Goal: Task Accomplishment & Management: Complete application form

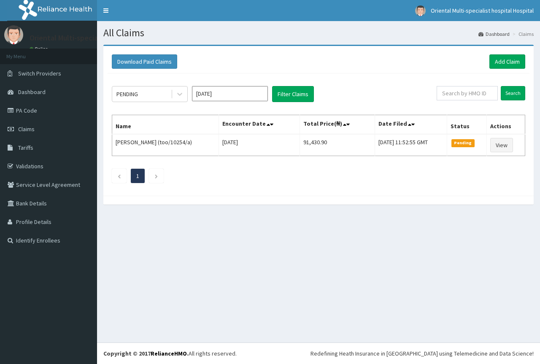
click at [179, 100] on div at bounding box center [179, 94] width 15 height 15
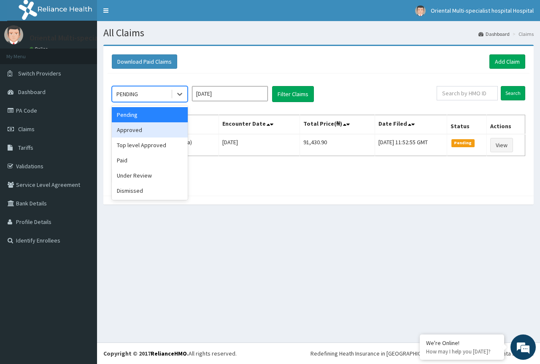
click at [218, 95] on input "Aug 2025" at bounding box center [230, 93] width 76 height 15
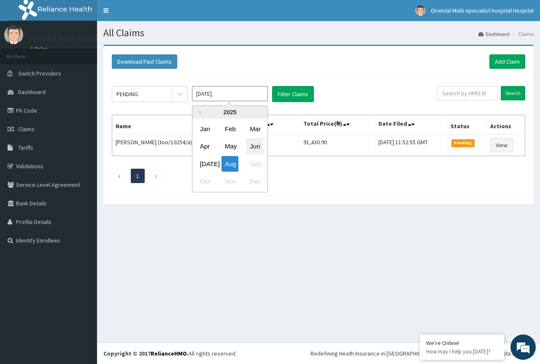
click at [248, 147] on div "Jun" at bounding box center [254, 147] width 17 height 16
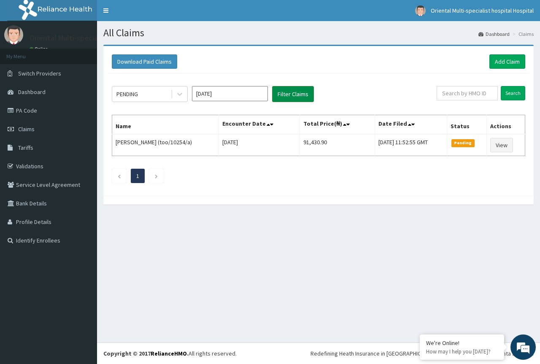
click at [300, 92] on button "Filter Claims" at bounding box center [293, 94] width 42 height 16
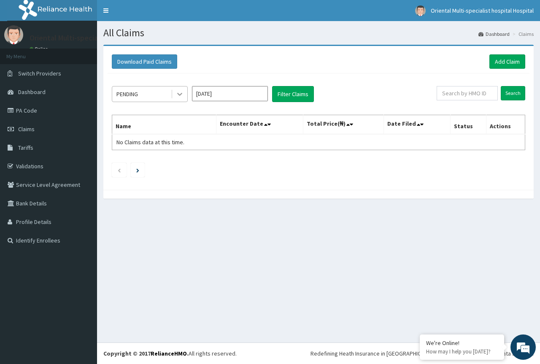
click at [176, 95] on icon at bounding box center [180, 94] width 8 height 8
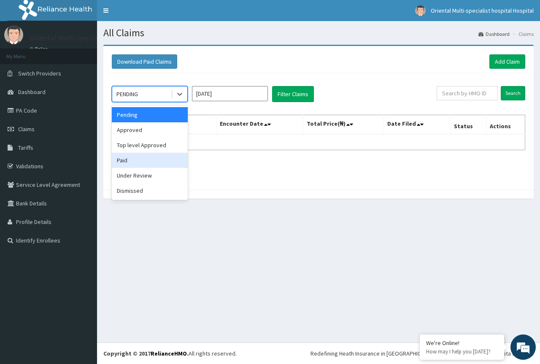
click at [146, 159] on div "Paid" at bounding box center [150, 160] width 76 height 15
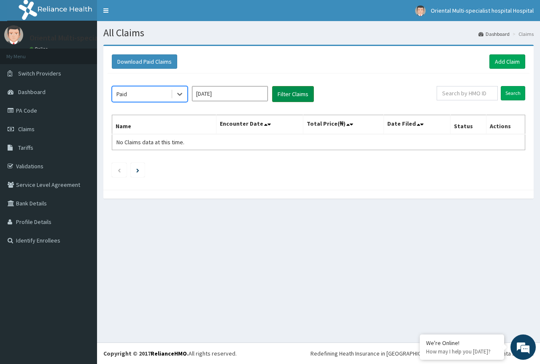
click at [294, 92] on button "Filter Claims" at bounding box center [293, 94] width 42 height 16
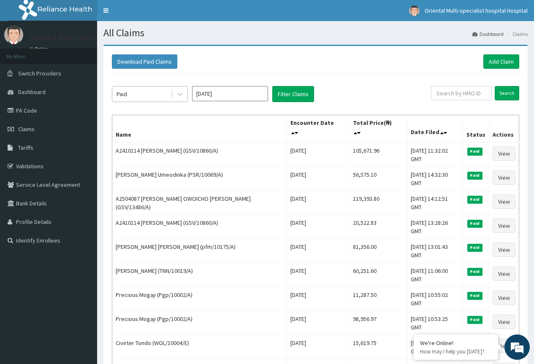
click at [171, 95] on div at bounding box center [179, 94] width 16 height 15
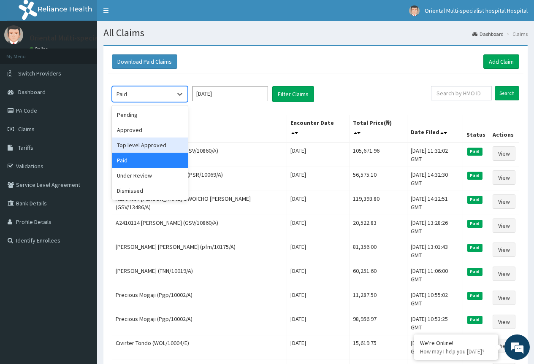
click at [153, 149] on div "Top level Approved" at bounding box center [150, 145] width 76 height 15
click at [153, 149] on td "A2410114 OWOICHO ANTHONY (GSV/10860/A)" at bounding box center [199, 155] width 175 height 24
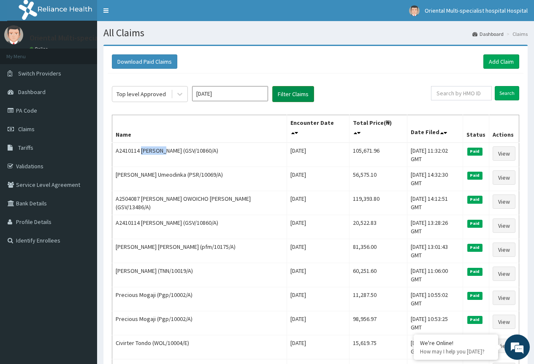
drag, startPoint x: 290, startPoint y: 97, endPoint x: 274, endPoint y: 102, distance: 16.9
click at [290, 97] on button "Filter Claims" at bounding box center [293, 94] width 42 height 16
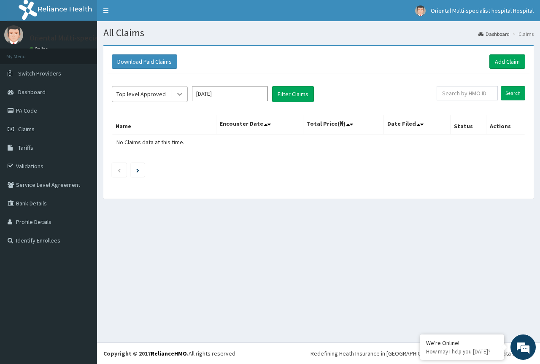
click at [185, 95] on div at bounding box center [179, 94] width 15 height 15
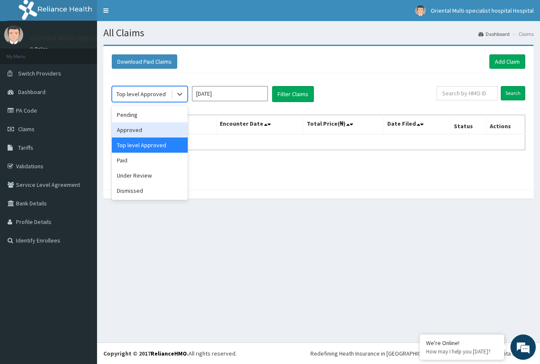
click at [164, 127] on div "Approved" at bounding box center [150, 129] width 76 height 15
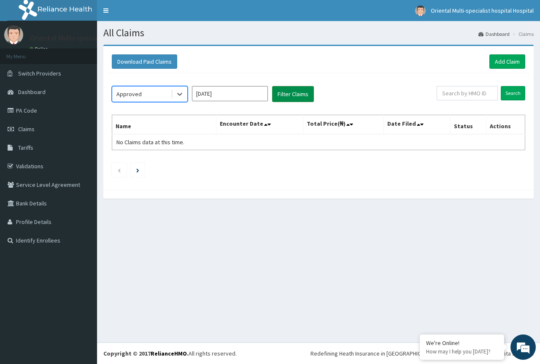
click at [292, 99] on button "Filter Claims" at bounding box center [293, 94] width 42 height 16
click at [238, 94] on input "May 2025" at bounding box center [230, 93] width 76 height 15
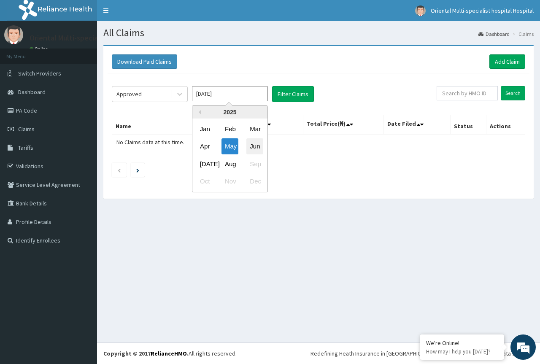
click at [249, 145] on div "Jun" at bounding box center [254, 147] width 17 height 16
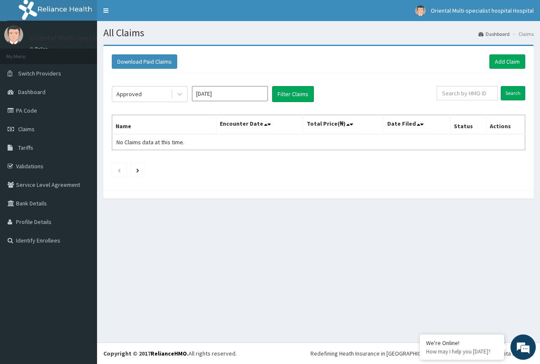
click at [241, 97] on input "May 2025" at bounding box center [230, 93] width 76 height 15
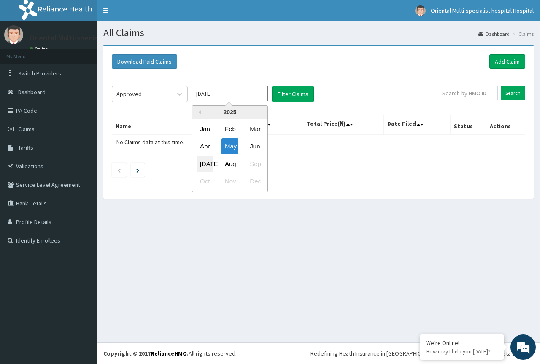
click at [203, 164] on div "Jul" at bounding box center [205, 164] width 17 height 16
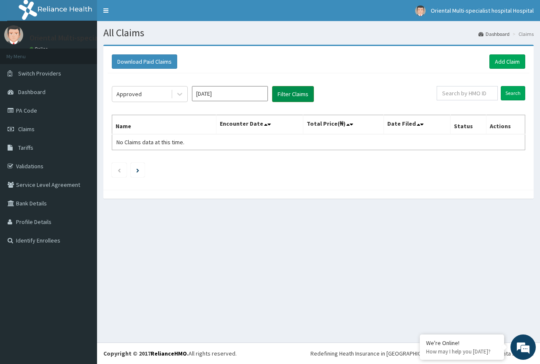
click at [299, 90] on button "Filter Claims" at bounding box center [293, 94] width 42 height 16
click at [184, 95] on div at bounding box center [179, 94] width 15 height 15
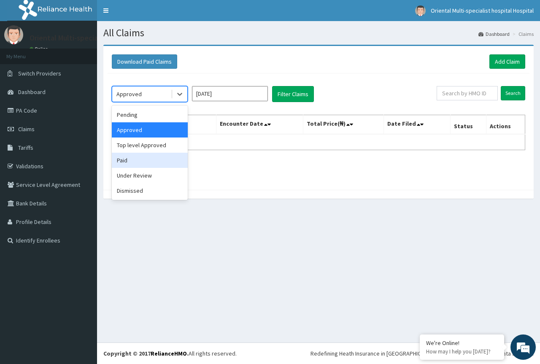
drag, startPoint x: 155, startPoint y: 164, endPoint x: 159, endPoint y: 157, distance: 8.2
click at [155, 165] on div "Paid" at bounding box center [150, 160] width 76 height 15
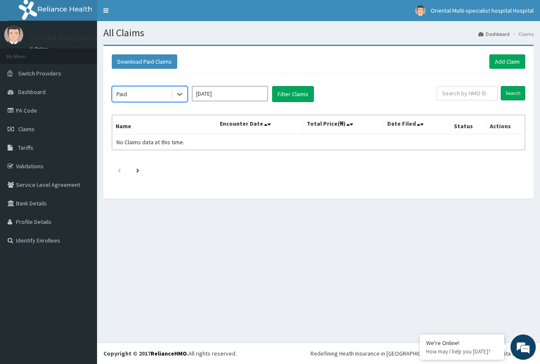
click at [284, 105] on div "option Paid, selected. Select is focused ,type to refine list, press Down to op…" at bounding box center [319, 129] width 422 height 112
click at [288, 99] on button "Filter Claims" at bounding box center [293, 94] width 42 height 16
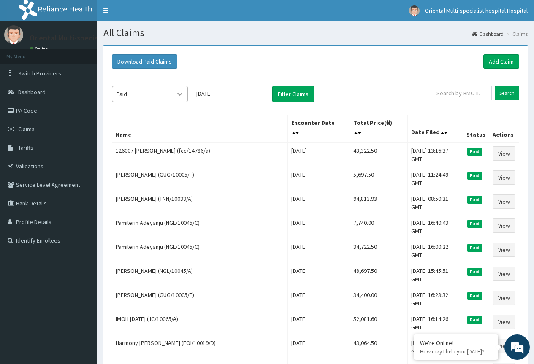
click at [175, 91] on div at bounding box center [179, 94] width 15 height 15
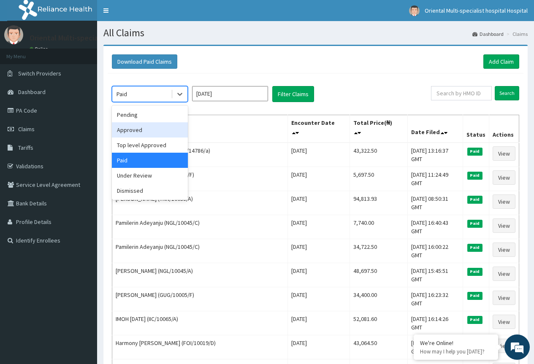
click at [162, 114] on div "Pending" at bounding box center [150, 114] width 76 height 15
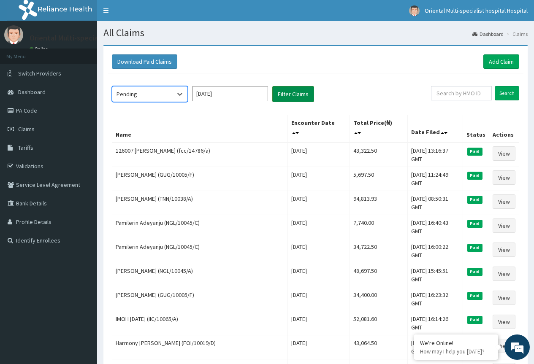
click at [297, 95] on button "Filter Claims" at bounding box center [293, 94] width 42 height 16
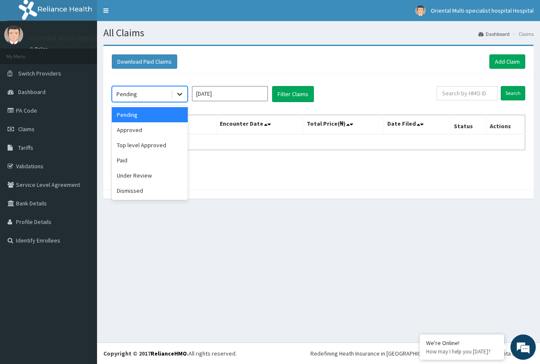
click at [175, 90] on div at bounding box center [179, 94] width 15 height 15
drag, startPoint x: 235, startPoint y: 92, endPoint x: 234, endPoint y: 100, distance: 8.5
click at [235, 92] on input "Jun 2025" at bounding box center [230, 93] width 76 height 15
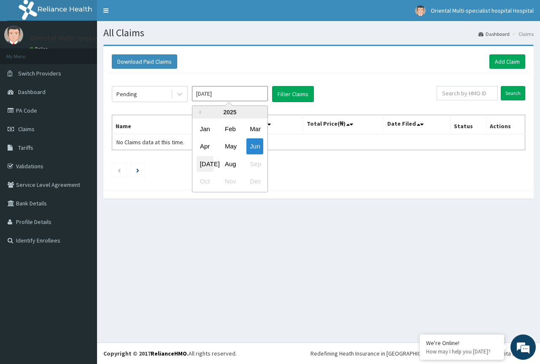
click at [201, 160] on div "Jul" at bounding box center [205, 164] width 17 height 16
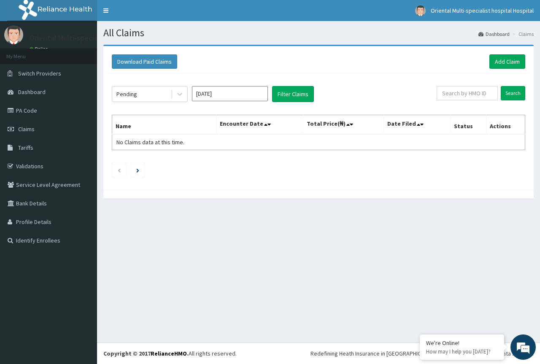
click at [232, 95] on input "[DATE]" at bounding box center [230, 93] width 76 height 15
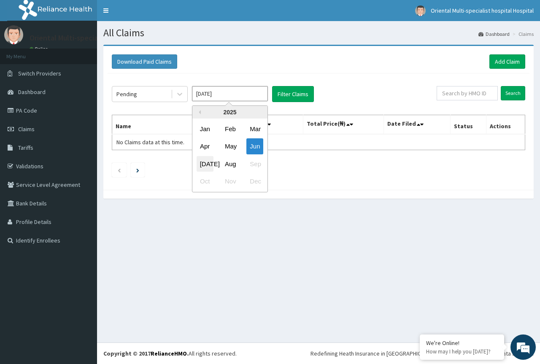
click at [203, 167] on div "[DATE]" at bounding box center [205, 164] width 17 height 16
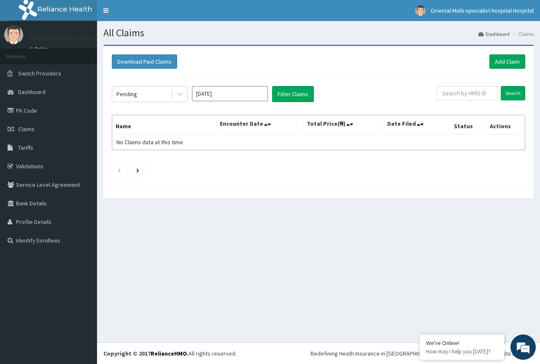
click at [238, 95] on input "[DATE]" at bounding box center [230, 93] width 76 height 15
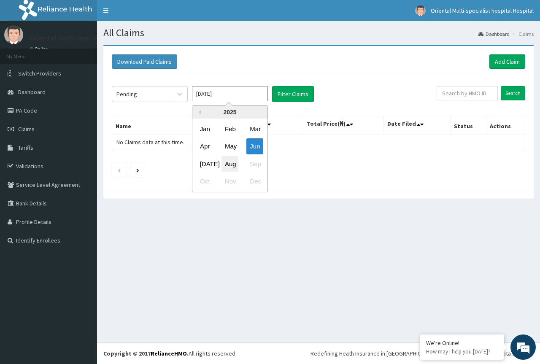
click at [223, 158] on div "Aug" at bounding box center [230, 164] width 17 height 16
type input "Jul 2025"
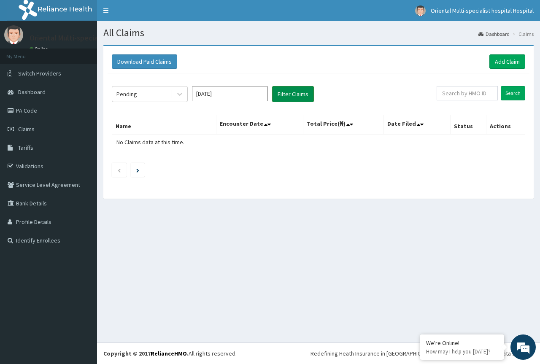
click at [292, 88] on button "Filter Claims" at bounding box center [293, 94] width 42 height 16
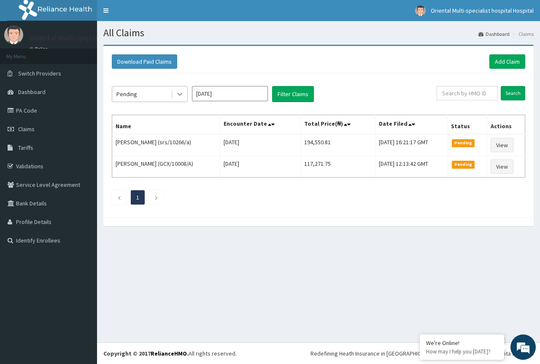
click at [184, 89] on div at bounding box center [179, 94] width 15 height 15
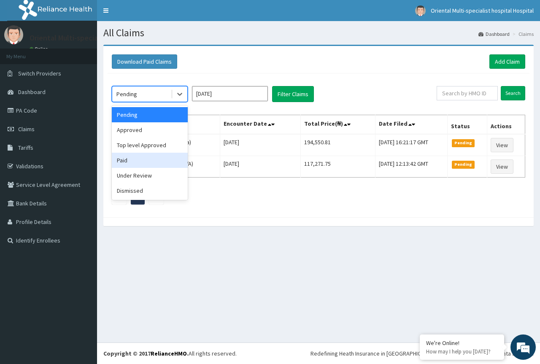
click at [155, 159] on div "Paid" at bounding box center [150, 160] width 76 height 15
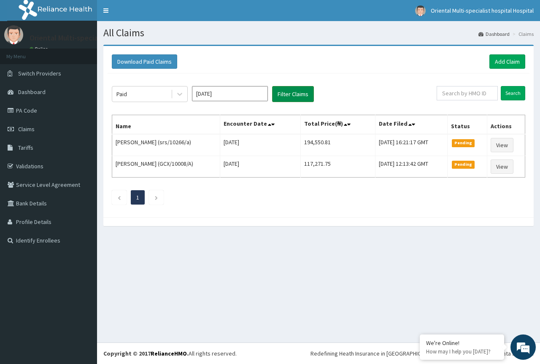
click at [287, 96] on button "Filter Claims" at bounding box center [293, 94] width 42 height 16
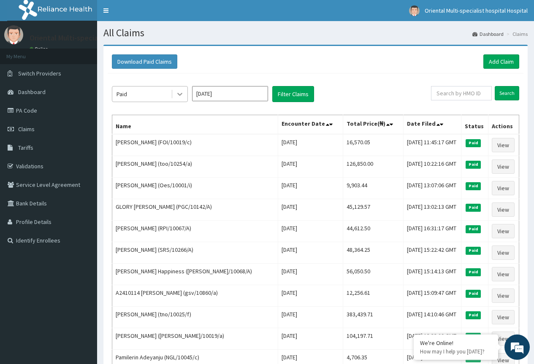
click at [178, 95] on icon at bounding box center [180, 94] width 8 height 8
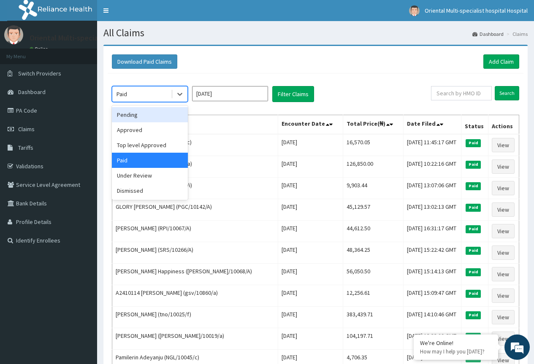
click at [166, 120] on div "Pending" at bounding box center [150, 114] width 76 height 15
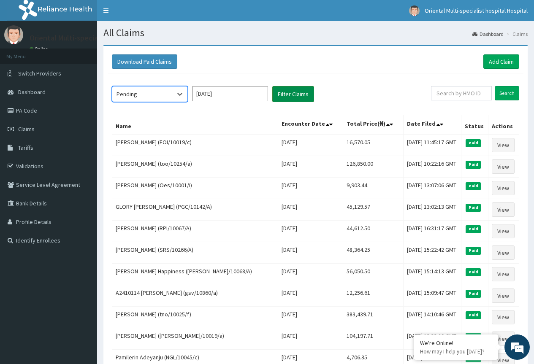
click at [304, 89] on button "Filter Claims" at bounding box center [293, 94] width 42 height 16
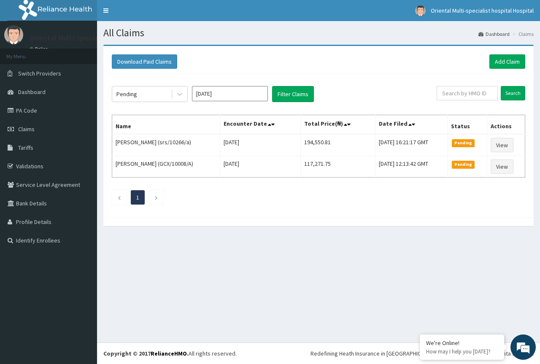
drag, startPoint x: 221, startPoint y: 94, endPoint x: 218, endPoint y: 102, distance: 8.5
click at [222, 96] on input "Jul 2025" at bounding box center [230, 93] width 76 height 15
click at [253, 166] on div "Jul Aug Sep" at bounding box center [229, 163] width 75 height 17
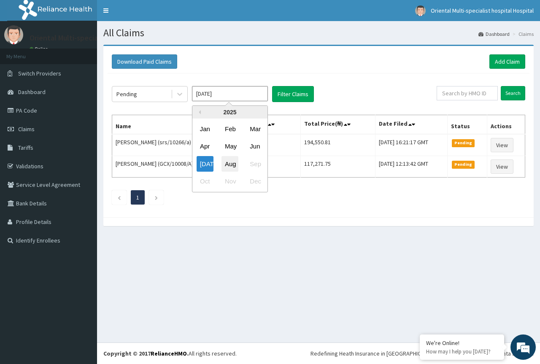
click at [236, 167] on div "Aug" at bounding box center [230, 164] width 17 height 16
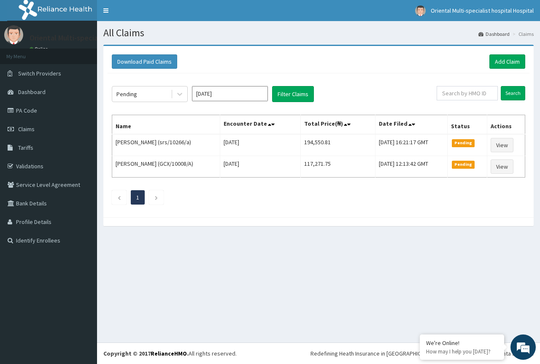
click at [251, 87] on input "Jul 2025" at bounding box center [230, 93] width 76 height 15
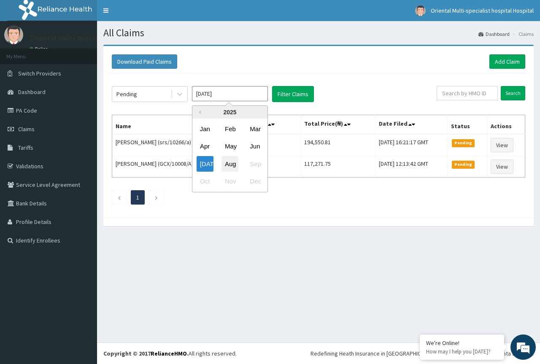
click at [230, 161] on div "Aug" at bounding box center [230, 164] width 17 height 16
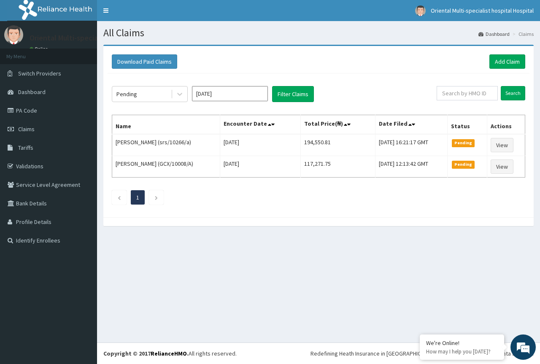
click at [241, 91] on input "Jul 2025" at bounding box center [230, 93] width 76 height 15
drag, startPoint x: 79, startPoint y: 132, endPoint x: 77, endPoint y: 135, distance: 4.3
click at [78, 132] on link "Claims" at bounding box center [48, 129] width 97 height 19
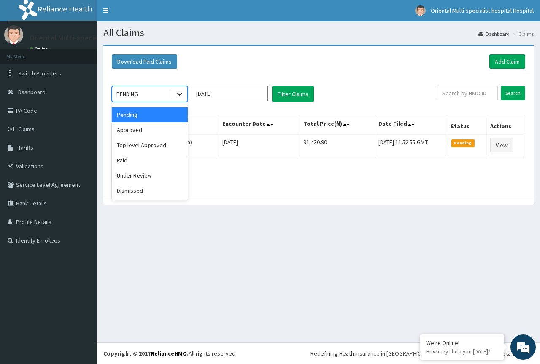
click at [179, 87] on div at bounding box center [179, 94] width 15 height 15
click at [140, 163] on div "Paid" at bounding box center [150, 160] width 76 height 15
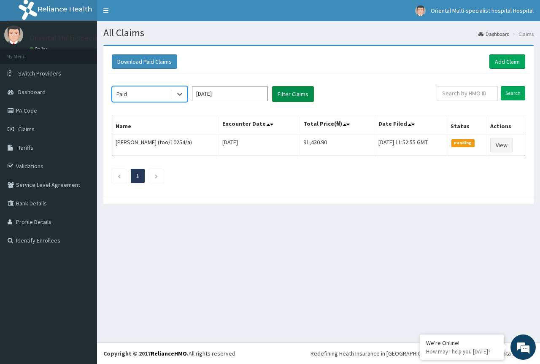
click at [283, 91] on button "Filter Claims" at bounding box center [293, 94] width 42 height 16
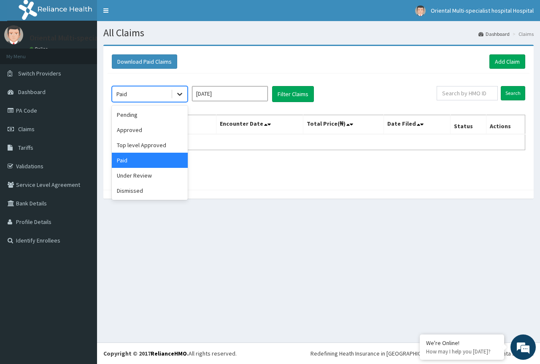
click at [181, 95] on icon at bounding box center [180, 94] width 8 height 8
click at [163, 142] on div "Top level Approved" at bounding box center [150, 145] width 76 height 15
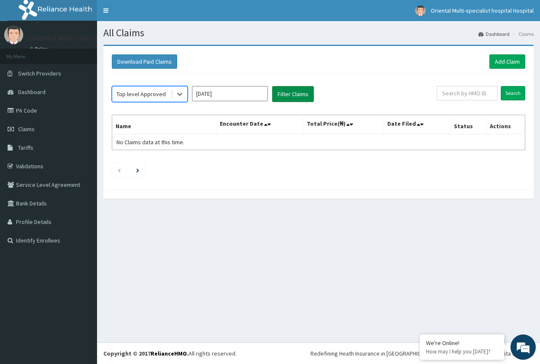
click at [276, 97] on button "Filter Claims" at bounding box center [293, 94] width 42 height 16
click at [180, 92] on icon at bounding box center [180, 94] width 8 height 8
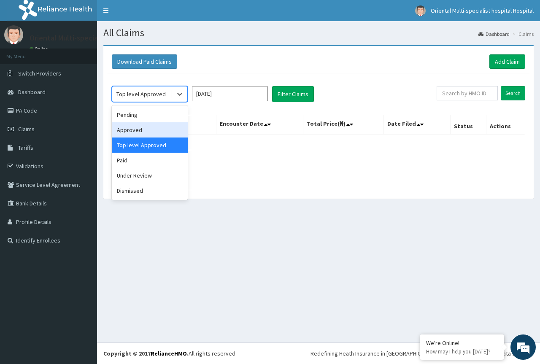
click at [172, 125] on div "Approved" at bounding box center [150, 129] width 76 height 15
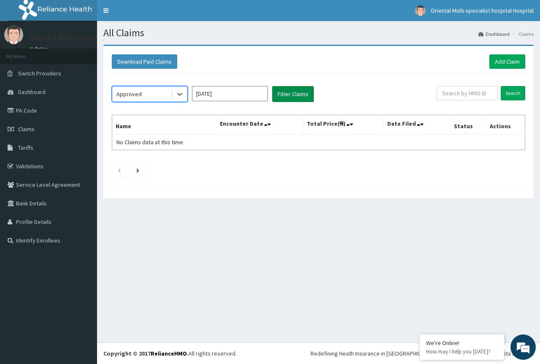
click at [292, 89] on button "Filter Claims" at bounding box center [293, 94] width 42 height 16
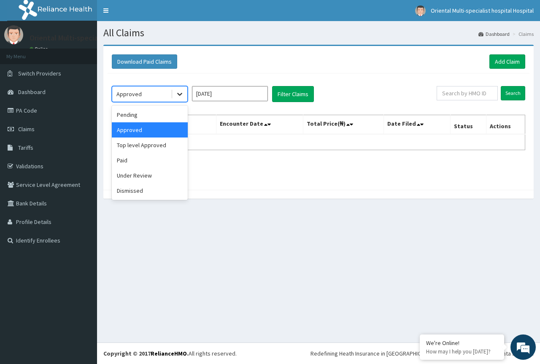
click at [176, 92] on icon at bounding box center [180, 94] width 8 height 8
click at [157, 171] on div "Under Review" at bounding box center [150, 175] width 76 height 15
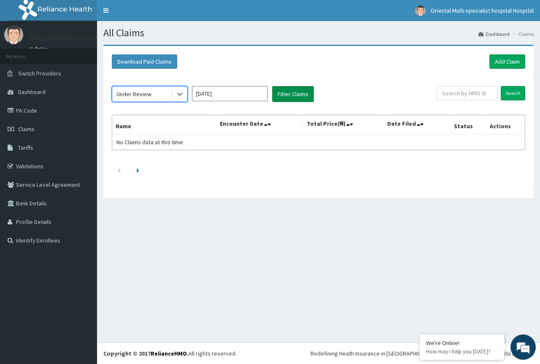
click at [276, 90] on button "Filter Claims" at bounding box center [293, 94] width 42 height 16
click at [278, 92] on button "Filter Claims" at bounding box center [293, 94] width 42 height 16
click at [194, 90] on input "Aug 2025" at bounding box center [230, 93] width 76 height 15
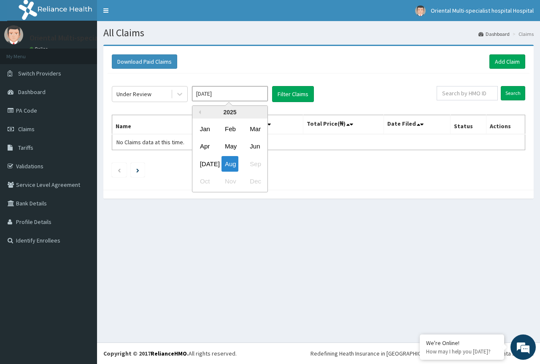
click at [209, 162] on div "Jul" at bounding box center [205, 164] width 17 height 16
click at [236, 85] on div "Under Review Jun 2025 Filter Claims Search Name Encounter Date Total Price(₦) D…" at bounding box center [319, 129] width 422 height 112
drag, startPoint x: 249, startPoint y: 92, endPoint x: 247, endPoint y: 132, distance: 40.2
click at [249, 92] on input "Jun 2025" at bounding box center [230, 93] width 76 height 15
click at [231, 168] on div "Aug" at bounding box center [230, 164] width 17 height 16
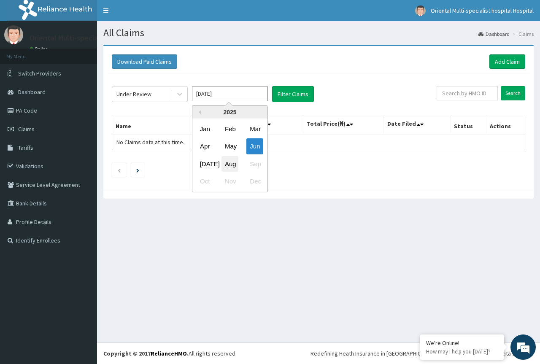
type input "Jul 2025"
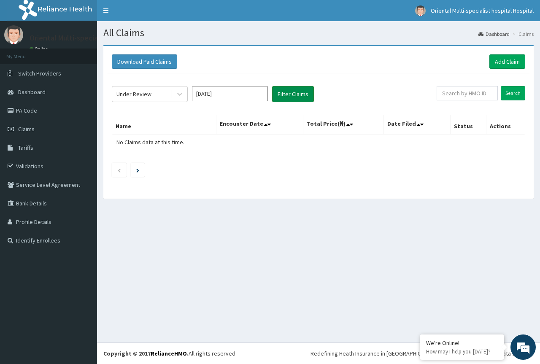
click at [282, 95] on button "Filter Claims" at bounding box center [293, 94] width 42 height 16
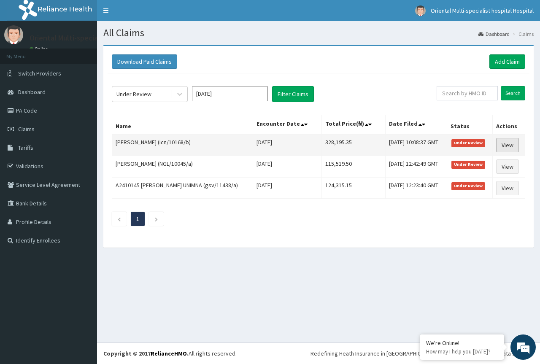
click at [511, 146] on link "View" at bounding box center [507, 145] width 23 height 14
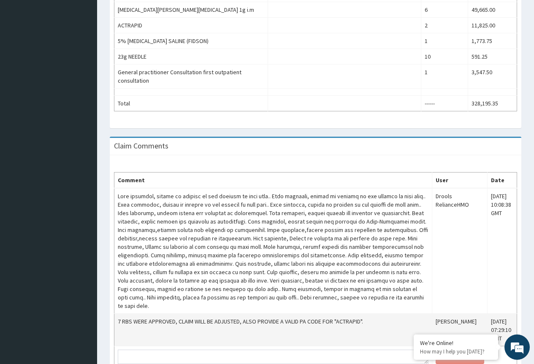
scroll to position [697, 0]
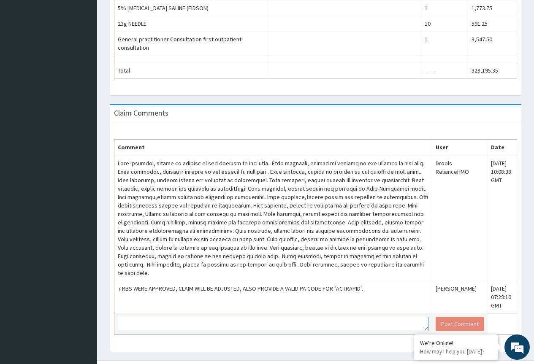
click at [165, 317] on textarea at bounding box center [273, 324] width 311 height 14
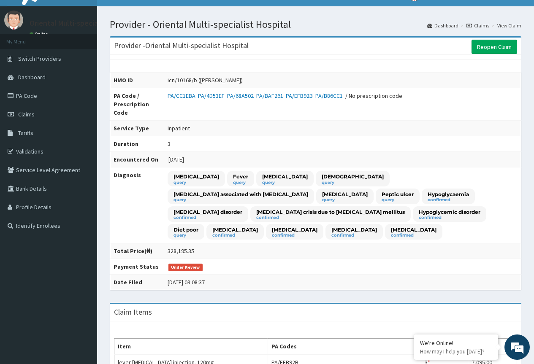
scroll to position [0, 0]
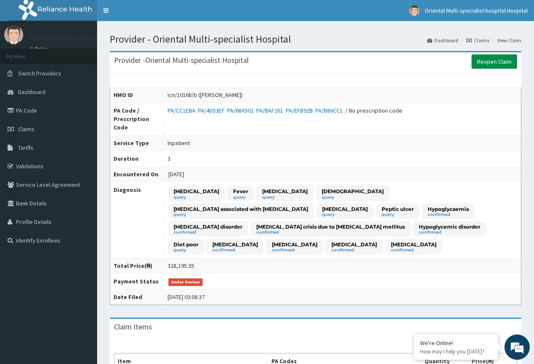
type textarea "Kindly note that the number of RBS done was approved and was done for enrollee"
click at [485, 61] on link "Reopen Claim" at bounding box center [494, 61] width 46 height 14
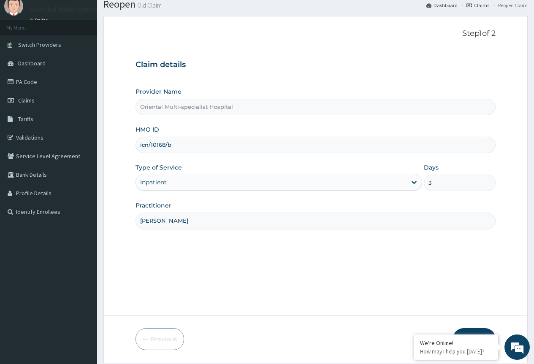
scroll to position [56, 0]
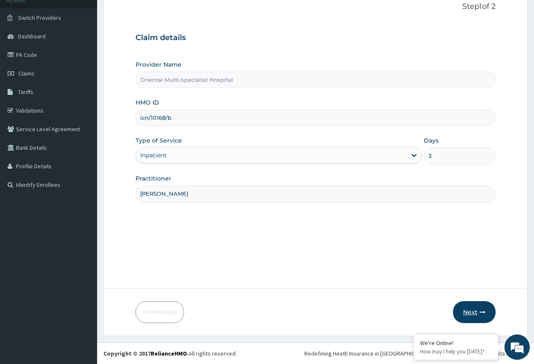
click at [474, 306] on button "Next" at bounding box center [474, 312] width 43 height 22
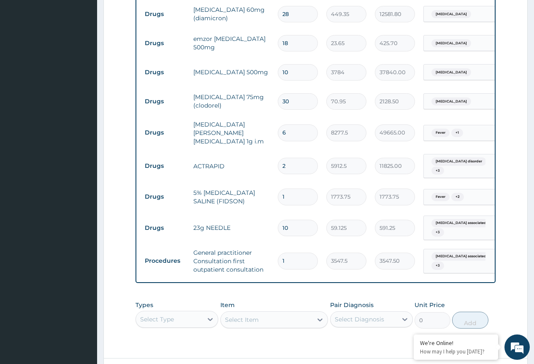
scroll to position [904, 0]
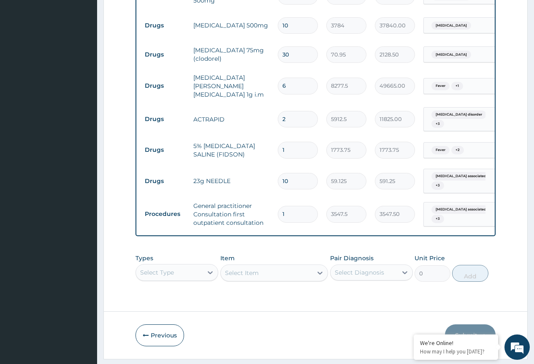
click at [235, 265] on div "Select Item" at bounding box center [274, 273] width 108 height 17
click at [171, 250] on div "Types Select Type Item Select Item Pair Diagnosis Select Diagnosis Unit Price 0…" at bounding box center [315, 268] width 360 height 36
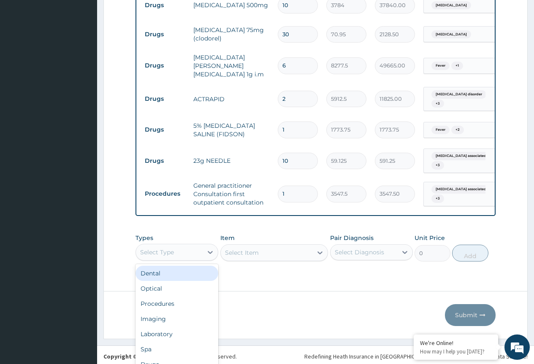
scroll to position [24, 0]
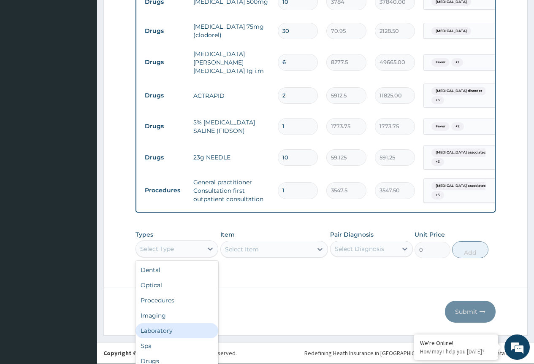
drag, startPoint x: 149, startPoint y: 305, endPoint x: 159, endPoint y: 296, distance: 13.7
click at [149, 323] on div "Laboratory" at bounding box center [176, 330] width 83 height 15
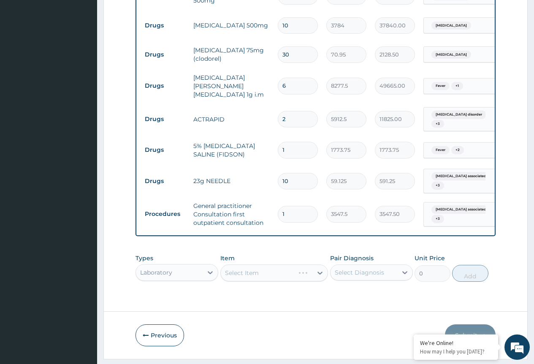
scroll to position [0, 0]
click at [339, 265] on div "Select Diagnosis" at bounding box center [371, 273] width 83 height 16
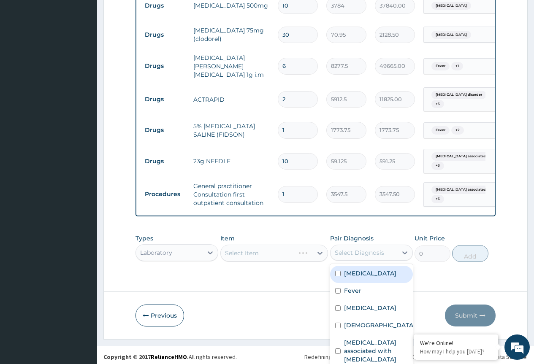
scroll to position [23, 0]
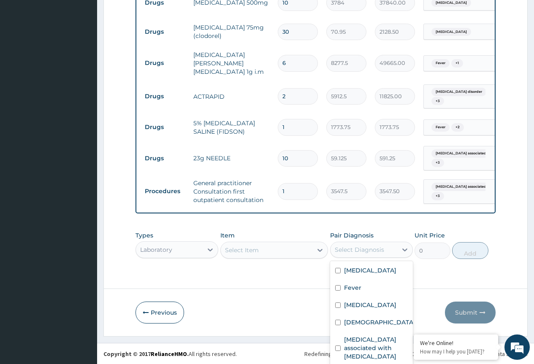
drag, startPoint x: 346, startPoint y: 351, endPoint x: 287, endPoint y: 300, distance: 77.7
checkbox input "true"
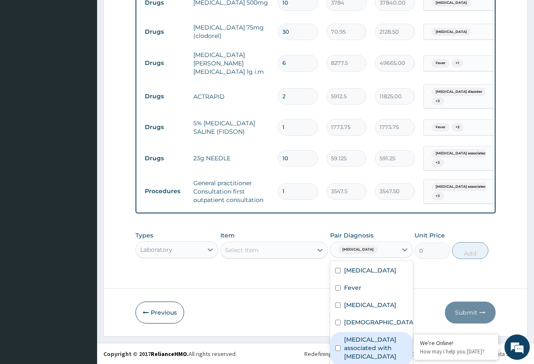
click at [259, 227] on div "Types Laboratory Item Select Item Pair Diagnosis option Hyperglycemia, selected…" at bounding box center [315, 245] width 360 height 36
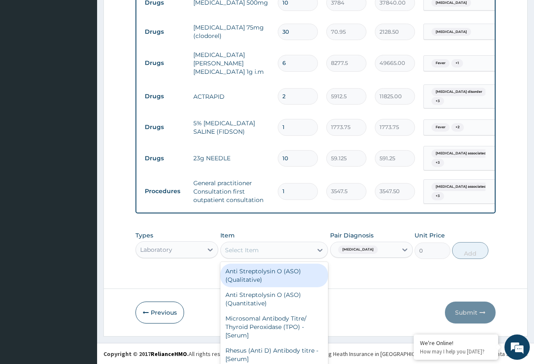
scroll to position [24, 0]
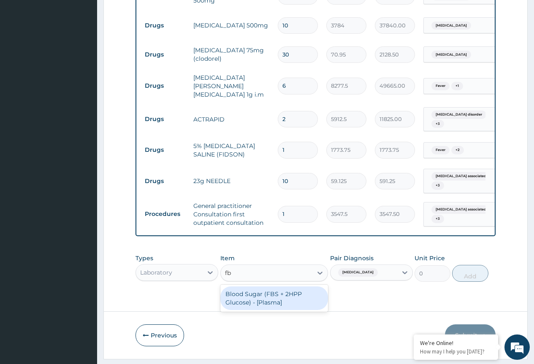
type input "fbs"
click at [277, 287] on div "Blood Sugar (FBS + 2HPP Glucose) - [Plasma]" at bounding box center [274, 299] width 108 height 24
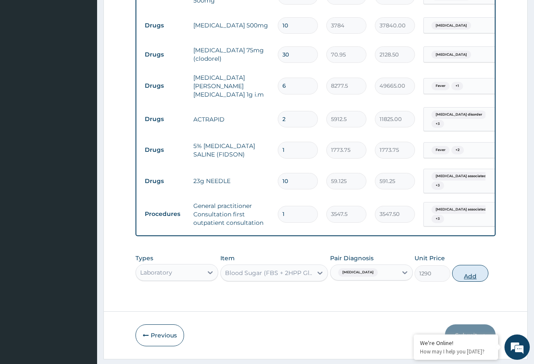
click at [461, 265] on button "Add" at bounding box center [470, 273] width 36 height 17
type input "0"
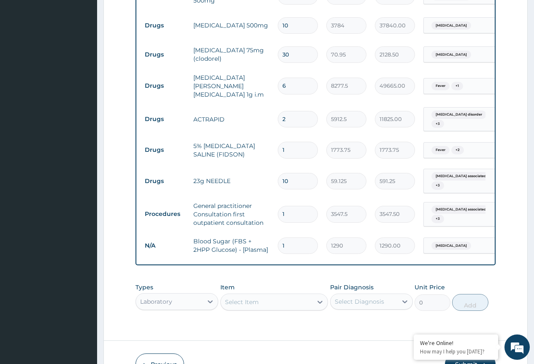
click at [265, 294] on div "Select Item" at bounding box center [274, 302] width 108 height 17
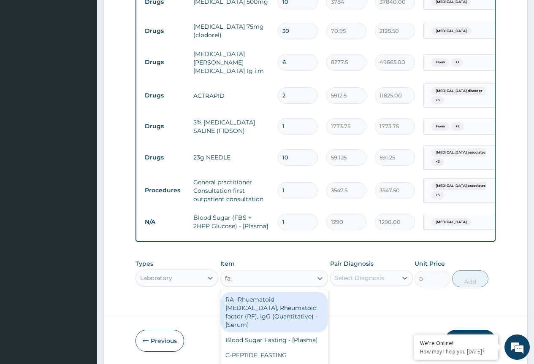
scroll to position [928, 0]
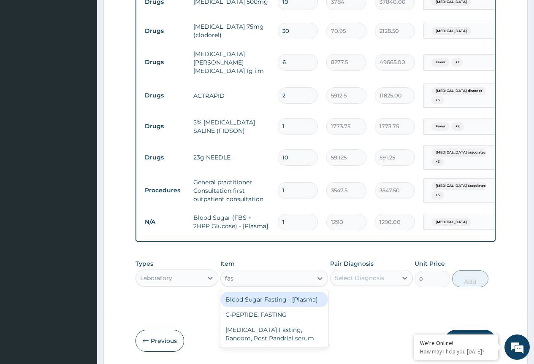
type input "fast"
click at [294, 292] on div "Blood Sugar Fasting - [Plasma]" at bounding box center [274, 299] width 108 height 15
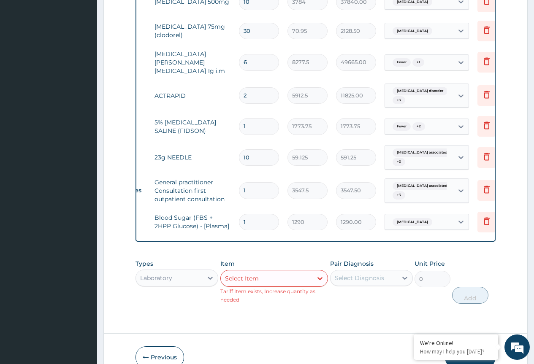
scroll to position [0, 64]
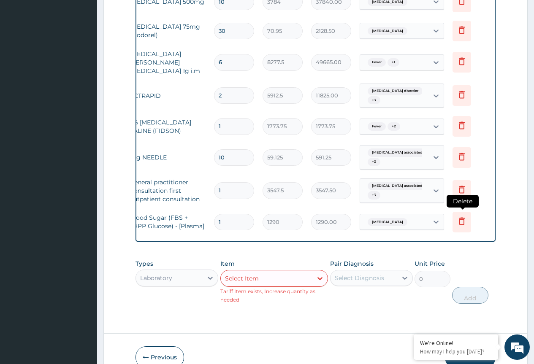
click at [467, 216] on icon at bounding box center [462, 221] width 10 height 10
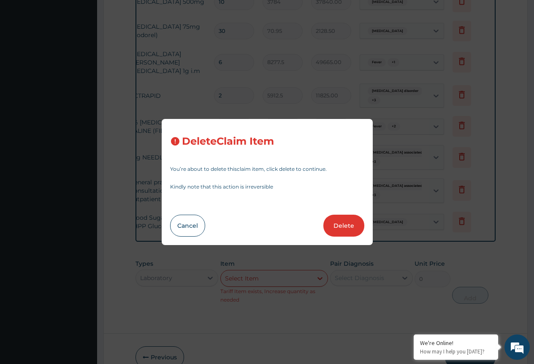
click at [338, 233] on button "Delete" at bounding box center [343, 226] width 41 height 22
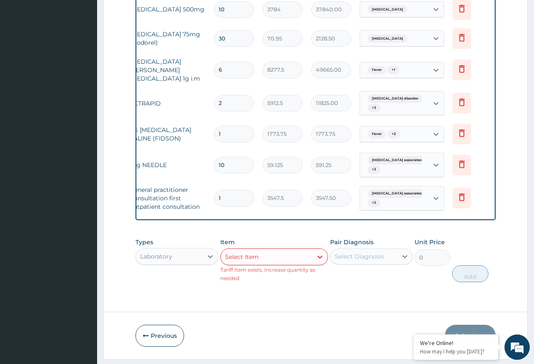
click at [265, 249] on div "Select Item" at bounding box center [274, 257] width 108 height 17
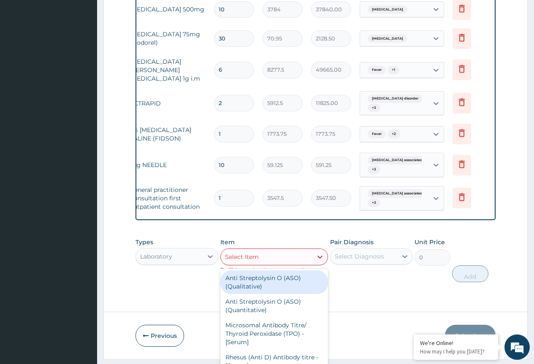
scroll to position [8, 0]
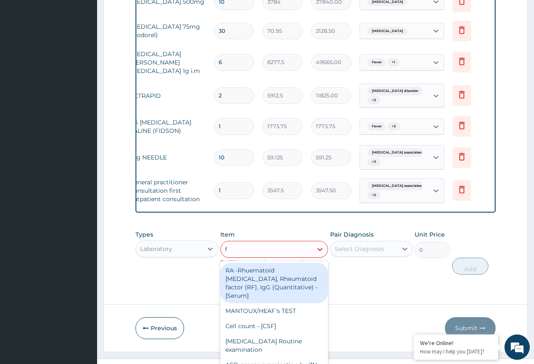
type input "fa"
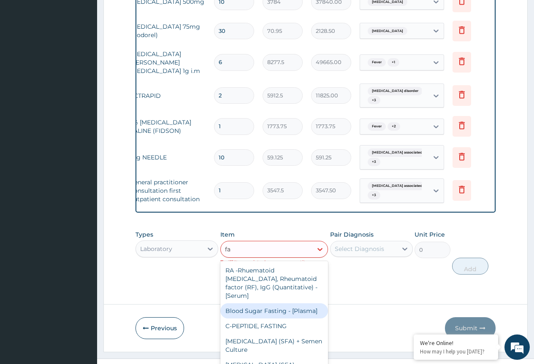
click at [268, 303] on div "Blood Sugar Fasting - [Plasma]" at bounding box center [274, 310] width 108 height 15
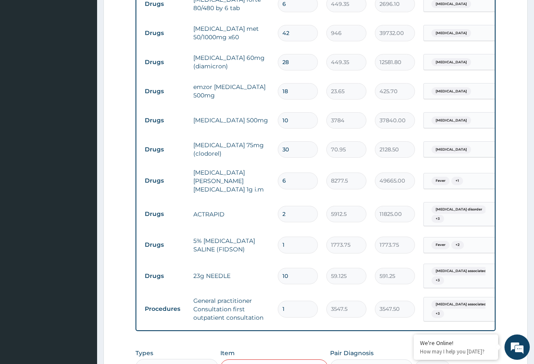
scroll to position [920, 0]
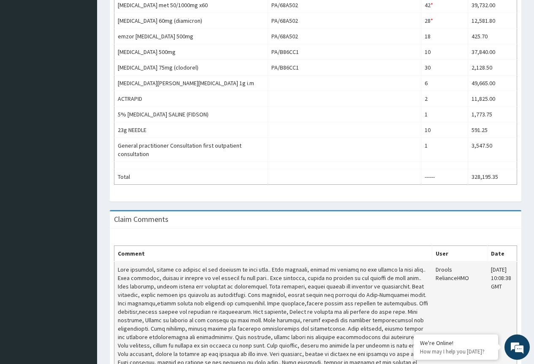
scroll to position [697, 0]
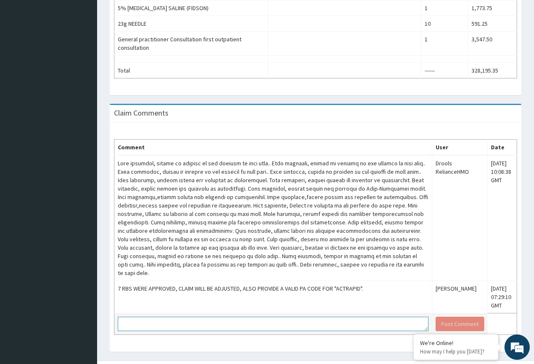
click at [150, 317] on textarea at bounding box center [273, 324] width 311 height 14
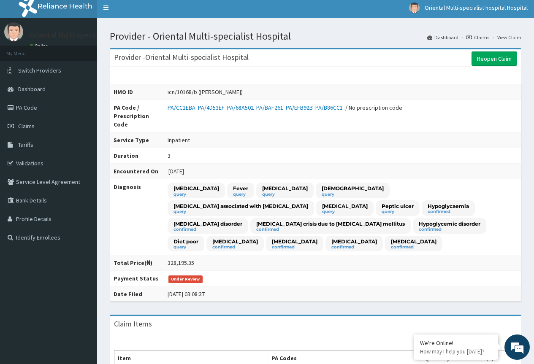
scroll to position [0, 0]
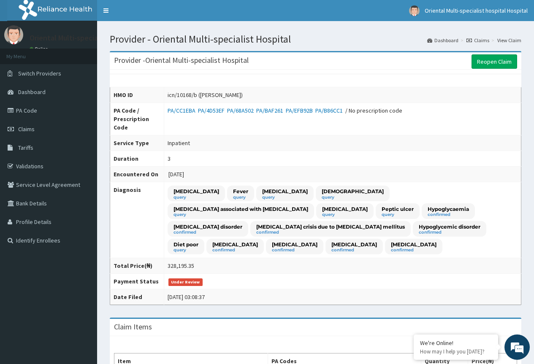
type textarea "Kind"
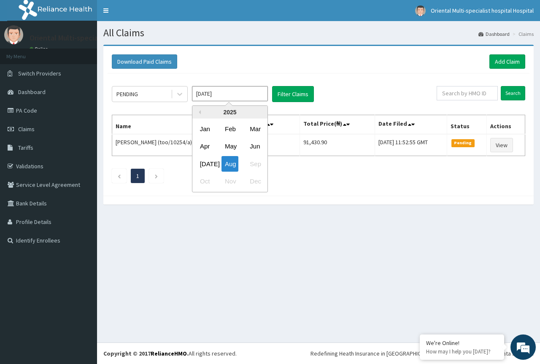
drag, startPoint x: 235, startPoint y: 95, endPoint x: 230, endPoint y: 98, distance: 6.1
click at [235, 96] on input "[DATE]" at bounding box center [230, 93] width 76 height 15
click at [205, 161] on div "[DATE]" at bounding box center [205, 164] width 17 height 16
type input "[DATE]"
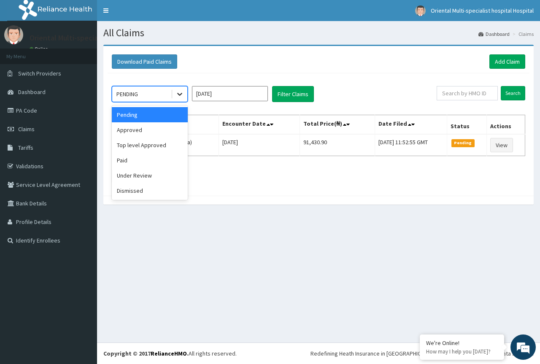
drag, startPoint x: 182, startPoint y: 91, endPoint x: 181, endPoint y: 100, distance: 9.4
click at [181, 91] on icon at bounding box center [180, 94] width 8 height 8
drag, startPoint x: 143, startPoint y: 173, endPoint x: 151, endPoint y: 164, distance: 11.7
click at [143, 173] on div "Under Review" at bounding box center [150, 175] width 76 height 15
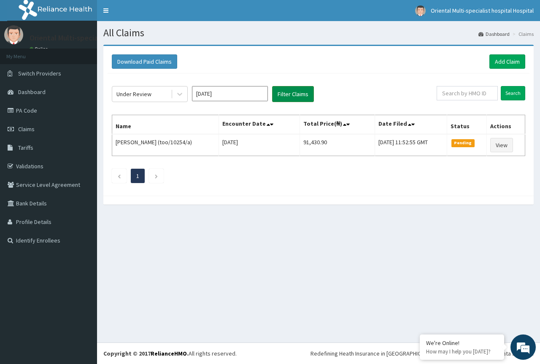
click at [309, 94] on button "Filter Claims" at bounding box center [293, 94] width 42 height 16
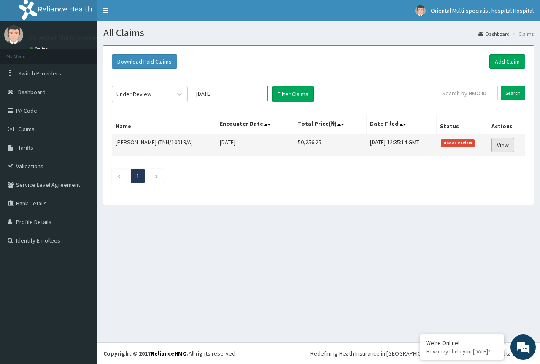
click at [511, 150] on link "View" at bounding box center [503, 145] width 23 height 14
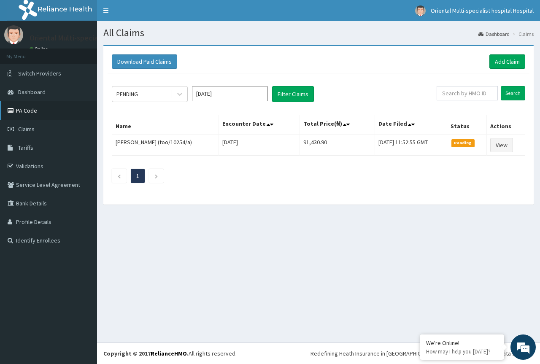
drag, startPoint x: 10, startPoint y: 106, endPoint x: 42, endPoint y: 103, distance: 32.2
click at [11, 106] on link "PA Code" at bounding box center [48, 110] width 97 height 19
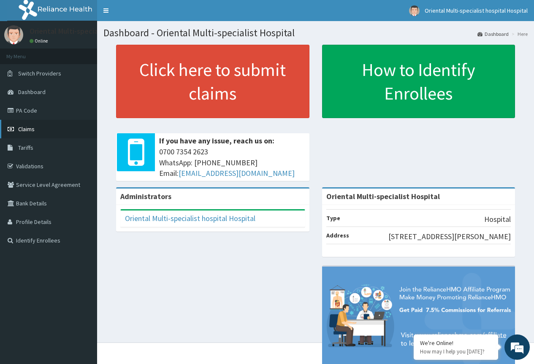
click at [38, 129] on link "Claims" at bounding box center [48, 129] width 97 height 19
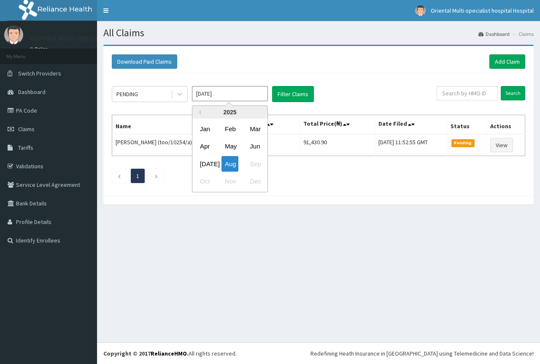
click at [223, 96] on input "[DATE]" at bounding box center [230, 93] width 76 height 15
drag, startPoint x: 297, startPoint y: 179, endPoint x: 408, endPoint y: 159, distance: 113.6
click at [297, 179] on div "Previous Year 2025 Jan Feb Mar Apr May Jun Jul Aug Sep Oct Nov Dec" at bounding box center [242, 149] width 143 height 89
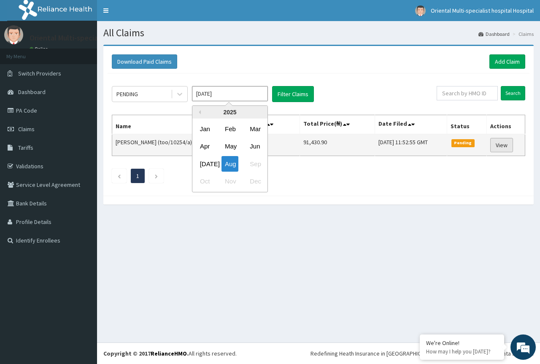
click at [500, 141] on link "View" at bounding box center [501, 145] width 23 height 14
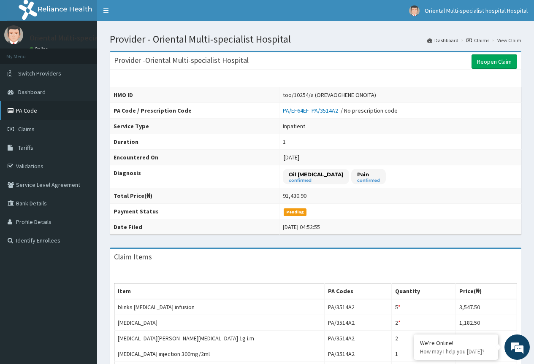
click at [29, 116] on link "PA Code" at bounding box center [48, 110] width 97 height 19
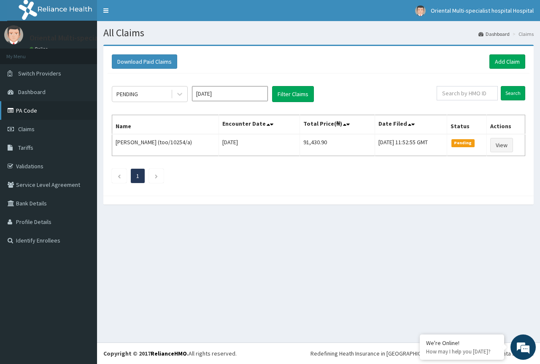
click at [37, 112] on link "PA Code" at bounding box center [48, 110] width 97 height 19
click at [500, 64] on link "Add Claim" at bounding box center [507, 61] width 36 height 14
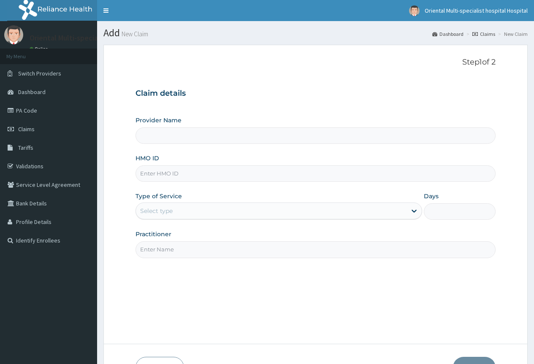
click at [157, 139] on input "Provider Name" at bounding box center [315, 135] width 360 height 16
click at [159, 166] on input "HMO ID" at bounding box center [315, 173] width 360 height 16
paste input "Oje/10012/B"
type input "Oje/10012/B"
drag, startPoint x: 154, startPoint y: 176, endPoint x: 101, endPoint y: 171, distance: 52.5
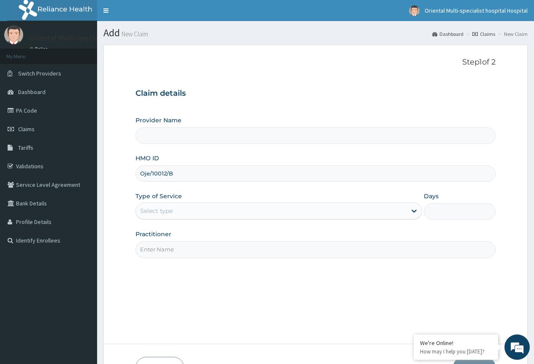
click at [103, 171] on section "Step 1 of 2 Claim details Provider Name HMO ID Oje/10012/B Type of Service Sele…" at bounding box center [315, 218] width 437 height 360
type input "Oriental Multi-specialist Hospital"
type input "Oje/10012/B"
click at [216, 209] on div "Select type" at bounding box center [271, 211] width 270 height 14
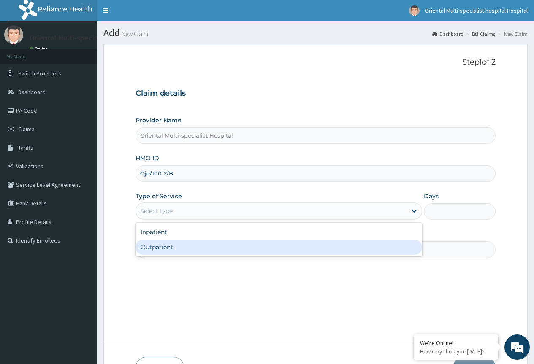
click at [196, 250] on div "Outpatient" at bounding box center [278, 247] width 287 height 15
type input "1"
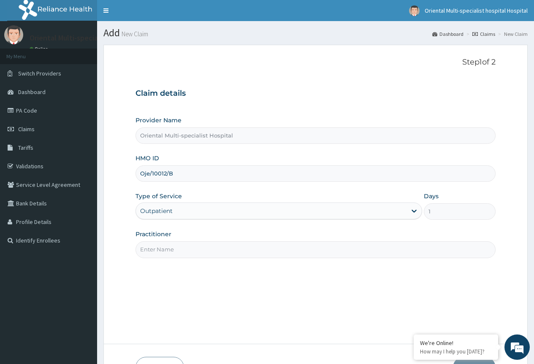
click at [192, 249] on input "Practitioner" at bounding box center [315, 249] width 360 height 16
type input "[PERSON_NAME]"
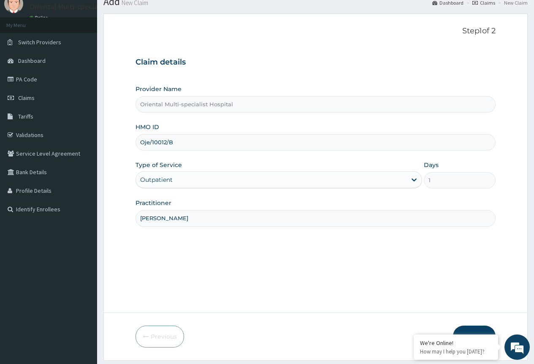
scroll to position [56, 0]
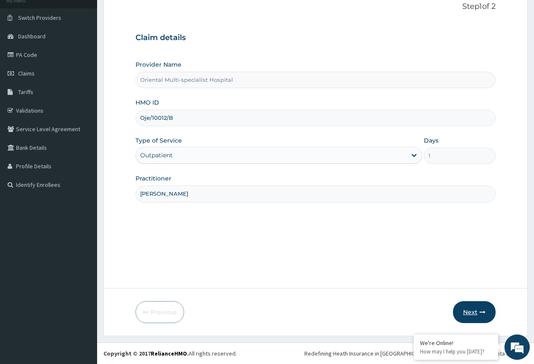
click at [472, 303] on button "Next" at bounding box center [474, 312] width 43 height 22
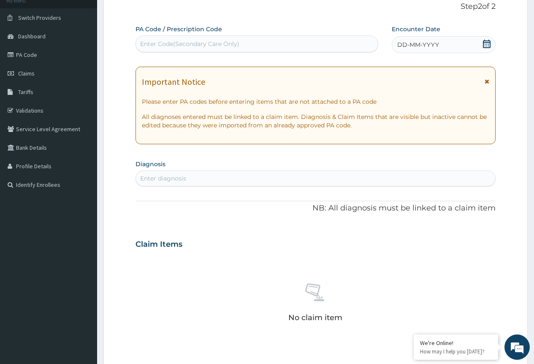
scroll to position [0, 0]
click at [175, 47] on div "Enter Code(Secondary Care Only)" at bounding box center [189, 44] width 99 height 8
paste input "PA/6EA9BB"
type input "PA/6EA9BB"
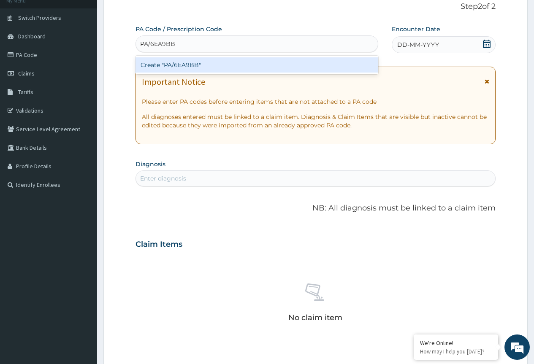
click at [184, 62] on div "Create "PA/6EA9BB"" at bounding box center [256, 64] width 242 height 15
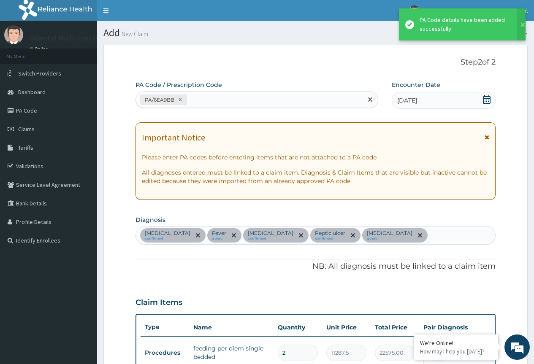
click at [207, 99] on div "PA/6EA9BB" at bounding box center [249, 100] width 226 height 14
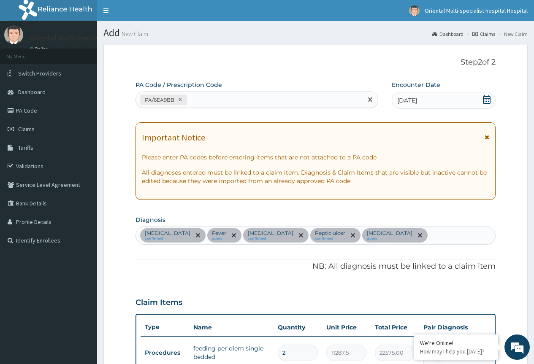
paste input "PA/2AEBAA"
type input "PA/2AEBAA"
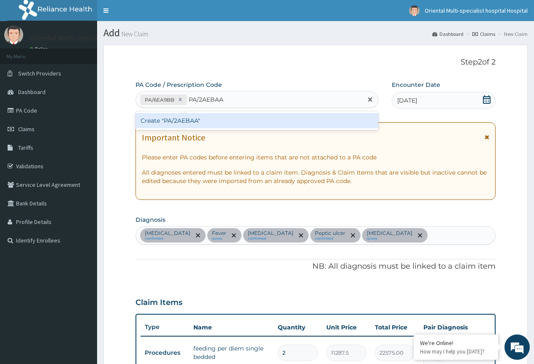
click at [224, 119] on div "Create "PA/2AEBAA"" at bounding box center [256, 120] width 242 height 15
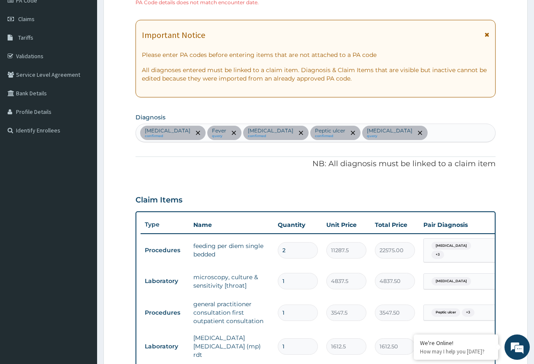
scroll to position [26, 0]
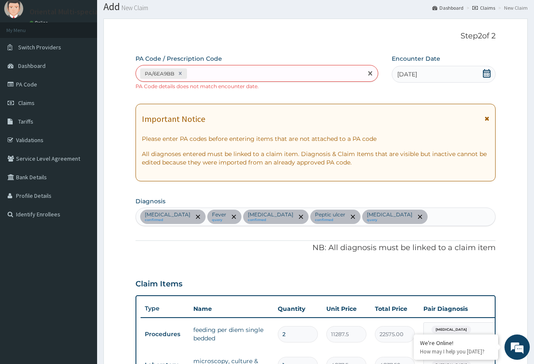
click at [225, 70] on div "PA/6EA9BB" at bounding box center [249, 74] width 226 height 14
paste input "PA/2AEBAA"
type input "PA/2AEBAA"
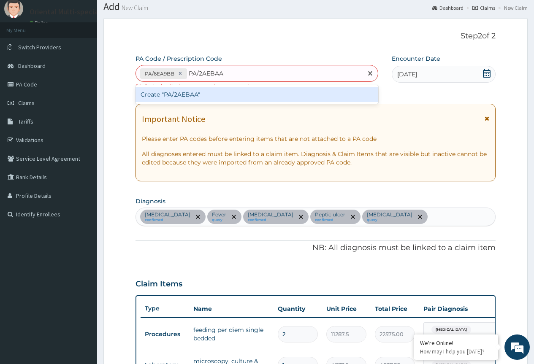
click at [200, 96] on div "Create "PA/2AEBAA"" at bounding box center [256, 94] width 242 height 15
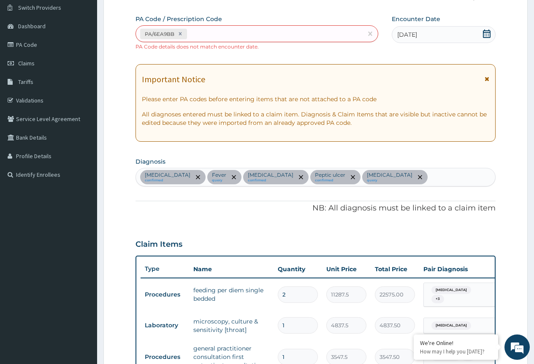
scroll to position [0, 0]
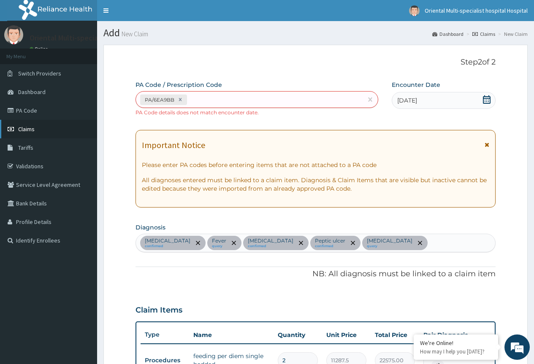
click at [33, 127] on span "Claims" at bounding box center [26, 129] width 16 height 8
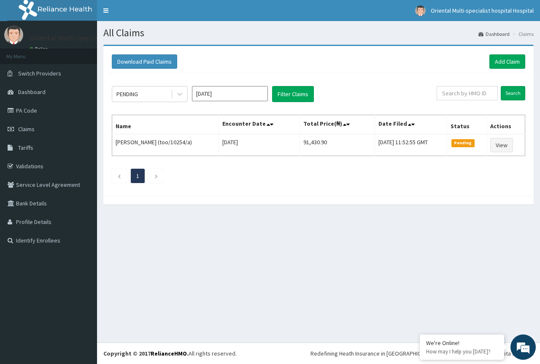
click at [503, 63] on link "Add Claim" at bounding box center [507, 61] width 36 height 14
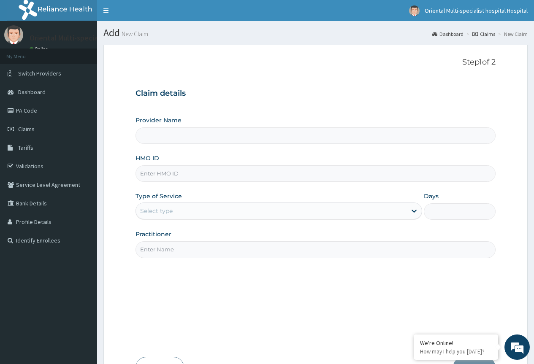
click at [158, 176] on input "HMO ID" at bounding box center [315, 173] width 360 height 16
paste input "Oje/10012/B"
type input "Oje/10012/B"
click at [161, 204] on div "Select type" at bounding box center [278, 211] width 287 height 17
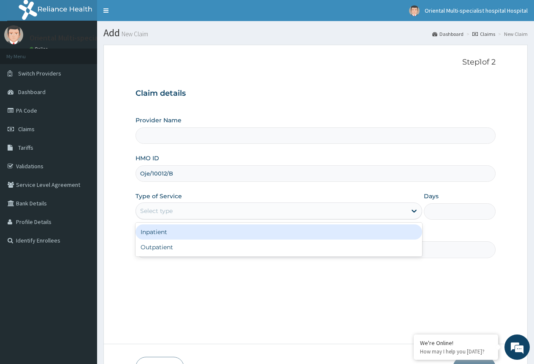
click at [160, 232] on div "Inpatient" at bounding box center [278, 231] width 287 height 15
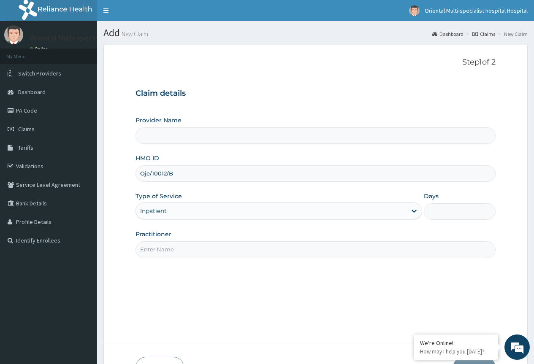
type input "Oriental Multi-specialist Hospital"
click at [438, 212] on input "Days" at bounding box center [460, 211] width 72 height 16
type input "1"
click at [265, 250] on input "Practitioner" at bounding box center [315, 249] width 360 height 16
type input "[PERSON_NAME]"
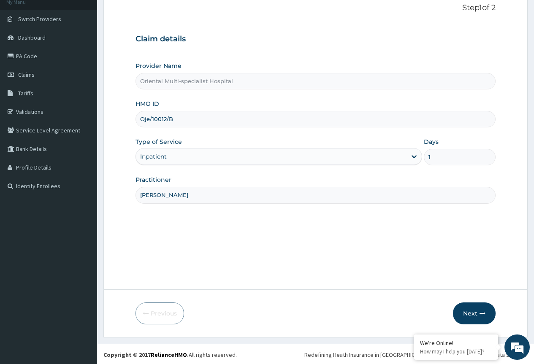
scroll to position [56, 0]
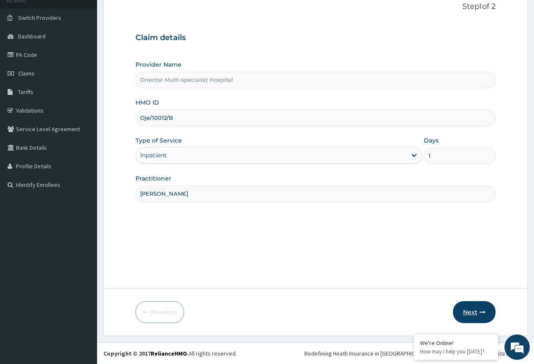
click at [473, 310] on button "Next" at bounding box center [474, 312] width 43 height 22
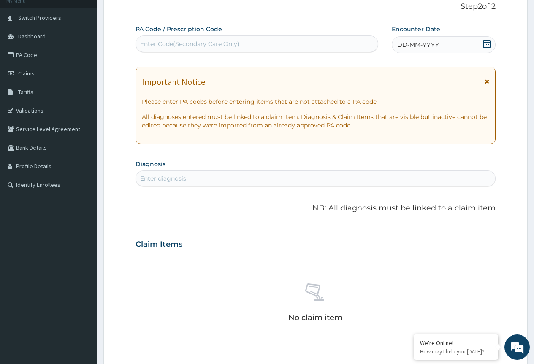
click at [251, 27] on div "PA Code / Prescription Code Enter Code(Secondary Care Only)" at bounding box center [256, 38] width 242 height 27
drag, startPoint x: 235, startPoint y: 44, endPoint x: 265, endPoint y: 1, distance: 52.8
click at [234, 41] on div "Enter Code(Secondary Care Only)" at bounding box center [189, 44] width 99 height 8
paste input "PA/2AEBAA"
type input "PA/2AEBAA"
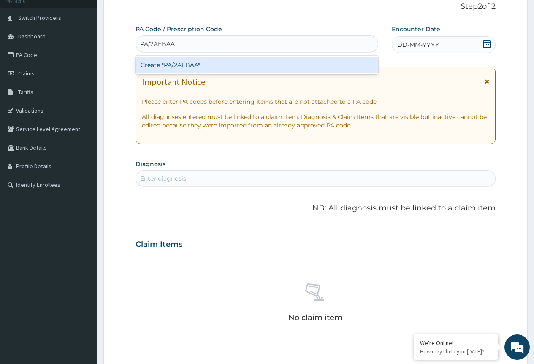
click at [211, 65] on div "Create "PA/2AEBAA"" at bounding box center [256, 64] width 242 height 15
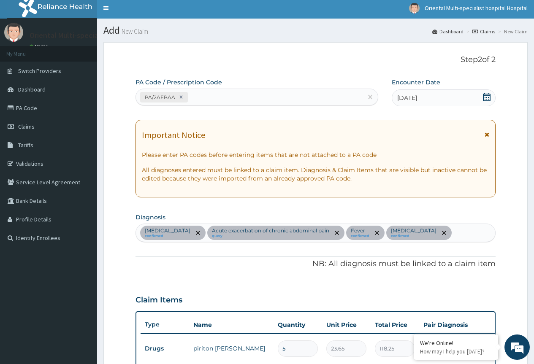
scroll to position [0, 0]
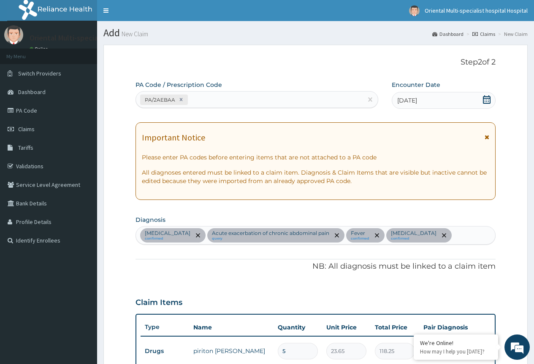
click at [257, 98] on div "PA/2AEBAA" at bounding box center [249, 100] width 226 height 14
paste input "PA/6EA9BB"
type input "PA/6EA9BB"
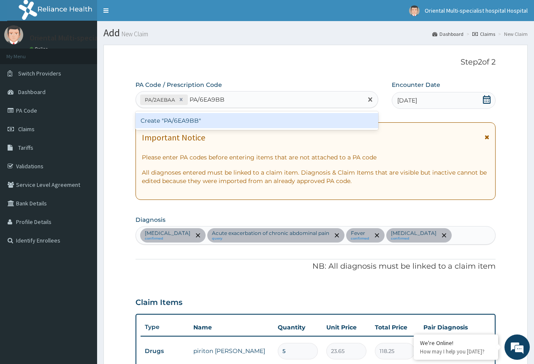
click at [231, 122] on div "Create "PA/6EA9BB"" at bounding box center [256, 120] width 242 height 15
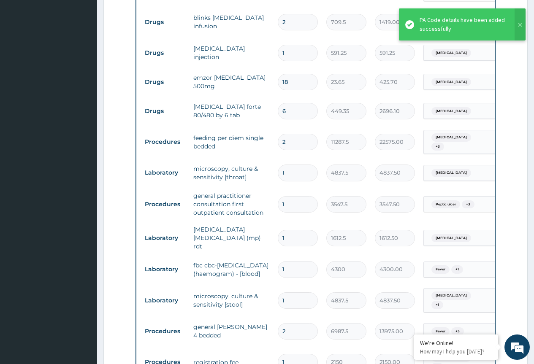
scroll to position [773, 0]
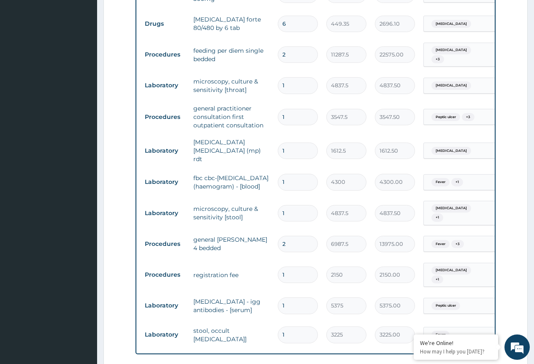
drag, startPoint x: 297, startPoint y: 38, endPoint x: 249, endPoint y: 48, distance: 49.0
click at [249, 47] on tr "Procedures feeding per diem single bedded 2 11287.5 22575.00 Acute tonsillitis …" at bounding box center [348, 54] width 414 height 33
type input "1"
type input "11287.50"
type input "1"
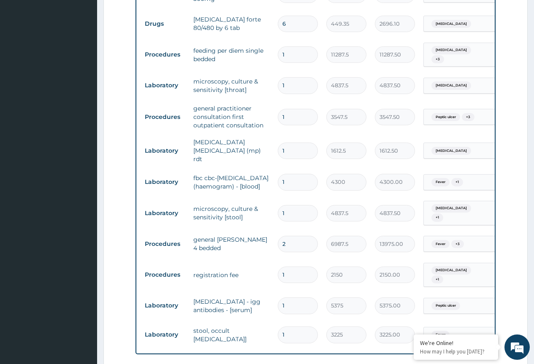
drag, startPoint x: 285, startPoint y: 223, endPoint x: 269, endPoint y: 225, distance: 16.1
click at [269, 230] on tr "Procedures general ward 4 bedded 2 6987.5 13975.00 Fever + 3 Delete" at bounding box center [348, 244] width 414 height 29
type input "1"
type input "6987.50"
type input "1"
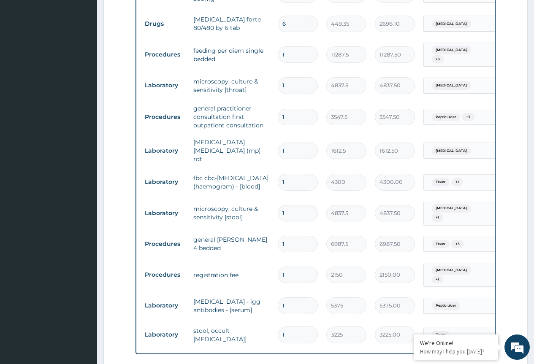
click at [271, 267] on td "registration fee" at bounding box center [231, 275] width 84 height 17
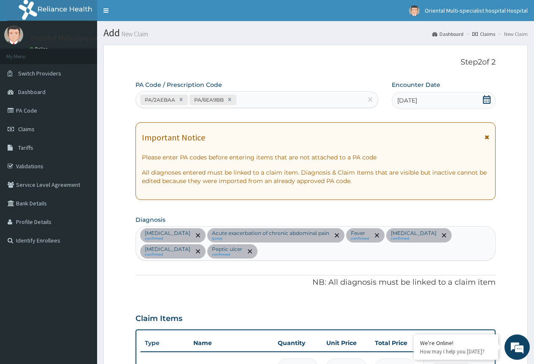
scroll to position [506, 0]
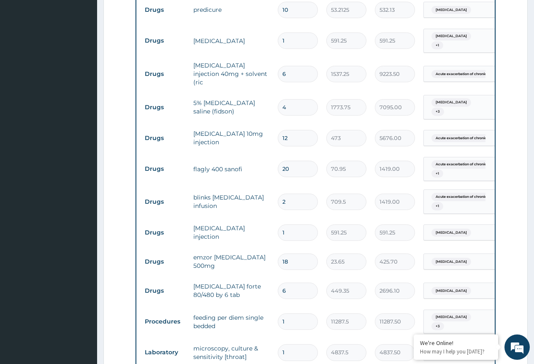
click at [272, 189] on td "blinks metronidazole infusion" at bounding box center [231, 201] width 84 height 25
click at [289, 194] on input "2" at bounding box center [298, 202] width 40 height 16
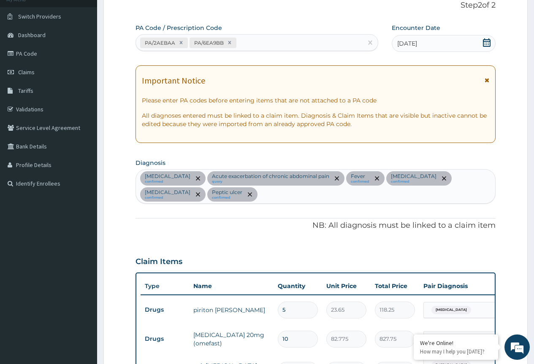
scroll to position [0, 0]
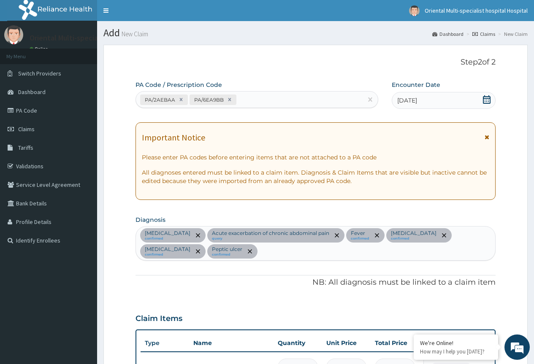
click at [268, 100] on div "PA/2AEBAA PA/6EA9BB" at bounding box center [249, 100] width 226 height 14
paste input "PA/0C7F58"
type input "PA/0C7F58"
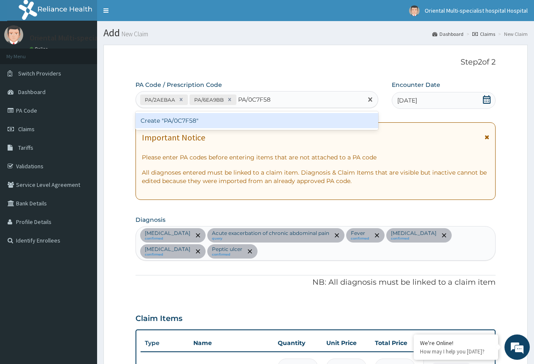
click at [218, 119] on div "Create "PA/0C7F58"" at bounding box center [256, 120] width 242 height 15
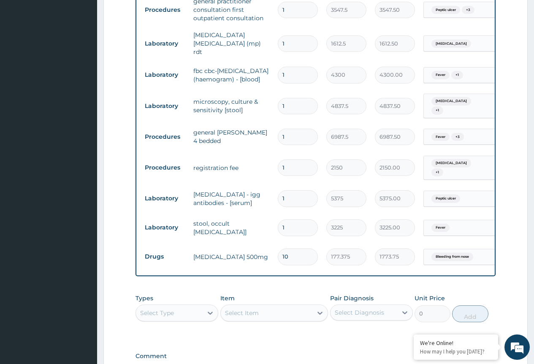
scroll to position [886, 0]
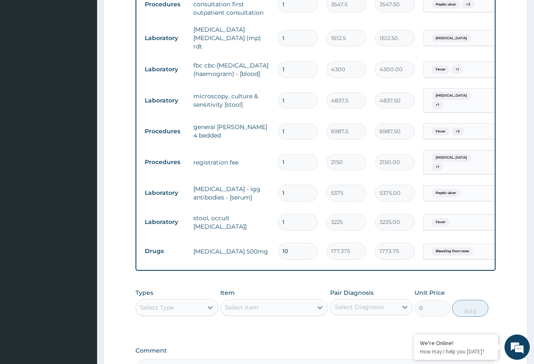
click at [202, 295] on div "Types Select Type" at bounding box center [176, 303] width 83 height 28
click at [200, 301] on div "Select Type" at bounding box center [169, 308] width 67 height 14
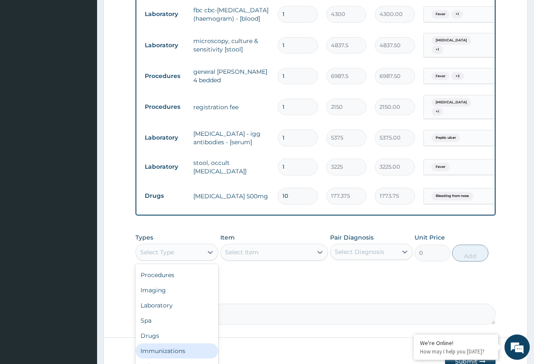
scroll to position [970, 0]
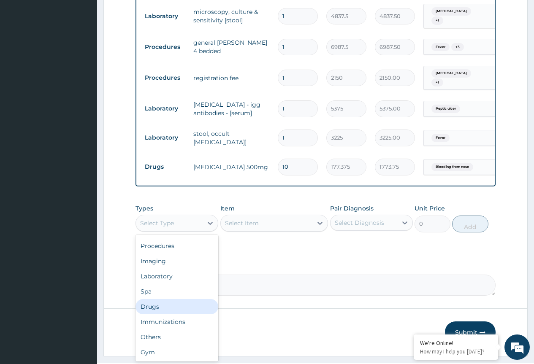
click at [179, 299] on div "Drugs" at bounding box center [176, 306] width 83 height 15
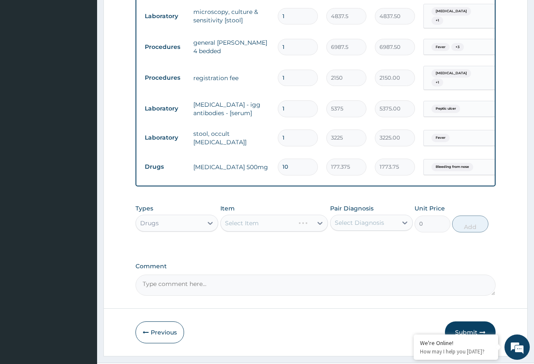
click at [363, 219] on div "Select Diagnosis" at bounding box center [359, 223] width 49 height 8
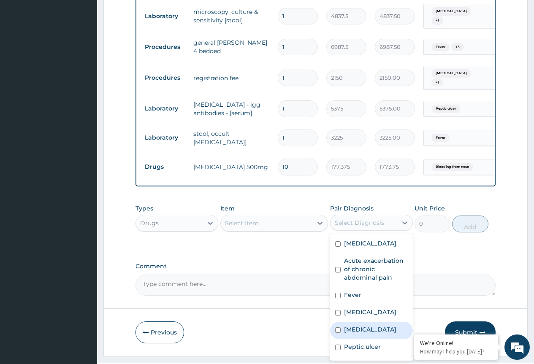
click at [346, 322] on div "Sepsis" at bounding box center [371, 330] width 83 height 17
checkbox input "true"
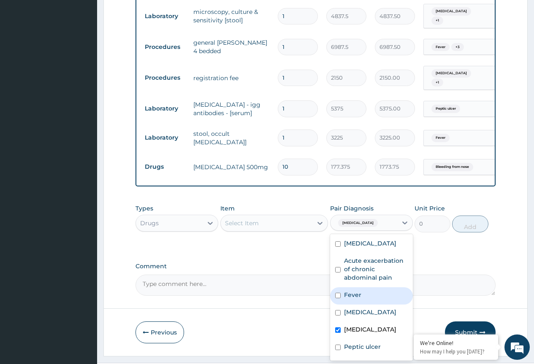
click at [352, 291] on label "Fever" at bounding box center [352, 295] width 17 height 8
checkbox input "true"
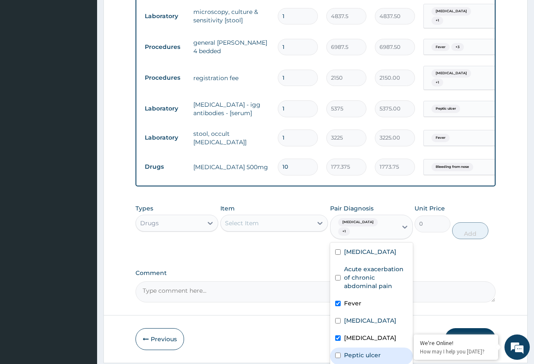
click at [348, 351] on label "Peptic ulcer" at bounding box center [362, 355] width 37 height 8
checkbox input "true"
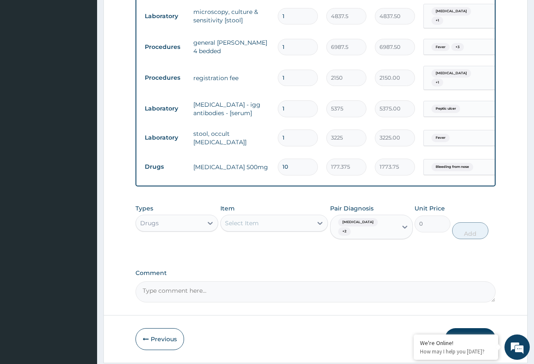
click at [277, 204] on div "Item Select Item" at bounding box center [274, 221] width 108 height 35
click at [269, 216] on div "Select Item" at bounding box center [267, 223] width 92 height 14
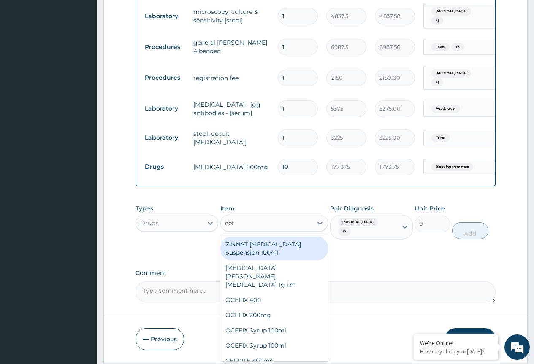
type input "ceft"
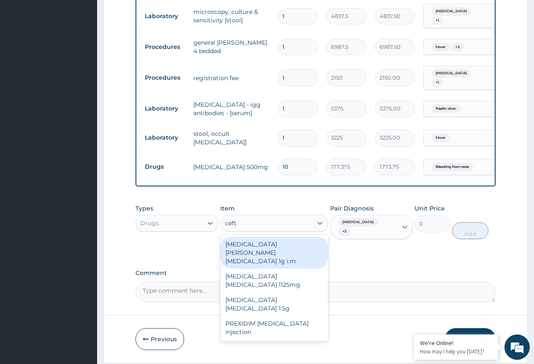
click at [281, 237] on div "ROCEPHIN CEFTRIAXONE 1g i.m" at bounding box center [274, 253] width 108 height 32
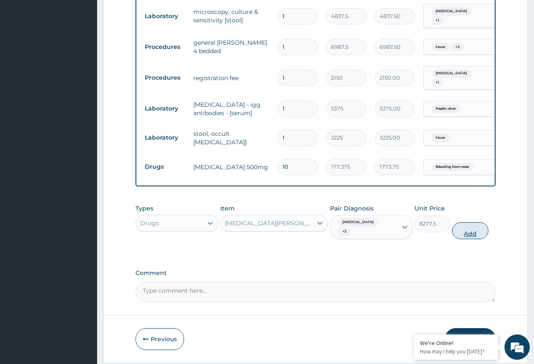
click at [467, 222] on button "Add" at bounding box center [470, 230] width 36 height 17
type input "0"
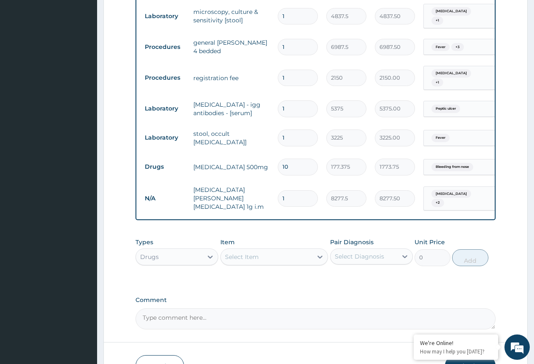
drag, startPoint x: 284, startPoint y: 172, endPoint x: 290, endPoint y: 170, distance: 7.0
click at [290, 190] on input "1" at bounding box center [298, 198] width 40 height 16
drag, startPoint x: 290, startPoint y: 170, endPoint x: 277, endPoint y: 173, distance: 13.3
click at [278, 190] on input "1" at bounding box center [298, 198] width 40 height 16
type input "4"
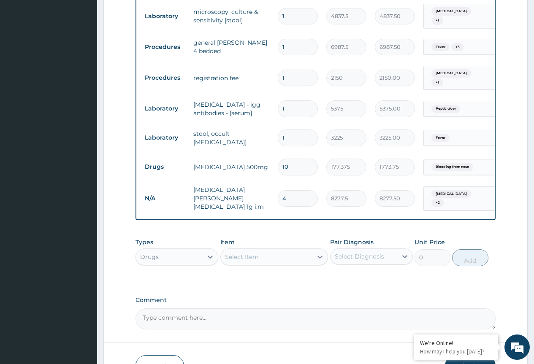
type input "33110.00"
drag, startPoint x: 288, startPoint y: 173, endPoint x: 263, endPoint y: 173, distance: 24.9
click at [263, 181] on tr "N/A ROCEPHIN CEFTRIAXONE 1g i.m 4 8277.5 33110.00 Sepsis + 2 Delete" at bounding box center [348, 198] width 414 height 34
type input "6"
type input "49665.00"
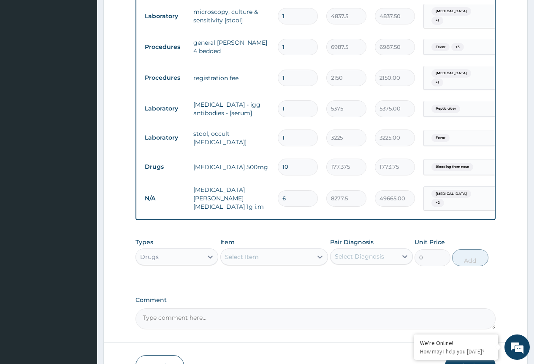
type input "6"
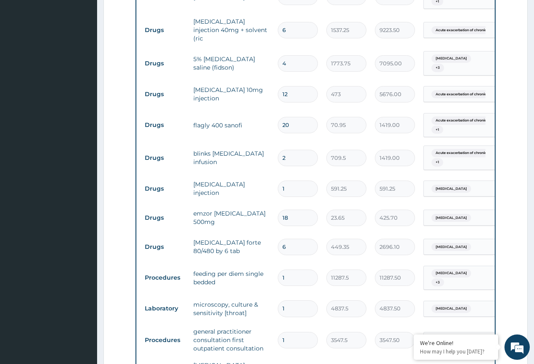
scroll to position [268, 0]
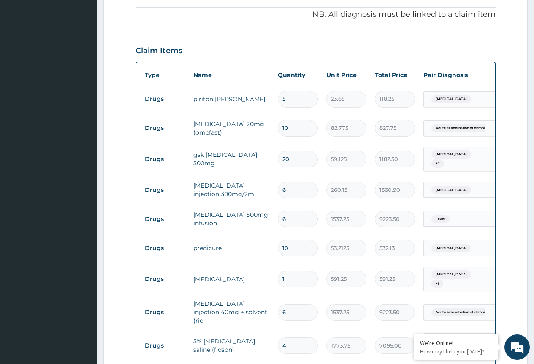
drag, startPoint x: 284, startPoint y: 184, endPoint x: 291, endPoint y: 200, distance: 18.2
click at [291, 200] on tr "Drugs paracetamol injection 300mg/2ml 6 260.15 1560.90 Malaria Delete" at bounding box center [348, 190] width 414 height 29
type input "8"
type input "2081.20"
type input "8"
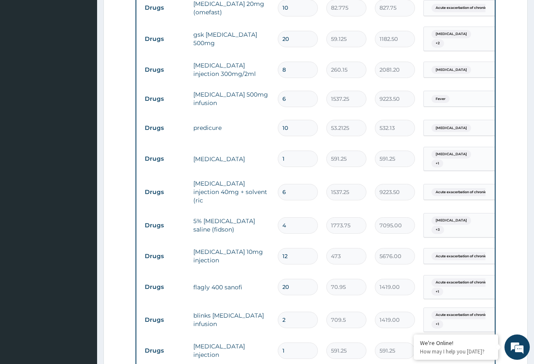
scroll to position [395, 0]
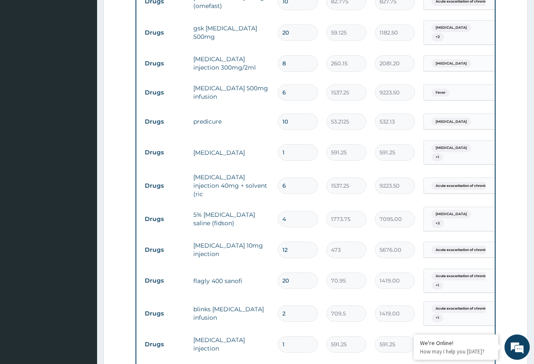
drag, startPoint x: 287, startPoint y: 335, endPoint x: 274, endPoint y: 335, distance: 13.1
click at [274, 335] on td "1" at bounding box center [297, 344] width 49 height 25
type input "4"
type input "2365.00"
type input "4"
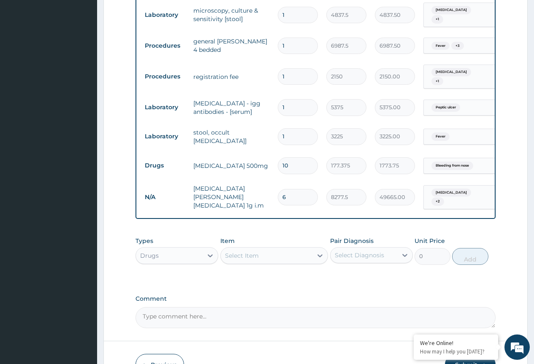
scroll to position [1000, 0]
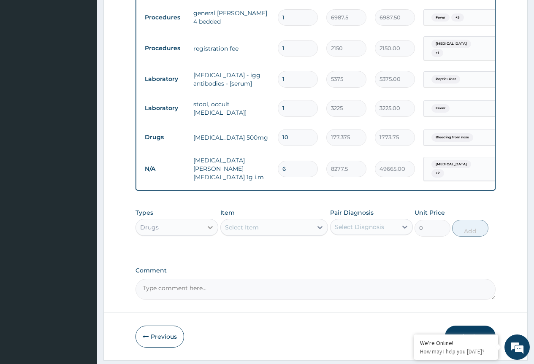
click at [207, 220] on div at bounding box center [210, 227] width 15 height 15
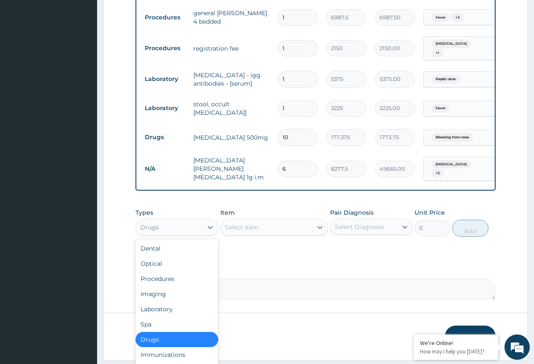
click at [247, 223] on div "Select Item" at bounding box center [242, 227] width 34 height 8
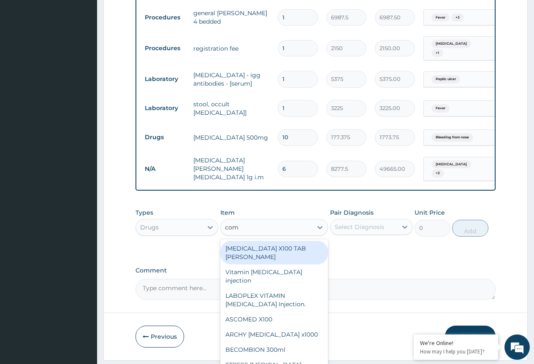
type input "comp"
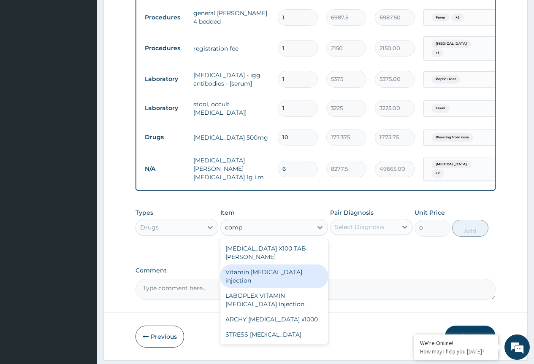
click at [265, 265] on div "Vitamin [MEDICAL_DATA] injection" at bounding box center [274, 277] width 108 height 24
type input "354.75"
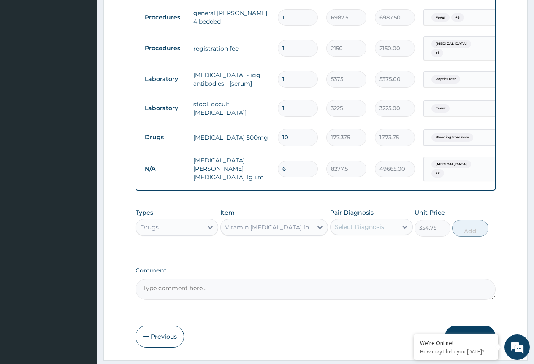
click at [354, 220] on div "Select Diagnosis" at bounding box center [363, 227] width 67 height 14
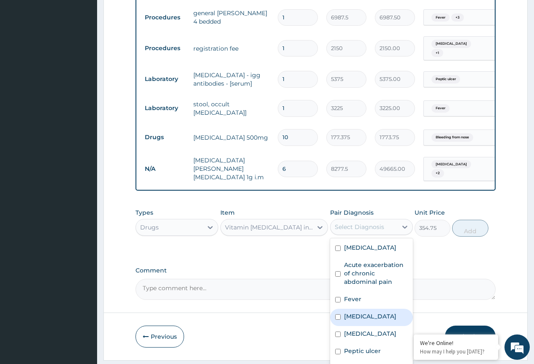
click at [350, 312] on label "[MEDICAL_DATA]" at bounding box center [370, 316] width 52 height 8
checkbox input "true"
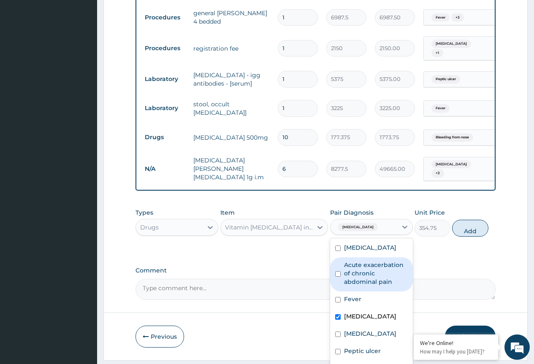
drag, startPoint x: 457, startPoint y: 202, endPoint x: 449, endPoint y: 205, distance: 8.3
click at [457, 220] on button "Add" at bounding box center [470, 228] width 36 height 17
type input "0"
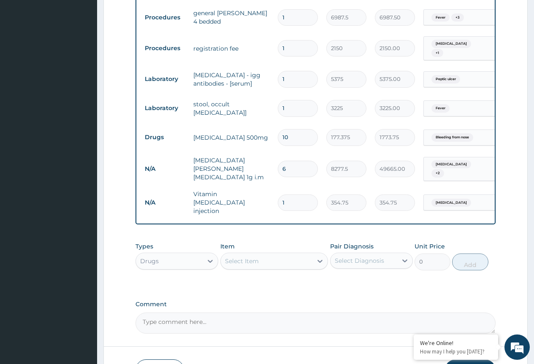
drag, startPoint x: 289, startPoint y: 166, endPoint x: 251, endPoint y: 164, distance: 37.6
click at [254, 186] on tr "N/A Vitamin B complex injection 1 354.75 354.75 Malaria Delete" at bounding box center [348, 203] width 414 height 34
type input "2"
type input "709.50"
type input "2"
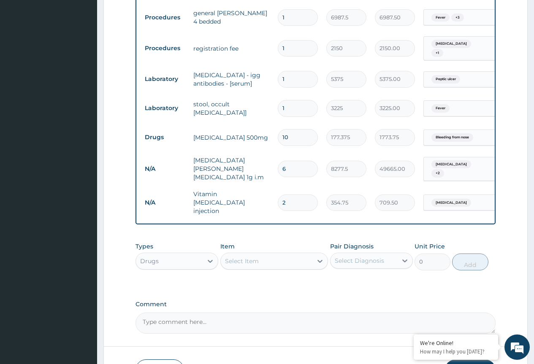
click at [250, 254] on div "Types Drugs Item Select Item Pair Diagnosis Select Diagnosis Unit Price 0 Add" at bounding box center [315, 262] width 360 height 49
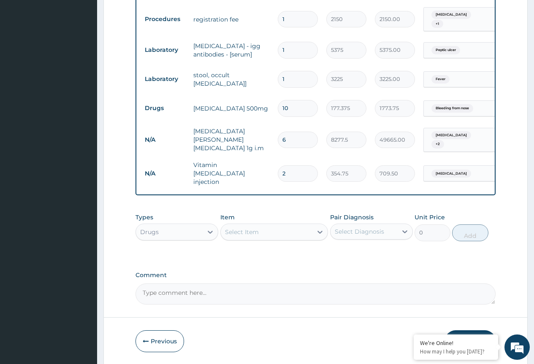
click at [468, 330] on button "Submit" at bounding box center [470, 341] width 51 height 22
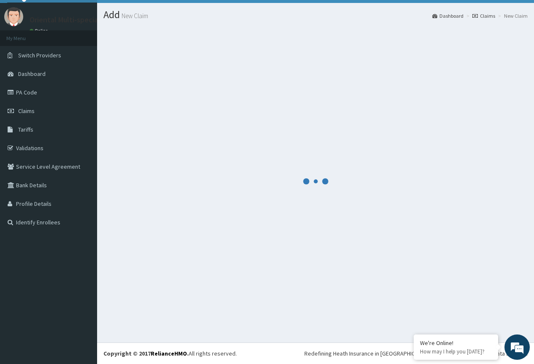
scroll to position [1029, 0]
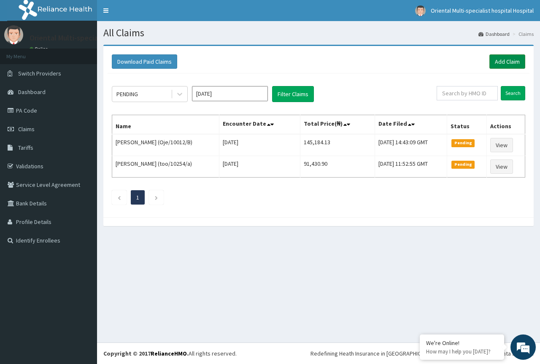
click at [505, 63] on link "Add Claim" at bounding box center [507, 61] width 36 height 14
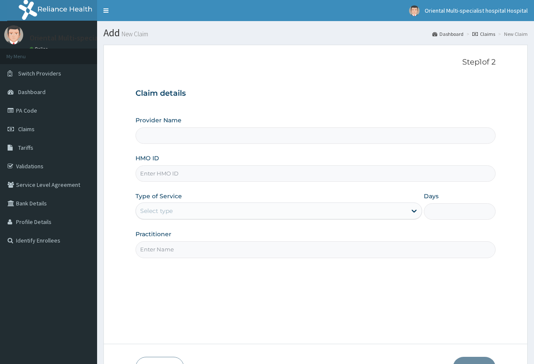
click at [178, 173] on input "HMO ID" at bounding box center [315, 173] width 360 height 16
paste input "ICN/10168/B"
type input "ICN/10168/B"
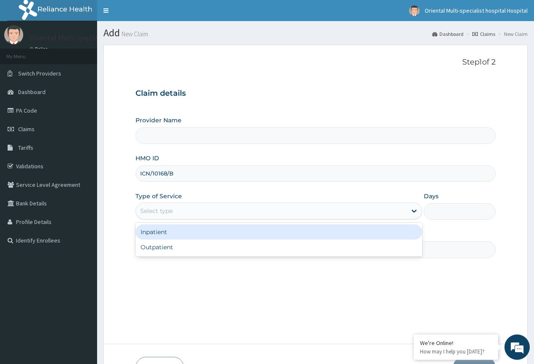
drag, startPoint x: 176, startPoint y: 209, endPoint x: 177, endPoint y: 216, distance: 7.3
click at [176, 211] on div "Select type" at bounding box center [271, 211] width 270 height 14
type input "Oriental Multi-specialist Hospital"
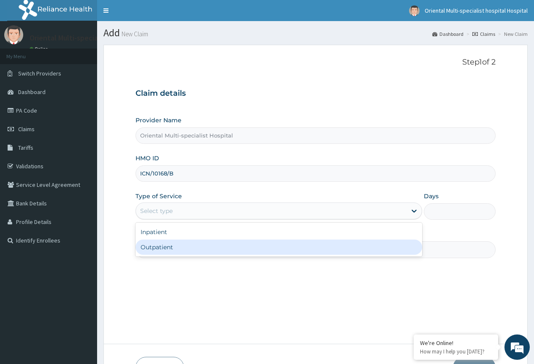
click at [174, 249] on div "Outpatient" at bounding box center [278, 247] width 287 height 15
type input "1"
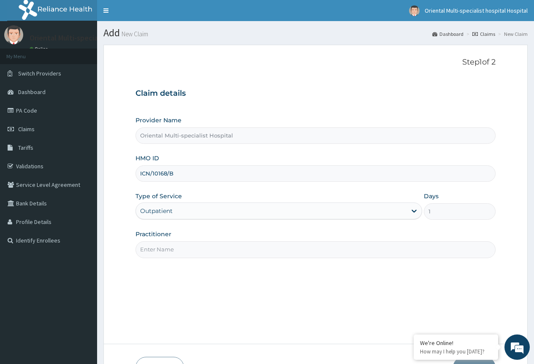
click at [171, 251] on input "Practitioner" at bounding box center [315, 249] width 360 height 16
type input "[PERSON_NAME]"
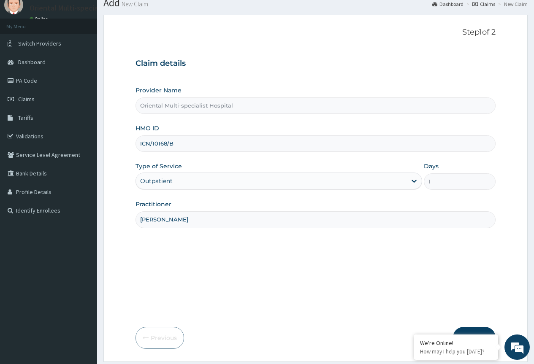
scroll to position [56, 0]
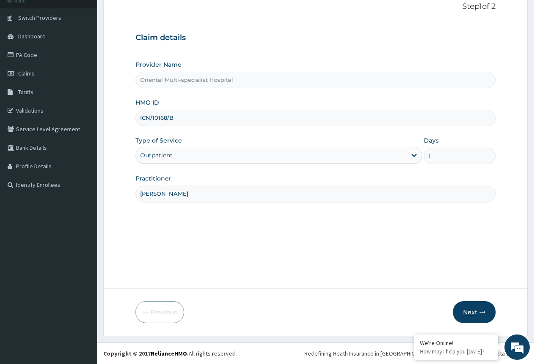
click at [478, 319] on button "Next" at bounding box center [474, 312] width 43 height 22
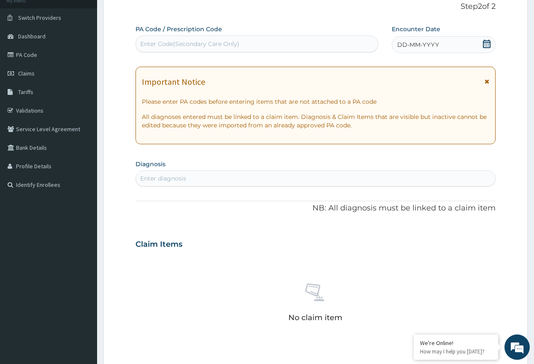
scroll to position [0, 0]
click at [185, 41] on div "Enter Code(Secondary Care Only)" at bounding box center [189, 44] width 99 height 8
paste input "PA/24D83A"
type input "PA/24D83A"
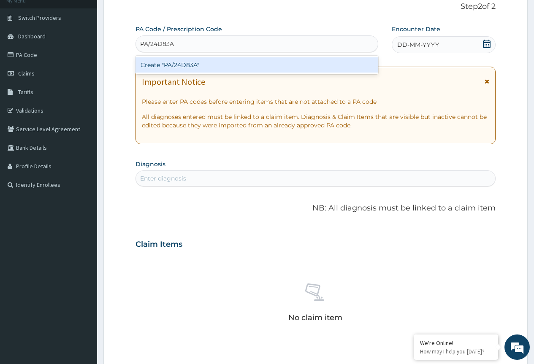
click at [205, 60] on div "Create "PA/24D83A"" at bounding box center [256, 64] width 242 height 15
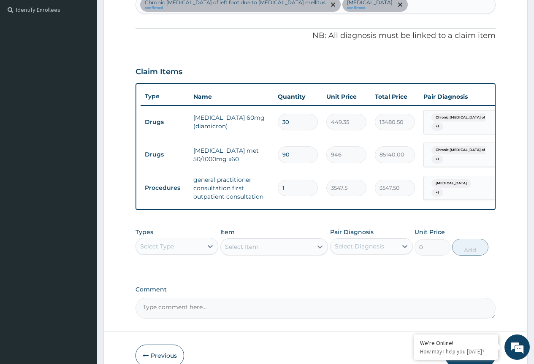
scroll to position [154, 0]
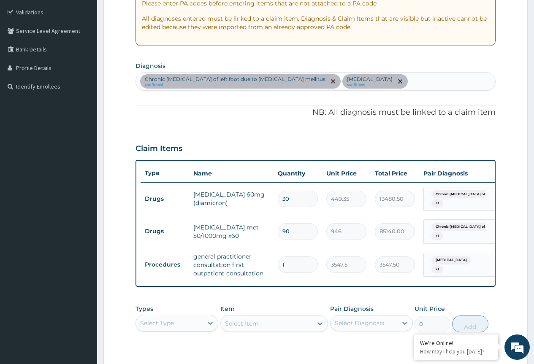
drag, startPoint x: 291, startPoint y: 232, endPoint x: 260, endPoint y: 231, distance: 31.6
click at [260, 234] on tr "Drugs [MEDICAL_DATA] met 50/1000mg x60 90 946 85140.00 Chronic [MEDICAL_DATA] o…" at bounding box center [348, 231] width 414 height 33
type input "4"
type input "3784.00"
type input "42"
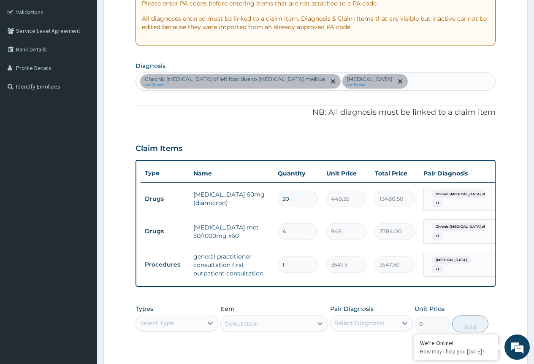
type input "39732.00"
type input "42"
drag, startPoint x: 292, startPoint y: 200, endPoint x: 263, endPoint y: 200, distance: 28.7
click at [263, 200] on tr "Drugs [MEDICAL_DATA] 60mg (diamicron) 30 449.35 13480.50 Chronic [MEDICAL_DATA]…" at bounding box center [348, 199] width 414 height 33
type input "1"
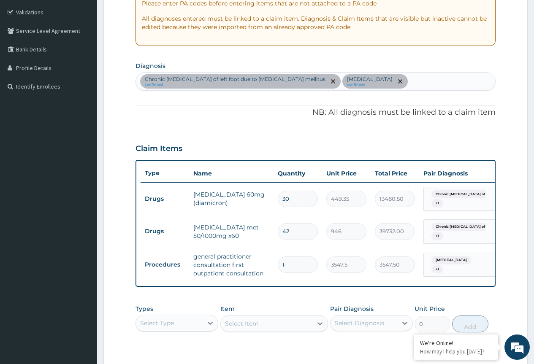
type input "449.35"
type input "14"
type input "6290.90"
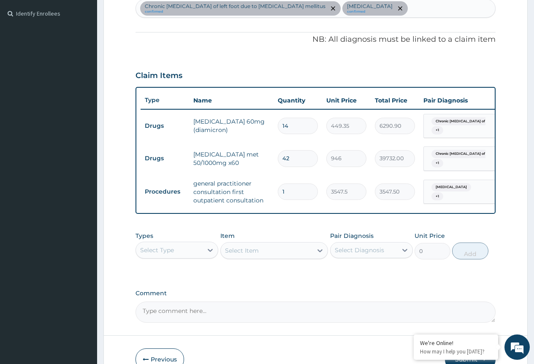
scroll to position [281, 0]
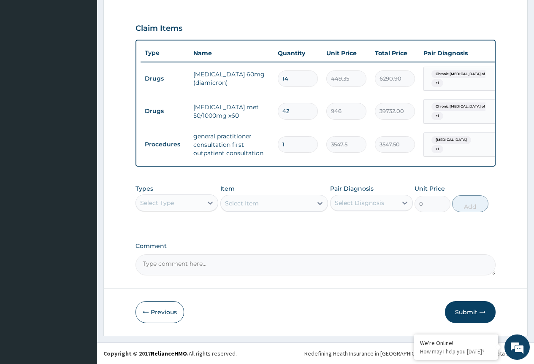
type input "14"
drag, startPoint x: 473, startPoint y: 312, endPoint x: 466, endPoint y: 309, distance: 6.8
click at [472, 312] on button "Submit" at bounding box center [470, 312] width 51 height 22
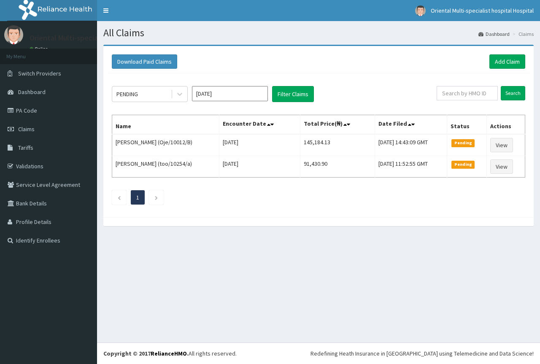
click at [177, 97] on icon at bounding box center [180, 94] width 8 height 8
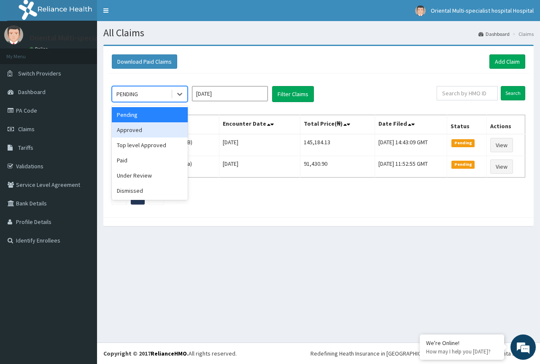
click at [160, 132] on div "Approved" at bounding box center [150, 129] width 76 height 15
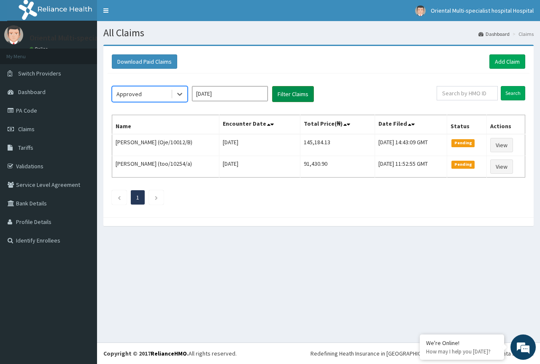
click at [284, 100] on button "Filter Claims" at bounding box center [293, 94] width 42 height 16
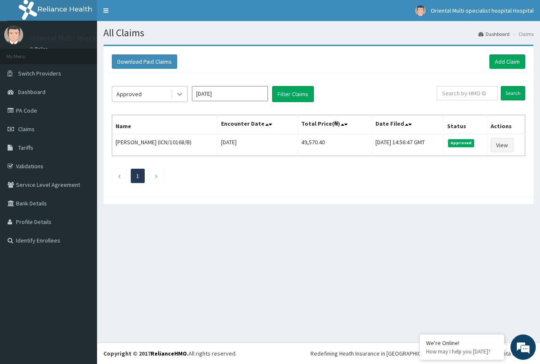
click at [182, 97] on icon at bounding box center [180, 94] width 8 height 8
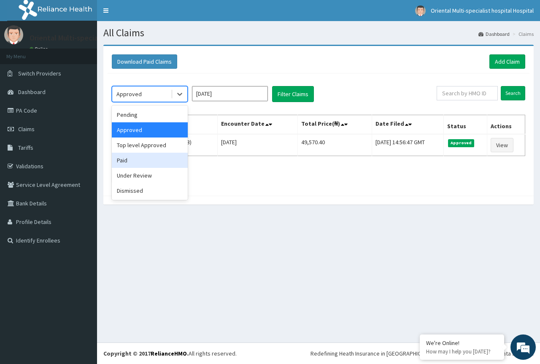
click at [155, 161] on div "Paid" at bounding box center [150, 160] width 76 height 15
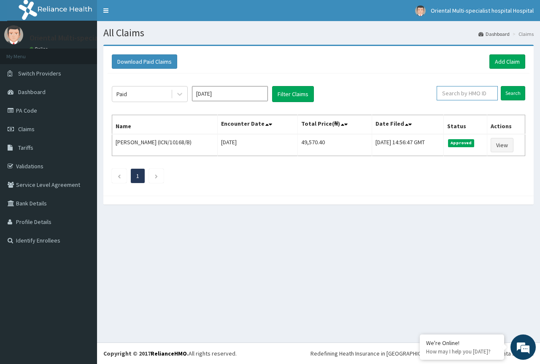
click at [457, 94] on input "text" at bounding box center [467, 93] width 61 height 14
paste input "Eia/10248/a"
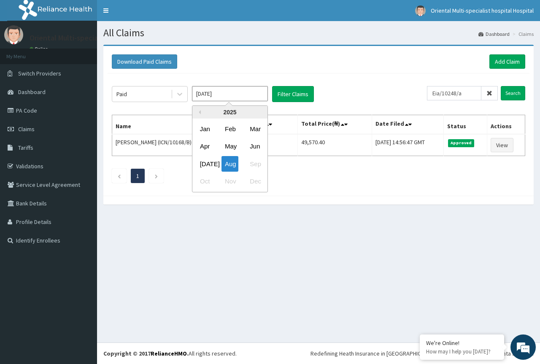
click at [247, 91] on input "[DATE]" at bounding box center [230, 93] width 76 height 15
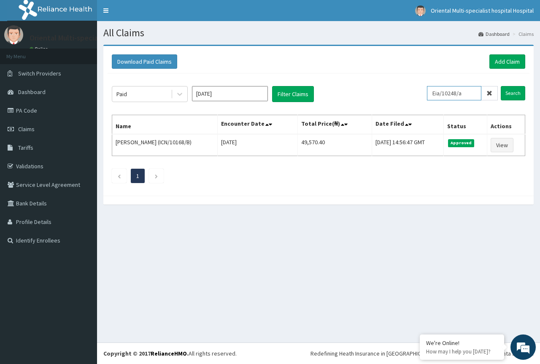
drag, startPoint x: 449, startPoint y: 93, endPoint x: 400, endPoint y: 98, distance: 48.8
click at [400, 98] on div "Paid [DATE] Filter Claims Eia/10248/a Search" at bounding box center [319, 94] width 414 height 16
drag, startPoint x: 467, startPoint y: 94, endPoint x: 371, endPoint y: 87, distance: 96.5
click at [377, 87] on div "Paid [DATE] Filter Claims Eia/10248/a Search" at bounding box center [319, 94] width 414 height 16
type input "Eia/10248/a"
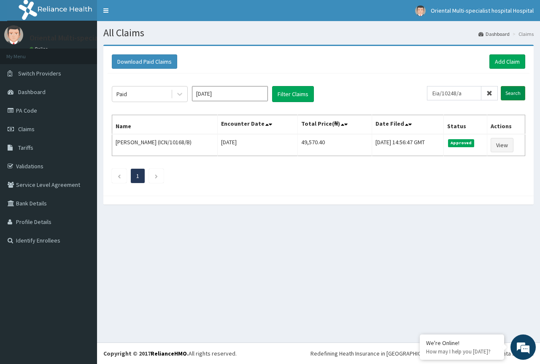
click at [519, 91] on input "Search" at bounding box center [513, 93] width 24 height 14
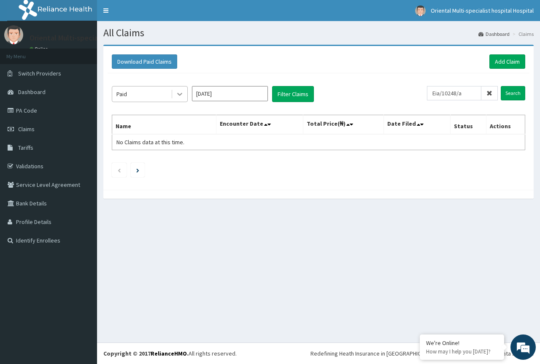
click at [174, 89] on div at bounding box center [179, 94] width 15 height 15
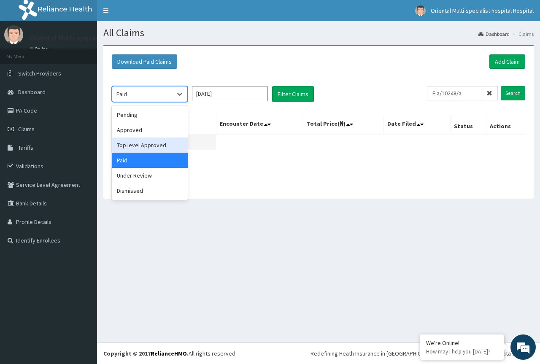
click at [158, 138] on div "Top level Approved" at bounding box center [150, 145] width 76 height 15
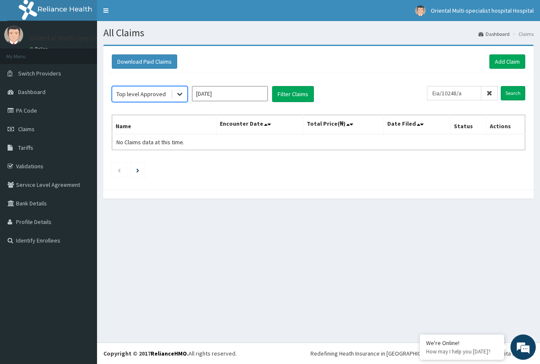
click at [181, 93] on icon at bounding box center [180, 94] width 8 height 8
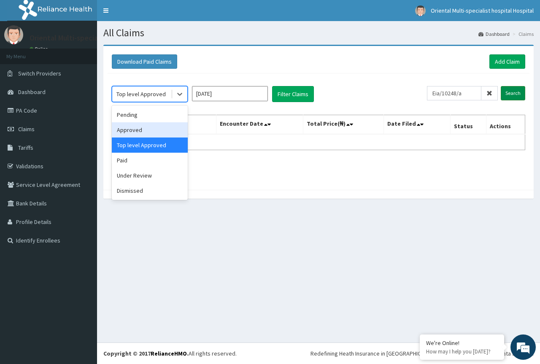
click at [510, 91] on input "Search" at bounding box center [513, 93] width 24 height 14
click at [179, 94] on icon at bounding box center [180, 94] width 8 height 8
click at [171, 130] on div "Approved" at bounding box center [150, 129] width 76 height 15
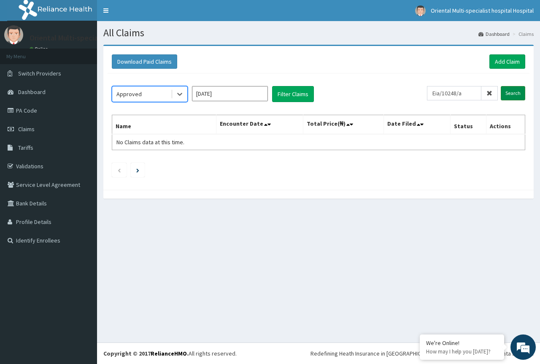
click at [513, 94] on input "Search" at bounding box center [513, 93] width 24 height 14
click at [500, 63] on link "Add Claim" at bounding box center [507, 61] width 36 height 14
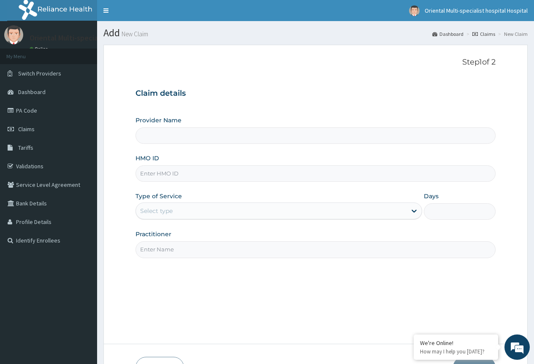
type input "Oriental Multi-specialist Hospital"
click at [199, 173] on input "HMO ID" at bounding box center [315, 173] width 360 height 16
paste input "Eia/10248/a"
type input "Eia/10248/a"
click at [189, 206] on div "Select type" at bounding box center [271, 211] width 270 height 14
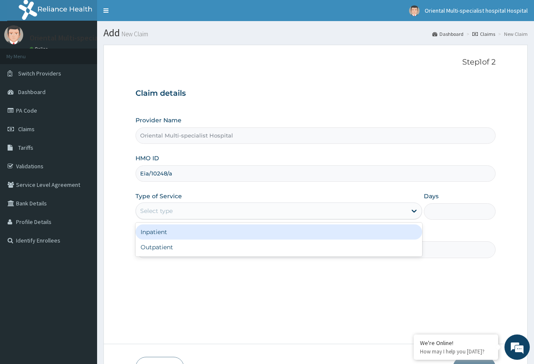
click at [181, 250] on div "Outpatient" at bounding box center [278, 247] width 287 height 15
type input "1"
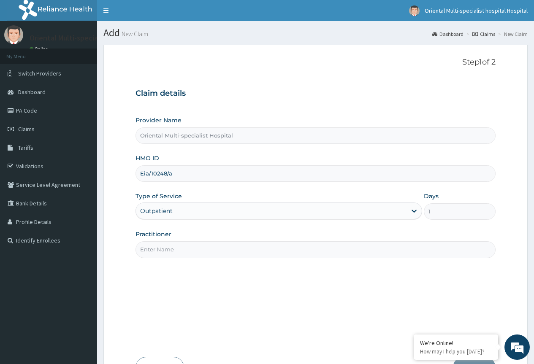
click at [181, 250] on input "Practitioner" at bounding box center [315, 249] width 360 height 16
type input "[PERSON_NAME]"
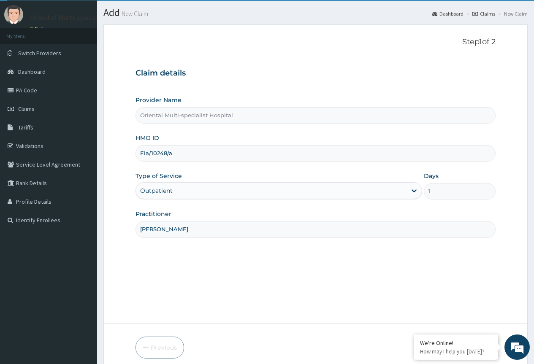
scroll to position [56, 0]
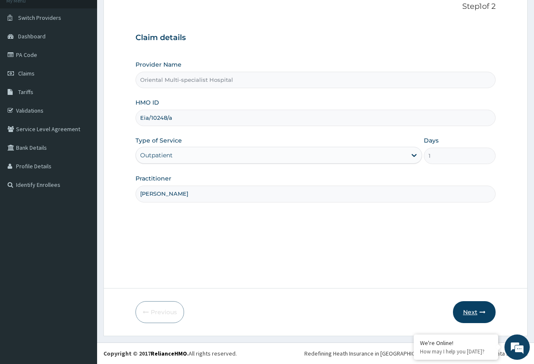
click at [473, 307] on button "Next" at bounding box center [474, 312] width 43 height 22
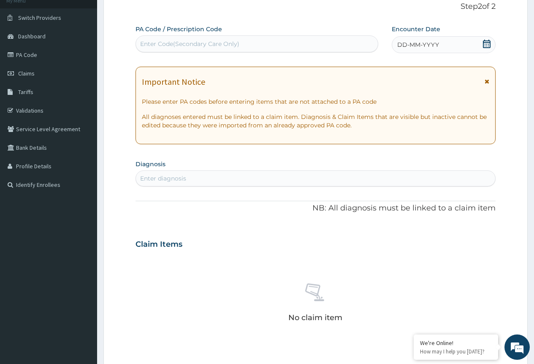
click at [327, 47] on div "Enter Code(Secondary Care Only)" at bounding box center [256, 44] width 241 height 14
paste input "PA/0C552E"
type input "PA/0C552E"
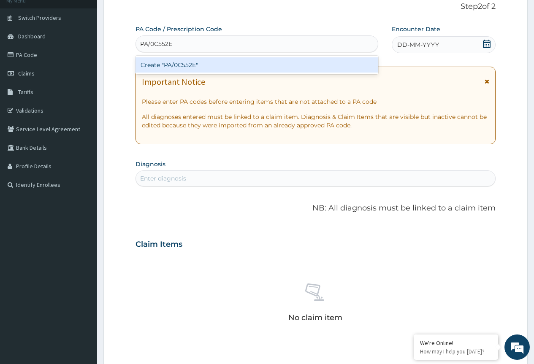
click at [241, 65] on div "Create "PA/0C552E"" at bounding box center [256, 64] width 242 height 15
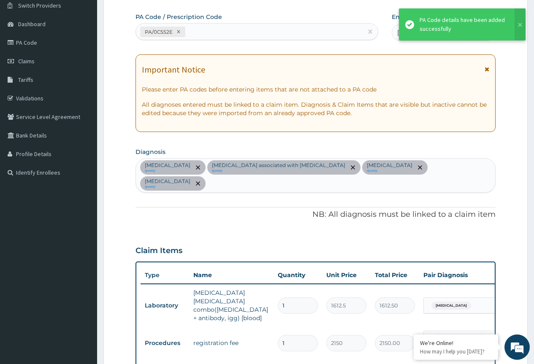
scroll to position [0, 0]
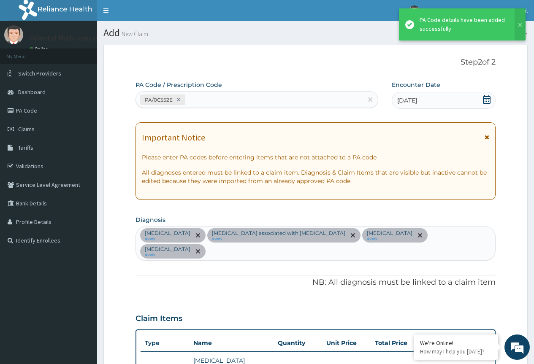
click at [223, 100] on div "PA/0C552E" at bounding box center [249, 100] width 226 height 14
paste input "PA/078847"
type input "PA/078847"
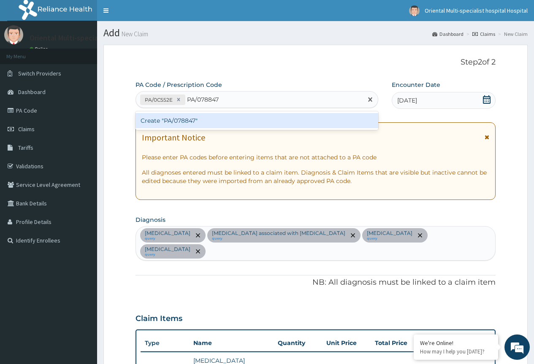
click at [208, 123] on div "Create "PA/078847"" at bounding box center [256, 120] width 242 height 15
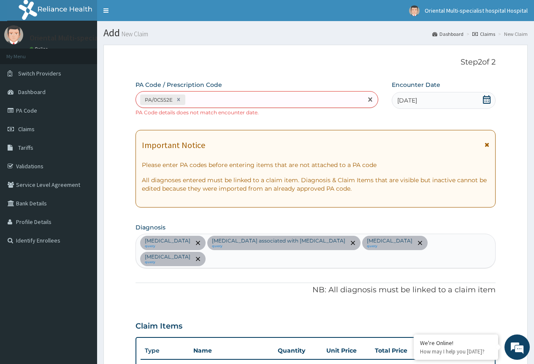
click at [227, 103] on div "PA/0C552E" at bounding box center [249, 100] width 226 height 14
paste input "PA/078847"
type input "PA/078847"
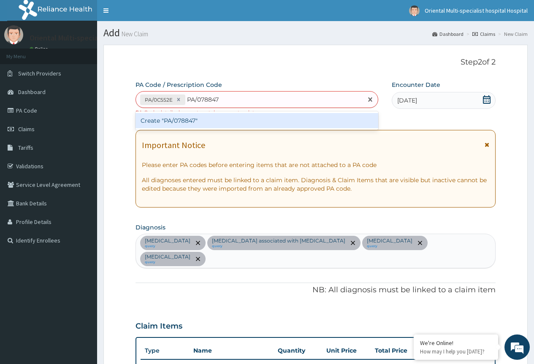
click at [191, 123] on div "Create "PA/078847"" at bounding box center [256, 120] width 242 height 15
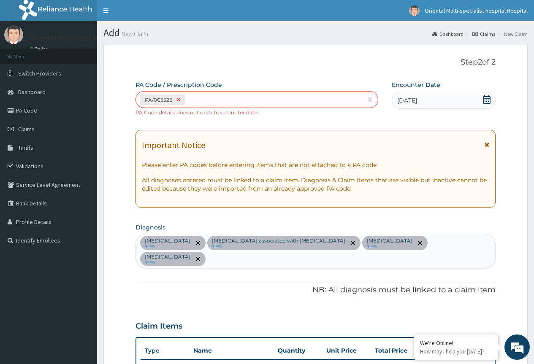
click at [181, 98] on icon at bounding box center [179, 100] width 6 height 6
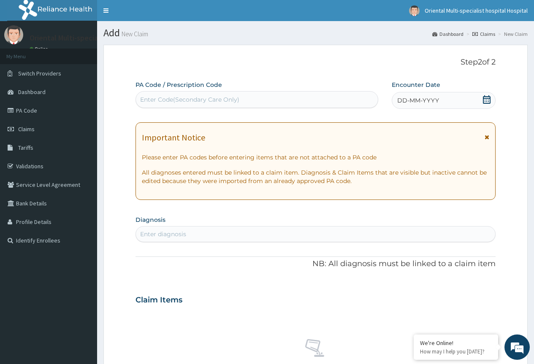
paste input "PA/078847"
type input "PA/078847"
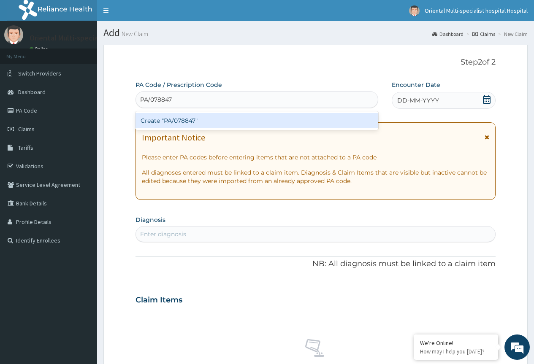
click at [218, 123] on div "Create "PA/078847"" at bounding box center [256, 120] width 242 height 15
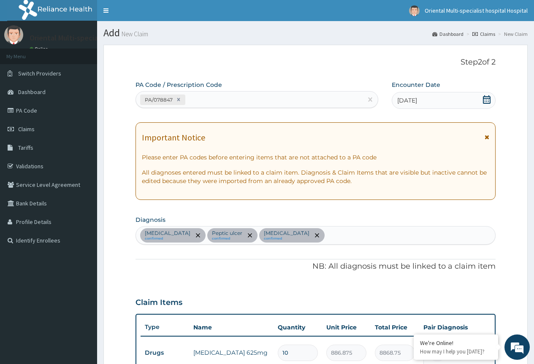
click at [205, 97] on div "PA/078847" at bounding box center [249, 100] width 226 height 14
paste input "PA/0C552E"
type input "PA/0C552E"
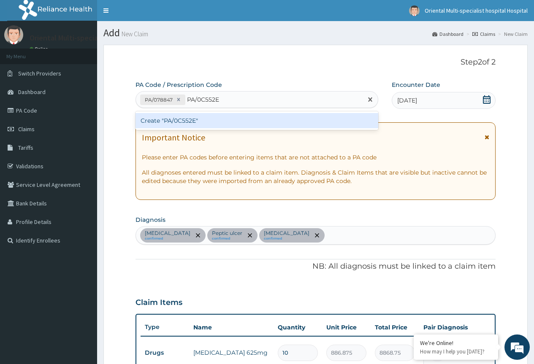
click at [205, 113] on div "Create "PA/0C552E"" at bounding box center [256, 120] width 242 height 15
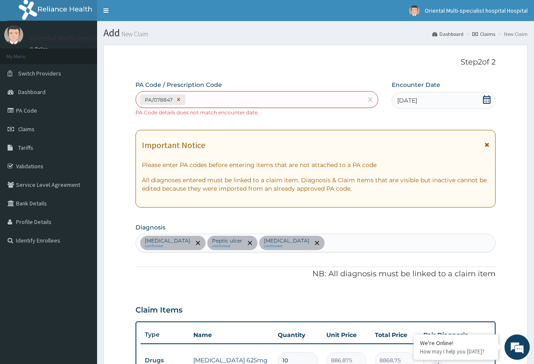
click at [180, 99] on icon at bounding box center [179, 100] width 6 height 6
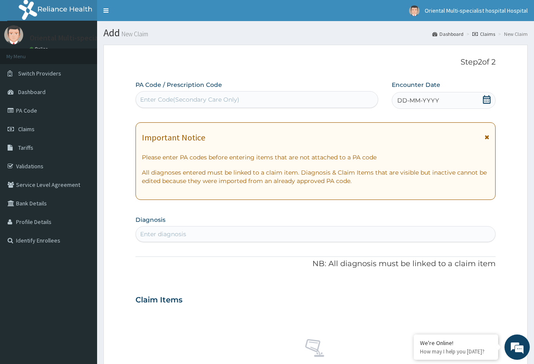
paste input "PA/0C552E"
type input "PA/0C552E"
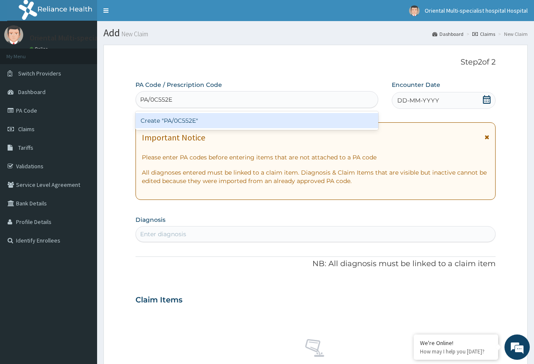
click at [211, 118] on div "Create "PA/0C552E"" at bounding box center [256, 120] width 242 height 15
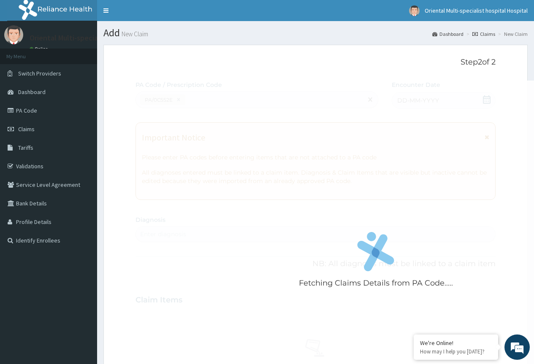
scroll to position [330, 0]
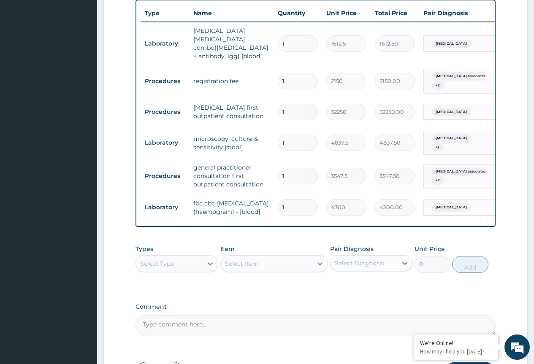
click at [187, 257] on div "Select Type" at bounding box center [169, 264] width 67 height 14
click at [353, 257] on div "Select Diagnosis" at bounding box center [363, 264] width 67 height 14
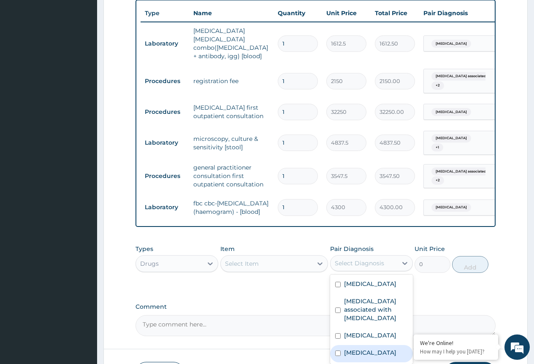
click at [376, 349] on label "Atopic dermatitis" at bounding box center [370, 353] width 52 height 8
checkbox input "true"
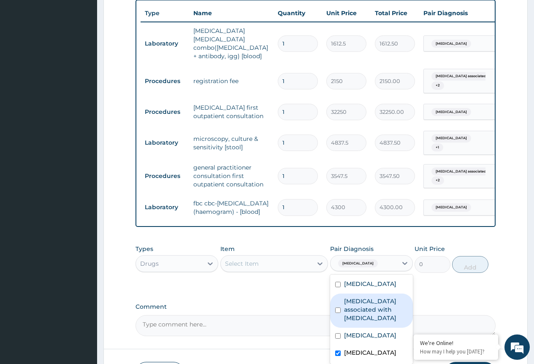
click at [277, 257] on div "Select Item" at bounding box center [267, 264] width 92 height 14
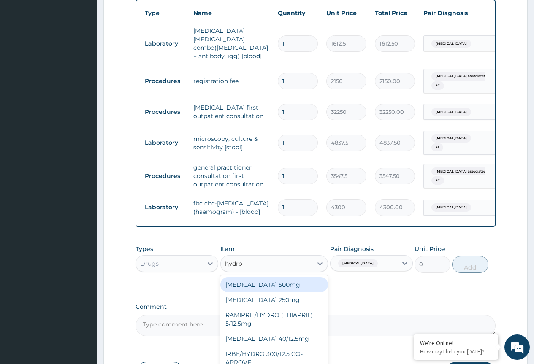
type input "hydroc"
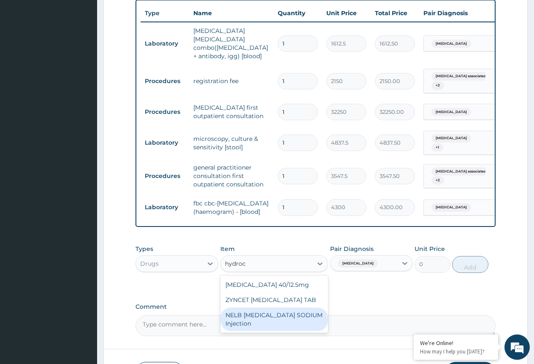
click at [292, 320] on div "NELB HYDROCORTISONE SODIUM Injection" at bounding box center [274, 320] width 108 height 24
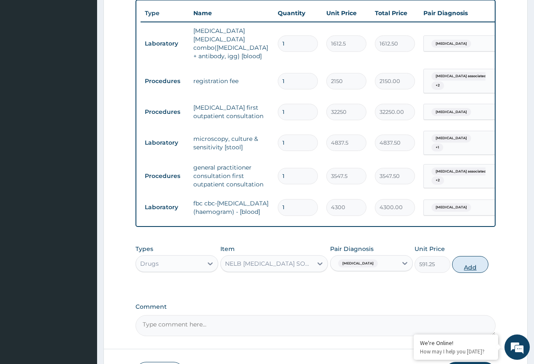
click at [464, 256] on button "Add" at bounding box center [470, 264] width 36 height 17
type input "0"
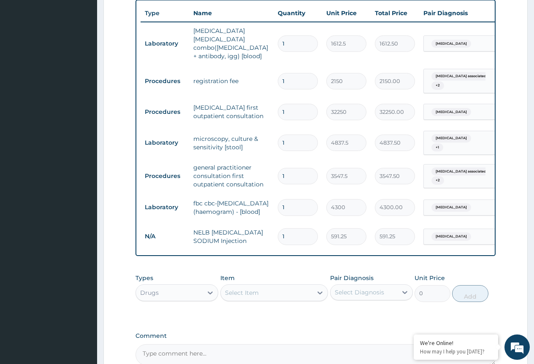
drag, startPoint x: 284, startPoint y: 214, endPoint x: 306, endPoint y: 217, distance: 23.0
click at [306, 228] on input "1" at bounding box center [298, 236] width 40 height 16
type input "3"
type input "1773.75"
type input "3"
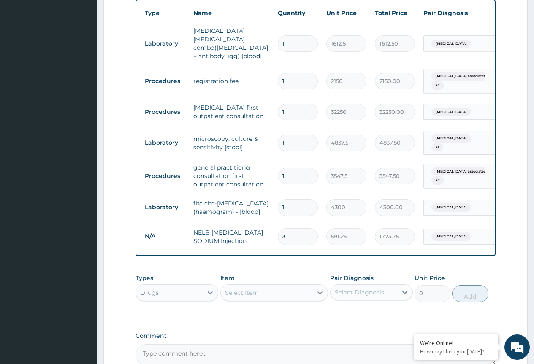
click at [243, 289] on div "Select Item" at bounding box center [242, 293] width 34 height 8
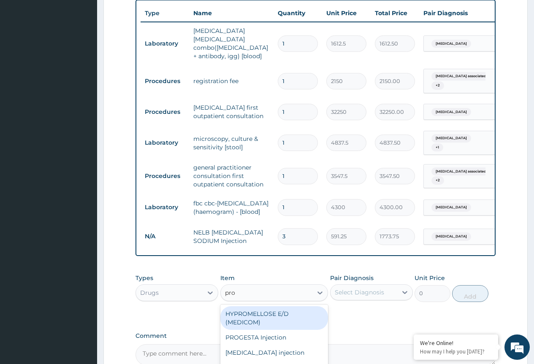
type input "prom"
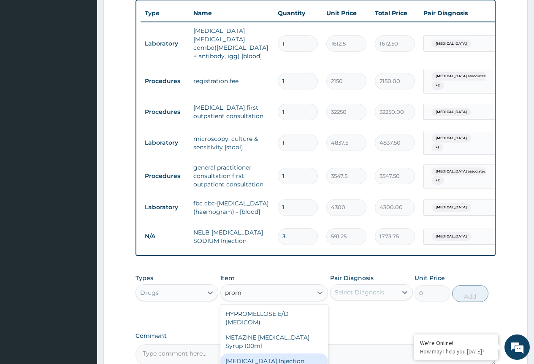
click at [243, 354] on div "PROMETHAZINE Injection" at bounding box center [274, 361] width 108 height 15
type input "354.75"
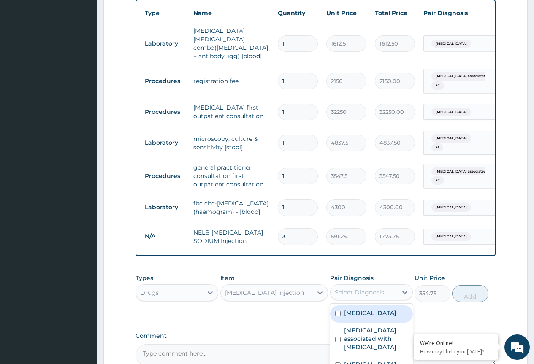
click at [368, 288] on div "Select Diagnosis" at bounding box center [359, 292] width 49 height 8
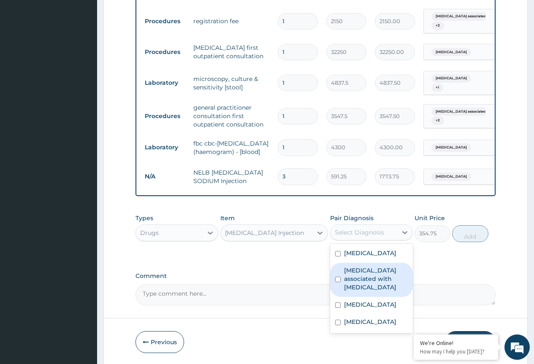
scroll to position [407, 0]
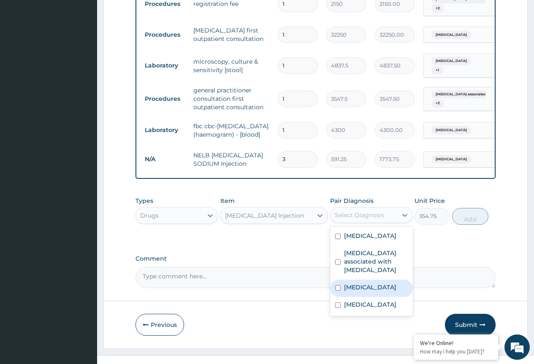
click at [389, 280] on div "Sepsis" at bounding box center [371, 288] width 83 height 17
checkbox input "true"
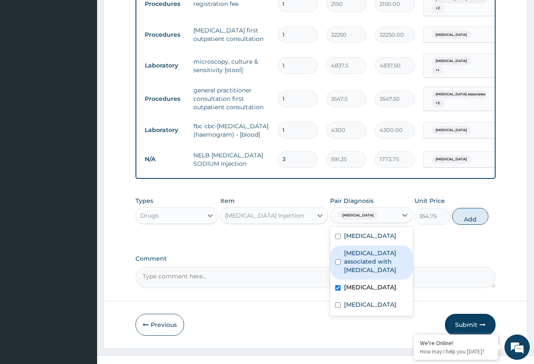
click at [391, 252] on label "Arthropathy associated with helminthiasis" at bounding box center [376, 261] width 64 height 25
checkbox input "true"
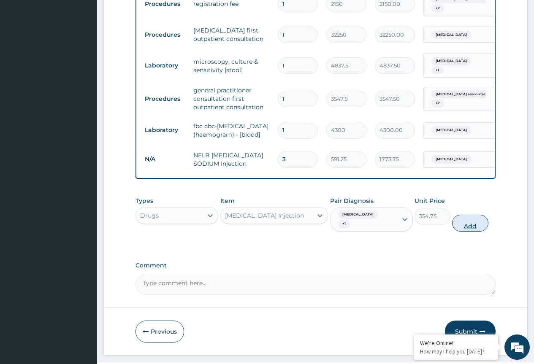
click at [465, 215] on button "Add" at bounding box center [470, 223] width 36 height 17
type input "0"
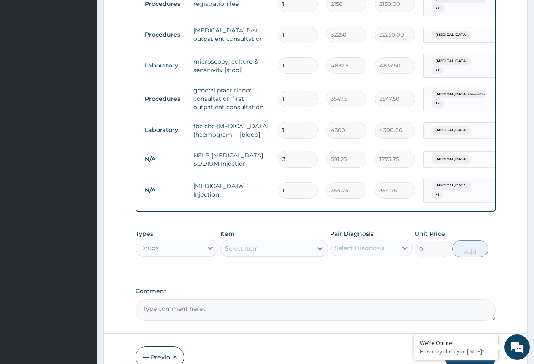
drag, startPoint x: 284, startPoint y: 170, endPoint x: 249, endPoint y: 168, distance: 34.3
click at [254, 174] on tr "N/A PROMETHAZINE Injection 1 354.75 354.75 Sepsis + 1 Delete" at bounding box center [348, 190] width 414 height 33
type input "3"
type input "1064.25"
type input "3"
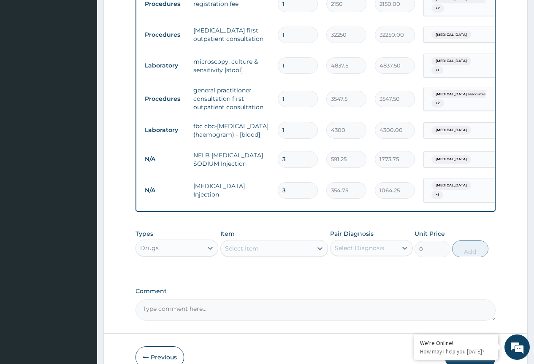
click at [253, 242] on div "Select Item" at bounding box center [267, 249] width 92 height 14
type input "tava"
drag, startPoint x: 249, startPoint y: 251, endPoint x: 289, endPoint y: 251, distance: 40.1
click at [249, 262] on div "TAVANIC 500mg" at bounding box center [274, 269] width 108 height 15
type input "3784"
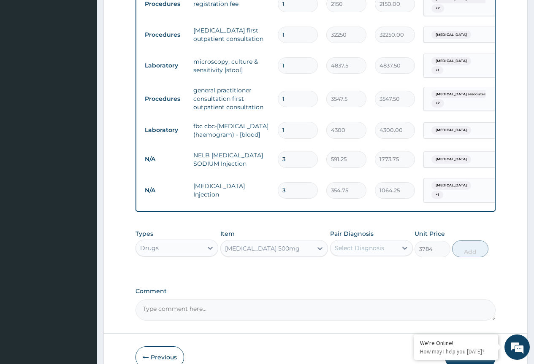
click at [353, 241] on div "Select Diagnosis" at bounding box center [363, 248] width 67 height 14
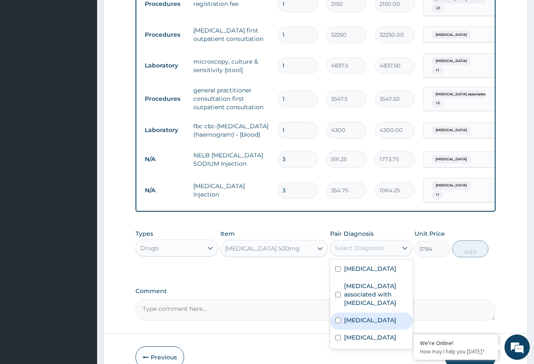
click at [359, 316] on label "Sepsis" at bounding box center [370, 320] width 52 height 8
checkbox input "true"
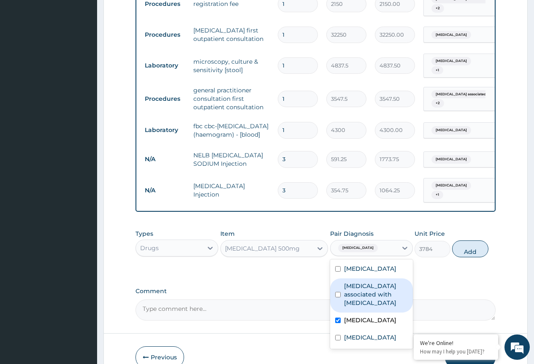
click at [383, 283] on label "Arthropathy associated with helminthiasis" at bounding box center [376, 294] width 64 height 25
checkbox input "true"
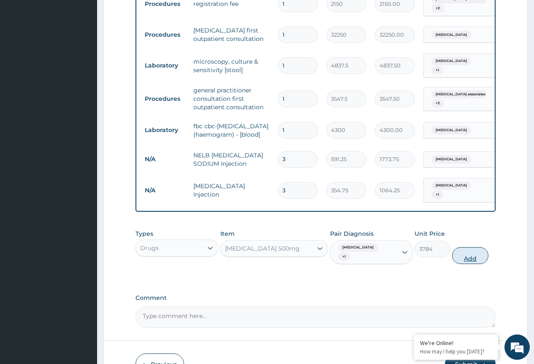
click at [462, 247] on button "Add" at bounding box center [470, 255] width 36 height 17
type input "0"
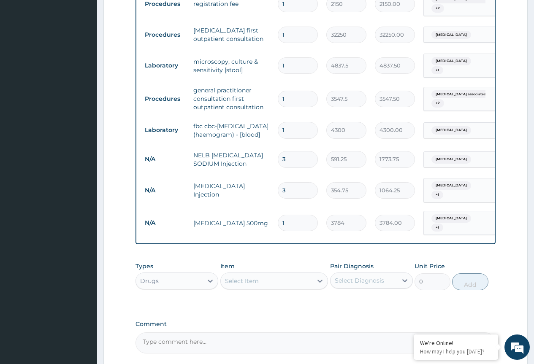
drag, startPoint x: 289, startPoint y: 202, endPoint x: 261, endPoint y: 209, distance: 29.1
click at [275, 211] on td "1" at bounding box center [297, 223] width 49 height 25
type input "10"
type input "37840.00"
type input "10"
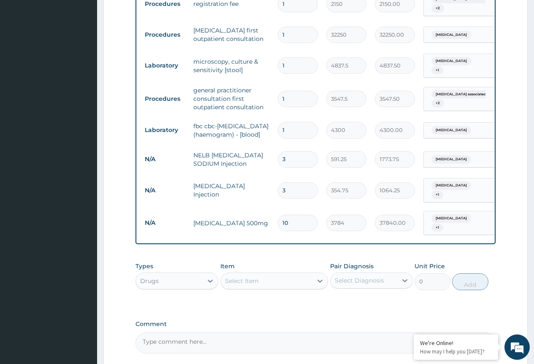
click at [265, 274] on div "Select Item" at bounding box center [267, 281] width 92 height 14
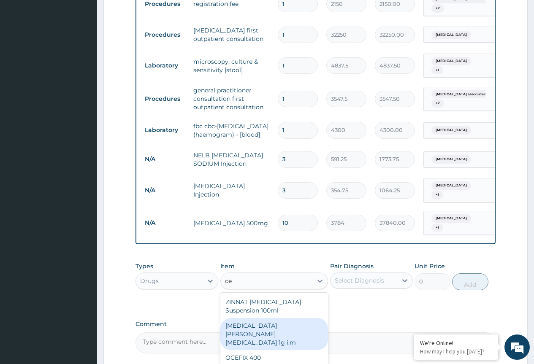
type input "c"
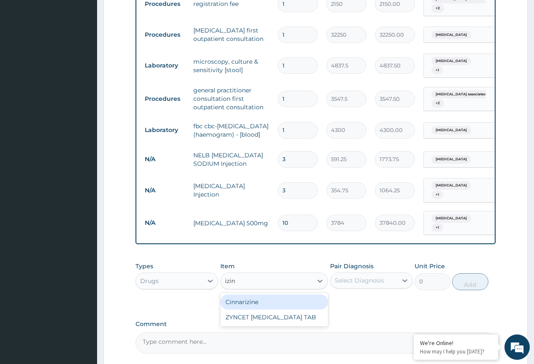
type input "izine"
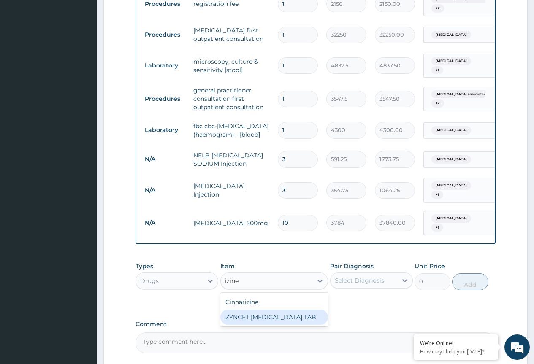
click at [290, 310] on div "ZYNCET CETIRIZINE HYDROCHLORIDE TAB" at bounding box center [274, 317] width 108 height 15
type input "147.8125"
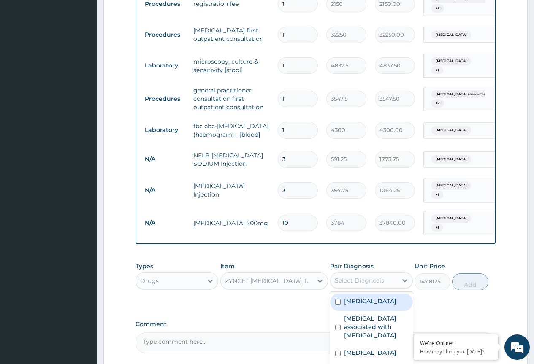
click at [368, 276] on div "Select Diagnosis" at bounding box center [359, 280] width 49 height 8
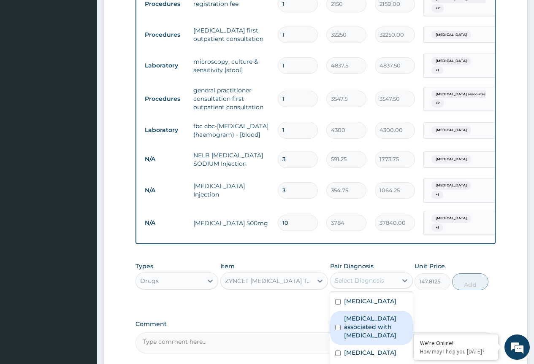
drag, startPoint x: 358, startPoint y: 311, endPoint x: 360, endPoint y: 315, distance: 4.7
click at [359, 314] on label "Arthropathy associated with helminthiasis" at bounding box center [376, 326] width 64 height 25
checkbox input "true"
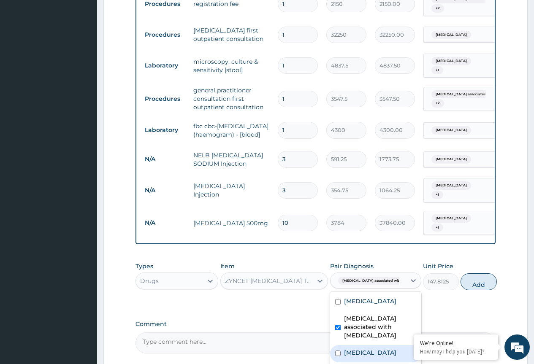
drag, startPoint x: 357, startPoint y: 330, endPoint x: 356, endPoint y: 343, distance: 12.7
click at [357, 349] on label "Sepsis" at bounding box center [370, 353] width 52 height 8
checkbox input "true"
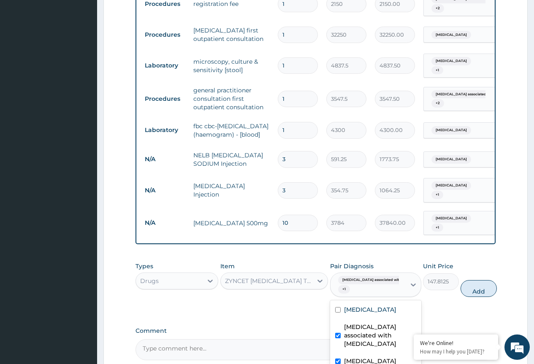
checkbox input "true"
click at [460, 280] on button "Add" at bounding box center [478, 288] width 36 height 17
type input "0"
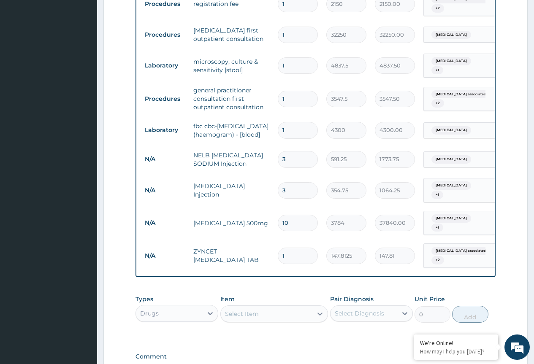
drag, startPoint x: 292, startPoint y: 227, endPoint x: 260, endPoint y: 231, distance: 32.8
click at [260, 239] on tr "N/A ZYNCET CETIRIZINE HYDROCHLORIDE TAB 1 147.8125 147.81 Arthropathy associate…" at bounding box center [348, 255] width 414 height 33
type input "2"
type input "295.63"
type input "20"
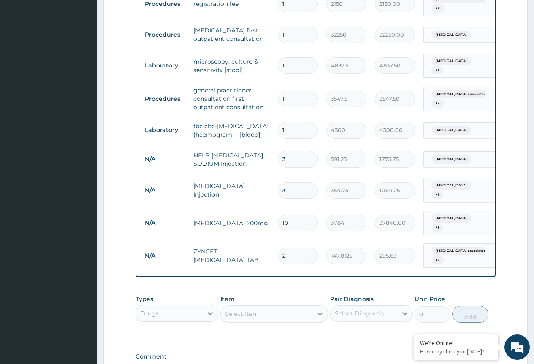
type input "2956.25"
type input "17"
type input "2512.81"
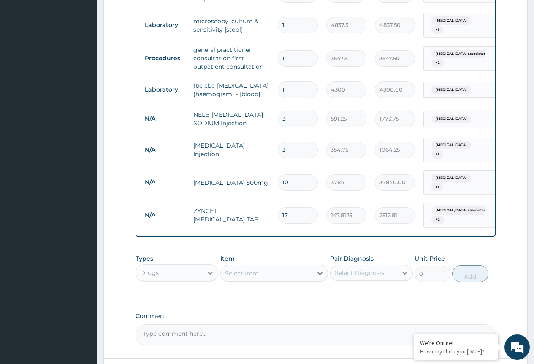
scroll to position [498, 0]
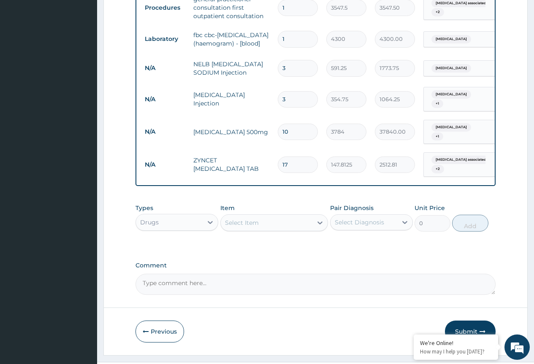
type input "17"
click at [273, 214] on div "Select Item" at bounding box center [274, 222] width 108 height 17
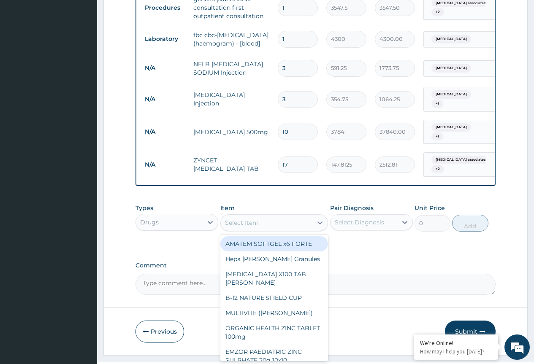
click at [268, 216] on div "Select Item" at bounding box center [267, 223] width 92 height 14
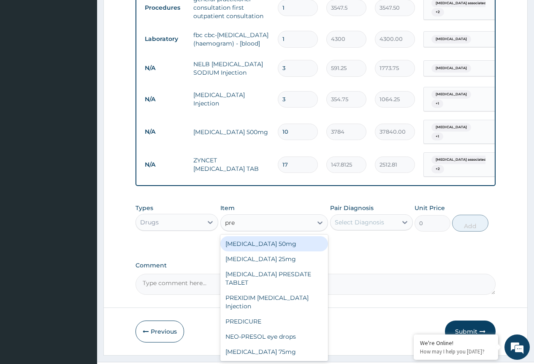
type input "pred"
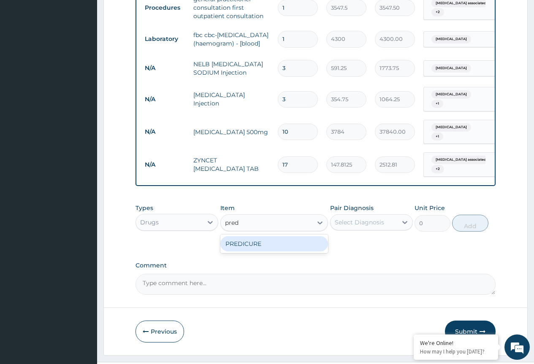
click at [309, 236] on div "PREDICURE" at bounding box center [274, 243] width 108 height 15
type input "53.2125"
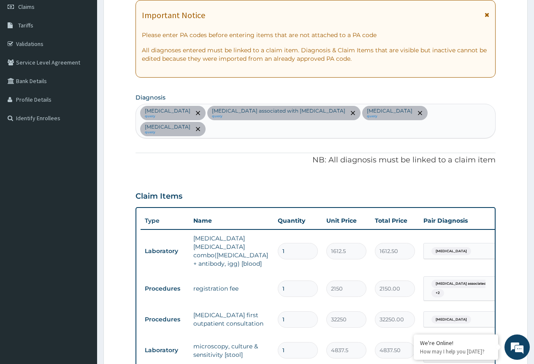
scroll to position [119, 0]
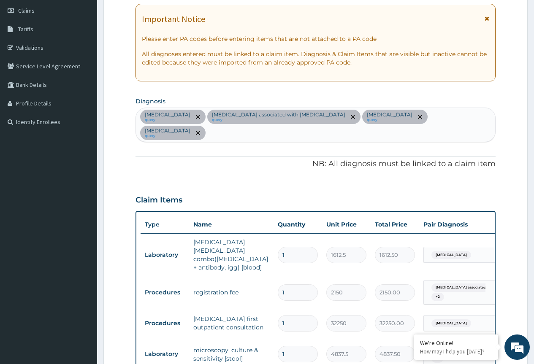
click at [432, 117] on div "Malaria query Arthropathy associated with helminthiasis query Sepsis query Atop…" at bounding box center [315, 125] width 359 height 34
type input "upper res"
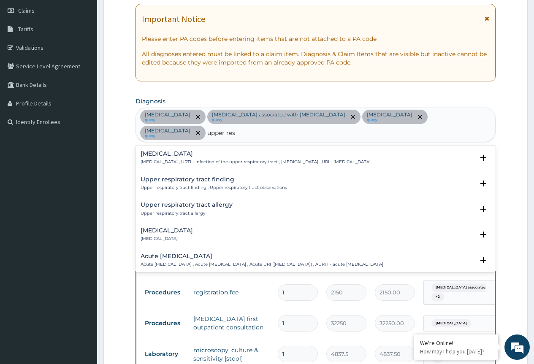
click at [281, 159] on p "Upper respiratory infection , URTI - Infection of the upper respiratory tract ,…" at bounding box center [256, 162] width 230 height 6
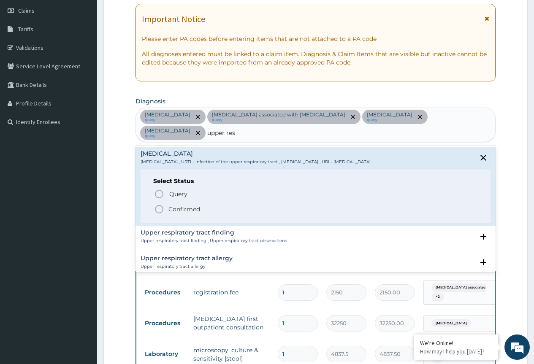
click at [194, 205] on p "Confirmed" at bounding box center [184, 209] width 32 height 8
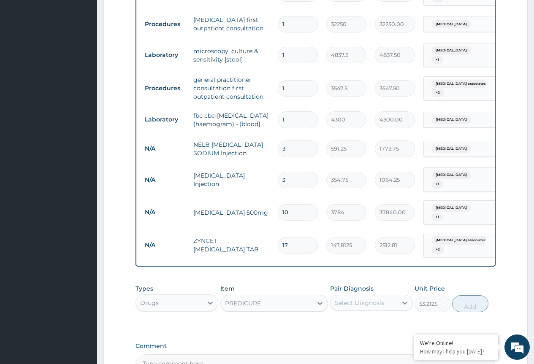
scroll to position [498, 0]
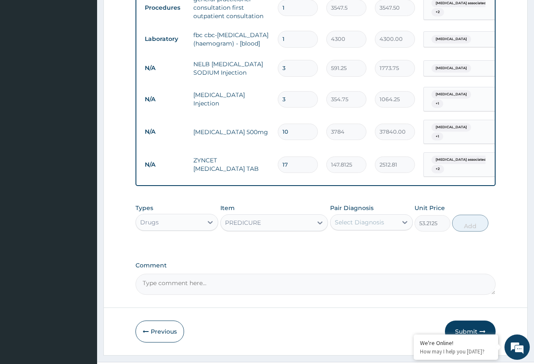
click at [372, 219] on div "Select Diagnosis" at bounding box center [359, 222] width 49 height 8
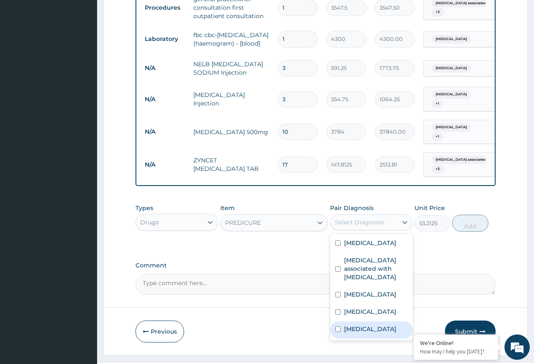
drag, startPoint x: 350, startPoint y: 325, endPoint x: 325, endPoint y: 283, distance: 49.4
click at [350, 325] on label "Upper respiratory infection" at bounding box center [370, 329] width 52 height 8
checkbox input "true"
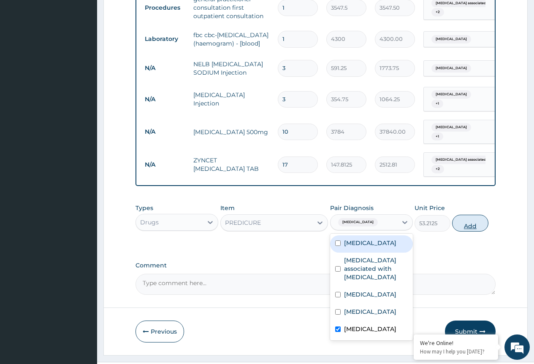
click at [473, 222] on button "Add" at bounding box center [470, 223] width 36 height 17
type input "0"
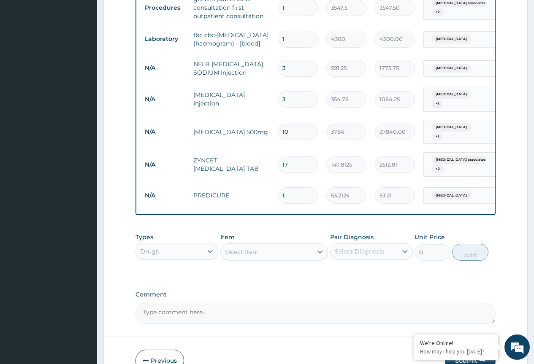
type input "10"
type input "532.13"
type input "10"
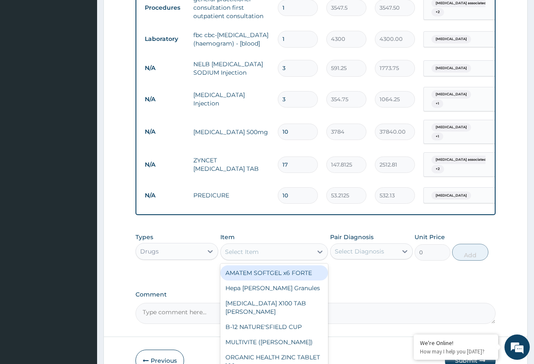
click at [230, 248] on div "Select Item" at bounding box center [242, 252] width 34 height 8
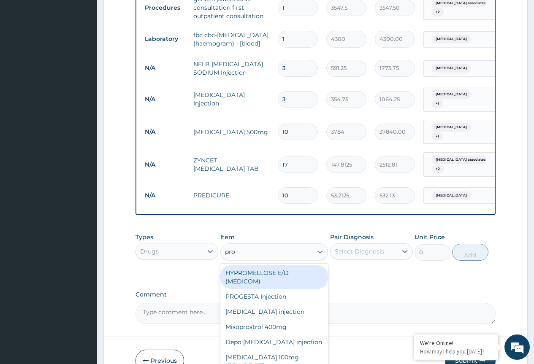
type input "prom"
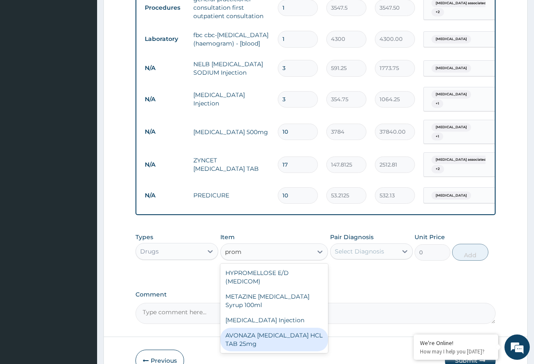
click at [309, 341] on div "AVONAZA PROMETHAZINE HCL TAB 25mg" at bounding box center [274, 340] width 108 height 24
type input "23.65"
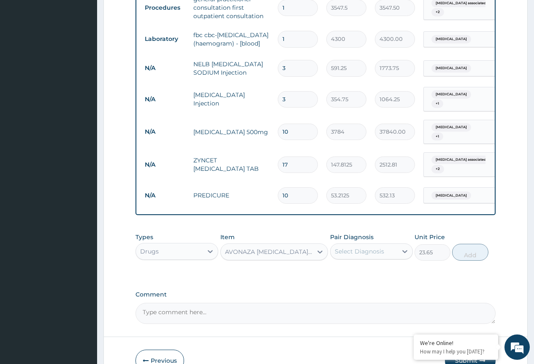
click at [374, 250] on div "Select Diagnosis" at bounding box center [359, 251] width 49 height 8
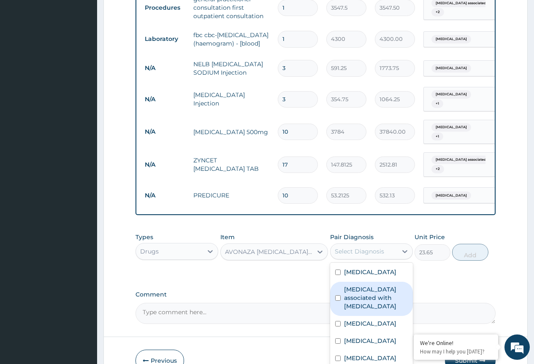
drag, startPoint x: 368, startPoint y: 307, endPoint x: 362, endPoint y: 325, distance: 19.2
click at [368, 308] on div "Arthropathy associated with helminthiasis" at bounding box center [371, 299] width 83 height 34
checkbox input "true"
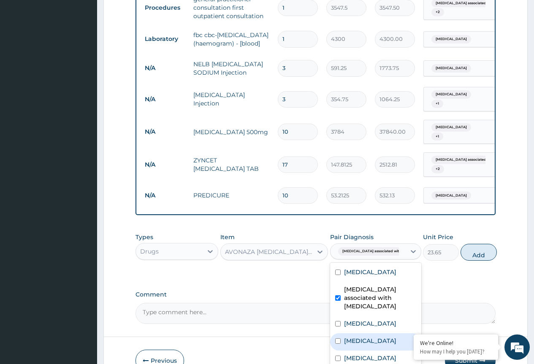
click at [357, 333] on div "Atopic dermatitis" at bounding box center [375, 341] width 91 height 17
checkbox input "true"
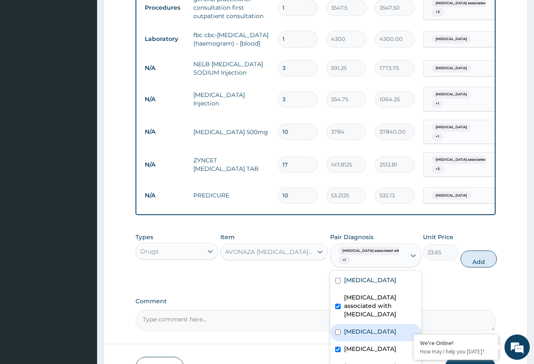
click at [358, 327] on label "Sepsis" at bounding box center [370, 331] width 52 height 8
checkbox input "true"
click at [356, 362] on label "Upper respiratory infection" at bounding box center [370, 366] width 52 height 8
checkbox input "true"
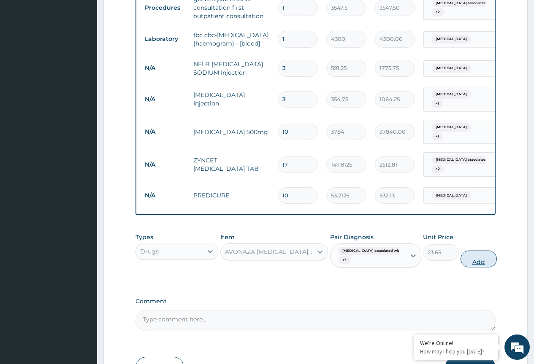
click at [469, 256] on button "Add" at bounding box center [478, 259] width 36 height 17
type input "0"
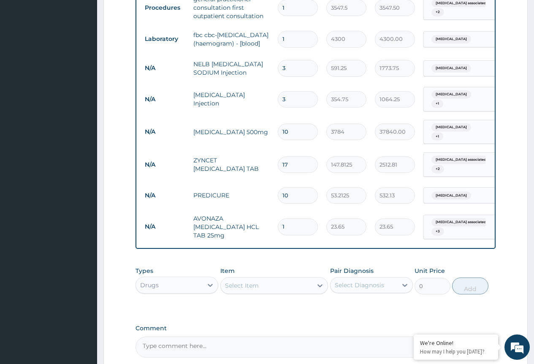
type input "10"
type input "236.50"
type input "10"
click at [356, 298] on div "Types Drugs Item Select Item Pair Diagnosis Select Diagnosis Unit Price 0 Add" at bounding box center [315, 286] width 360 height 49
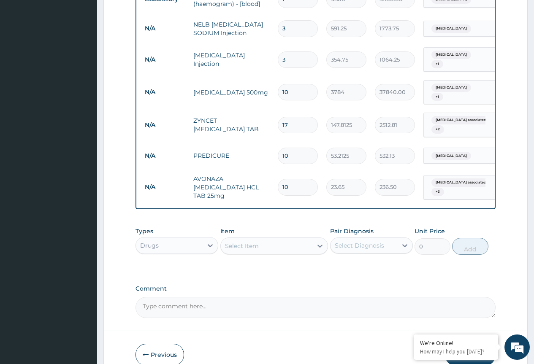
scroll to position [577, 0]
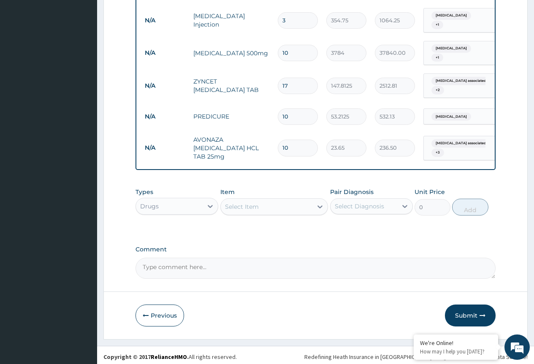
click at [283, 272] on textarea "Comment" at bounding box center [315, 268] width 360 height 21
type textarea "Please note that medication was given after test was done"
click at [465, 305] on button "Submit" at bounding box center [470, 316] width 51 height 22
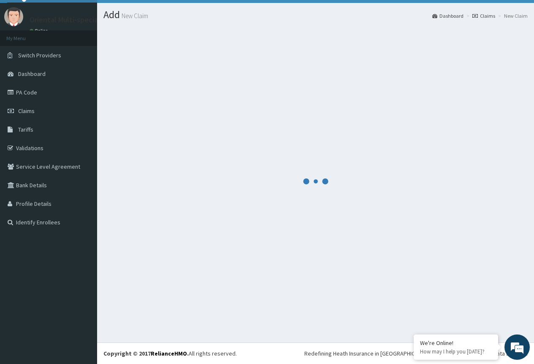
scroll to position [18, 0]
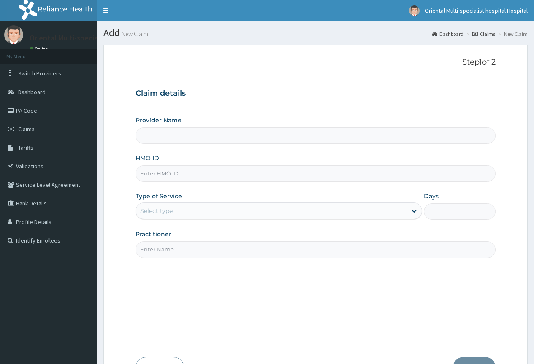
type input "Oriental Multi-specialist Hospital"
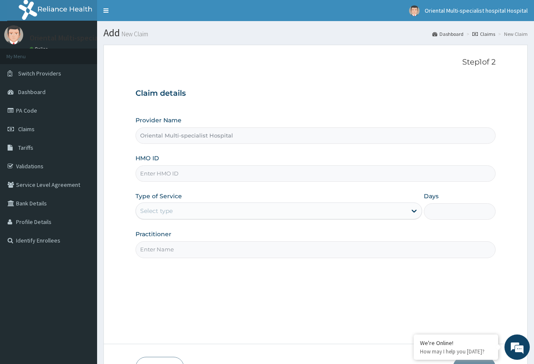
click at [146, 171] on input "HMO ID" at bounding box center [315, 173] width 360 height 16
paste input "Eia/10248/a"
type input "Eia/10248/a"
click at [146, 209] on div "Select type" at bounding box center [156, 211] width 32 height 8
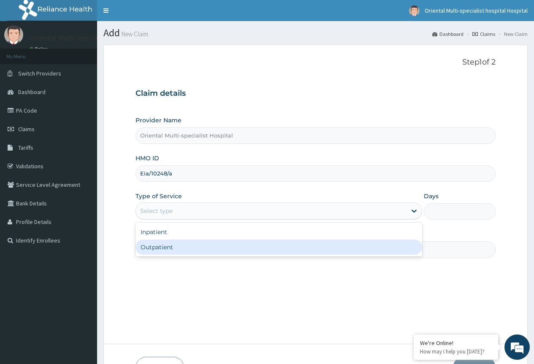
click at [151, 247] on div "Outpatient" at bounding box center [278, 247] width 287 height 15
type input "1"
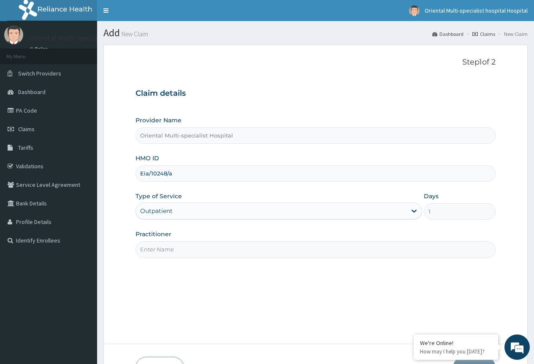
click at [158, 252] on input "Practitioner" at bounding box center [315, 249] width 360 height 16
type input "Dr Amstrong"
click at [190, 208] on div "Outpatient" at bounding box center [271, 211] width 270 height 14
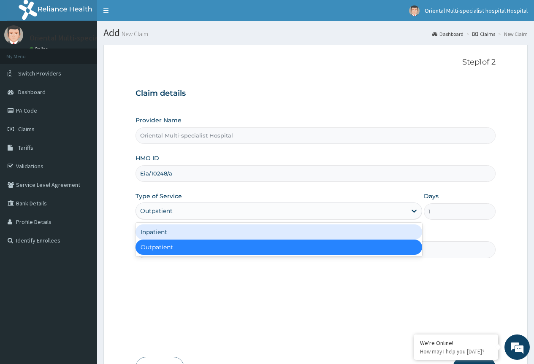
click at [169, 232] on div "Inpatient" at bounding box center [278, 231] width 287 height 15
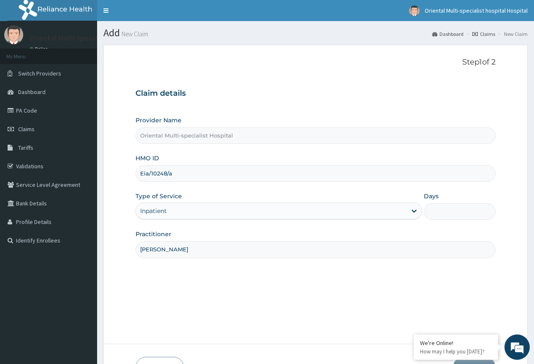
click at [184, 214] on div "Inpatient" at bounding box center [271, 211] width 270 height 14
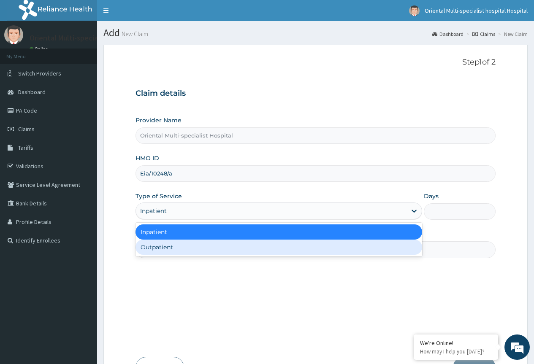
click at [160, 246] on div "Outpatient" at bounding box center [278, 247] width 287 height 15
type input "1"
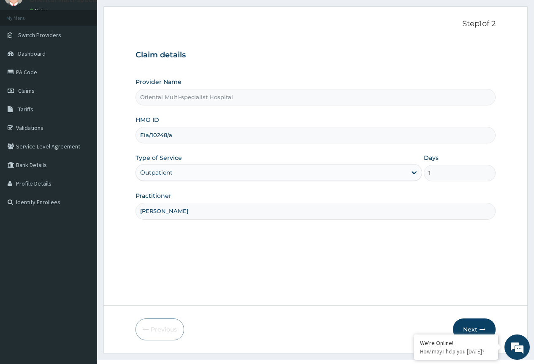
scroll to position [56, 0]
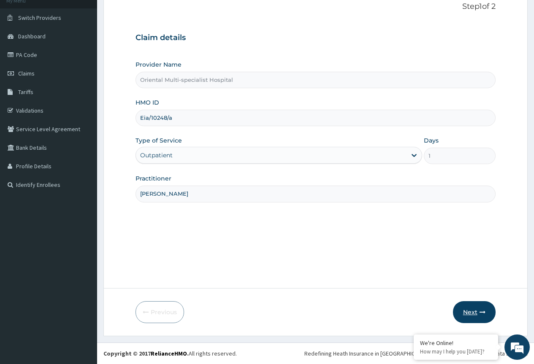
click at [468, 309] on button "Next" at bounding box center [474, 312] width 43 height 22
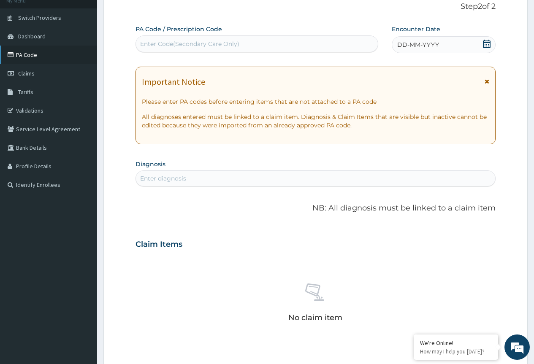
click at [44, 56] on link "PA Code" at bounding box center [48, 55] width 97 height 19
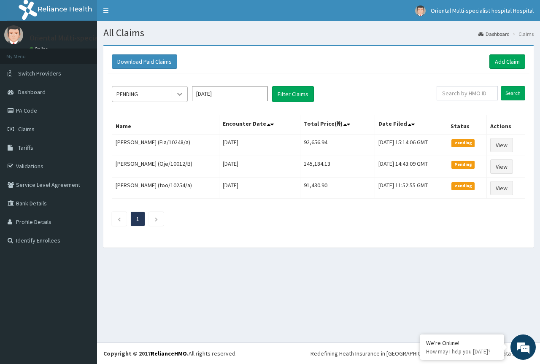
click at [177, 91] on icon at bounding box center [180, 94] width 8 height 8
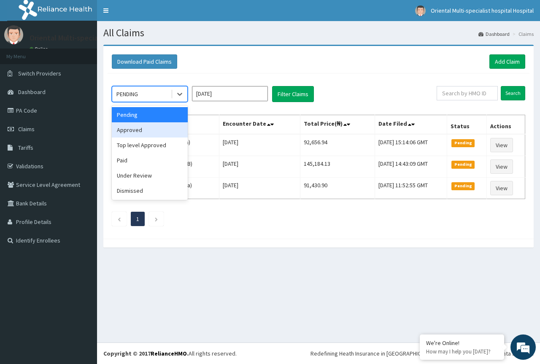
click at [161, 132] on div "Approved" at bounding box center [150, 129] width 76 height 15
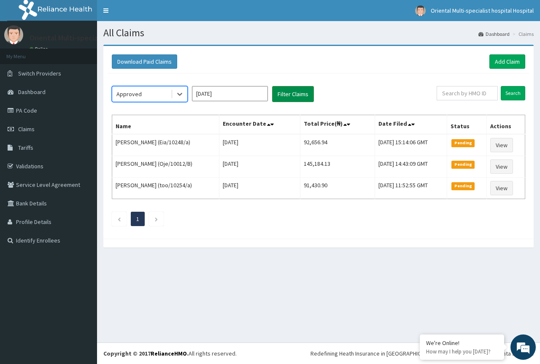
click at [296, 101] on button "Filter Claims" at bounding box center [293, 94] width 42 height 16
click at [297, 97] on button "Filter Claims" at bounding box center [293, 94] width 42 height 16
click at [305, 95] on button "Filter Claims" at bounding box center [293, 94] width 42 height 16
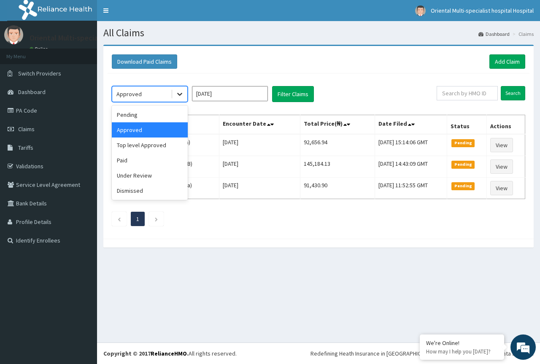
click at [177, 92] on icon at bounding box center [180, 94] width 8 height 8
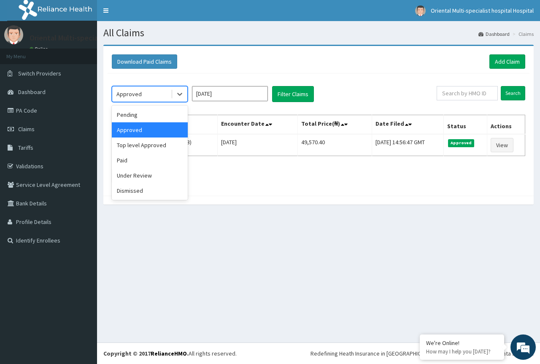
click at [150, 129] on div "Approved" at bounding box center [150, 129] width 76 height 15
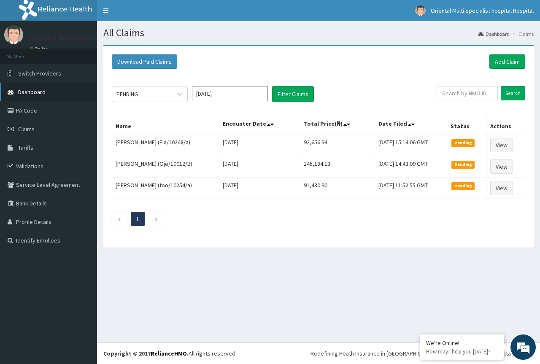
click at [30, 98] on link "Dashboard" at bounding box center [48, 92] width 97 height 19
click at [58, 114] on link "PA Code" at bounding box center [48, 110] width 97 height 19
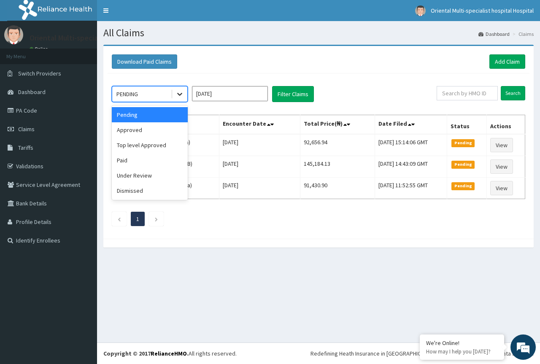
click at [176, 100] on div at bounding box center [179, 94] width 15 height 15
click at [263, 202] on div "option Pending focused, 1 of 6. 6 results available. Use Up and Down to choose …" at bounding box center [319, 153] width 422 height 161
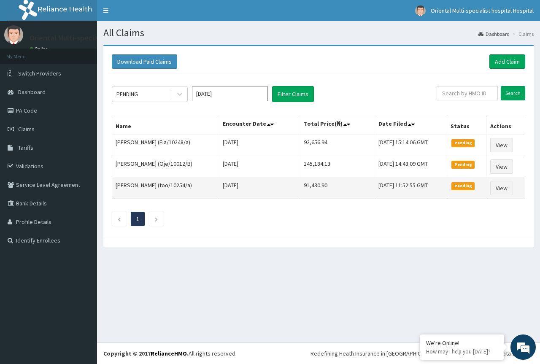
click at [236, 198] on td "[DATE]" at bounding box center [259, 189] width 81 height 22
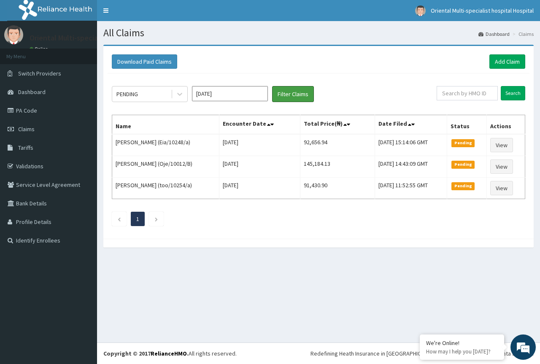
drag, startPoint x: 303, startPoint y: 92, endPoint x: 298, endPoint y: 109, distance: 17.5
click at [302, 92] on button "Filter Claims" at bounding box center [293, 94] width 42 height 16
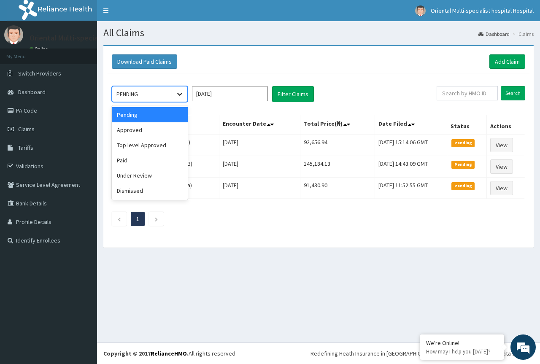
click at [175, 96] on div at bounding box center [179, 94] width 15 height 15
click at [161, 132] on div "Approved" at bounding box center [150, 129] width 76 height 15
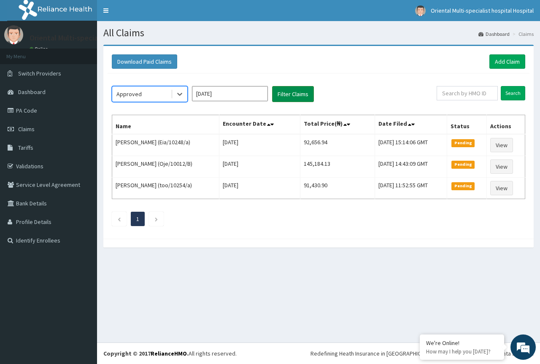
click at [297, 89] on button "Filter Claims" at bounding box center [293, 94] width 42 height 16
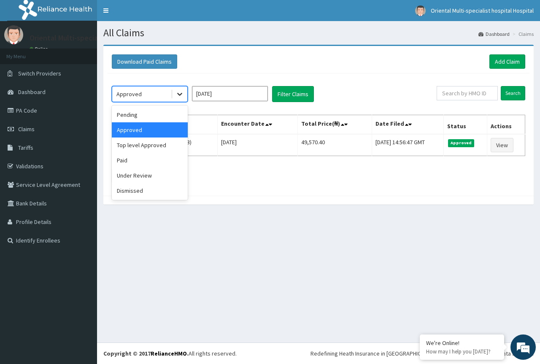
click at [178, 99] on div at bounding box center [179, 94] width 15 height 15
click at [141, 162] on div "Paid" at bounding box center [150, 160] width 76 height 15
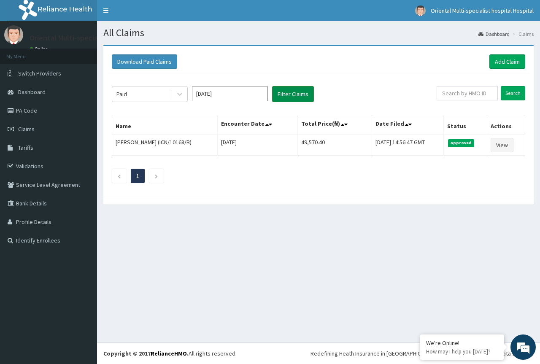
click at [291, 90] on button "Filter Claims" at bounding box center [293, 94] width 42 height 16
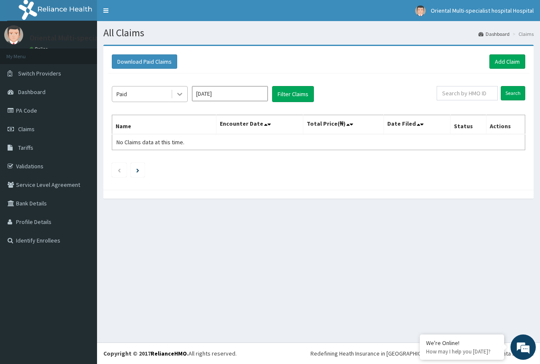
click at [176, 96] on icon at bounding box center [180, 94] width 8 height 8
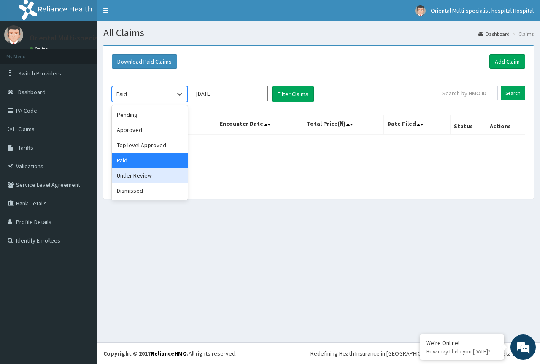
click at [150, 173] on div "Under Review" at bounding box center [150, 175] width 76 height 15
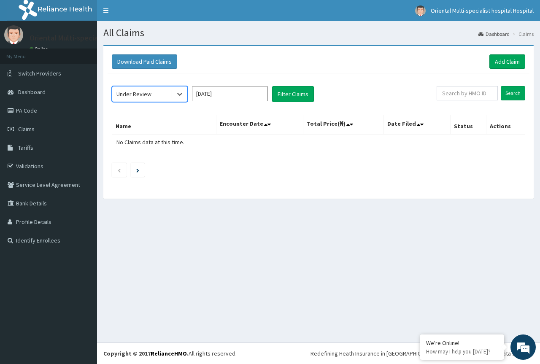
click at [267, 94] on input "[DATE]" at bounding box center [230, 93] width 76 height 15
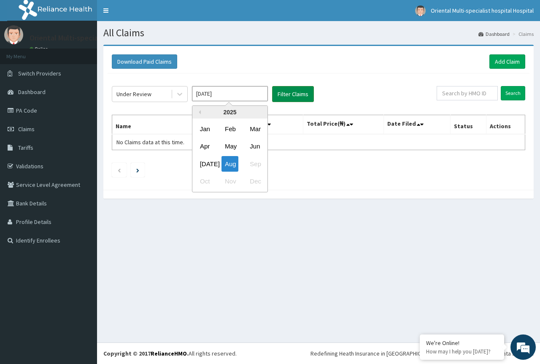
click at [276, 98] on button "Filter Claims" at bounding box center [293, 94] width 42 height 16
click at [279, 97] on button "Filter Claims" at bounding box center [293, 94] width 42 height 16
click at [291, 91] on button "Filter Claims" at bounding box center [293, 94] width 42 height 16
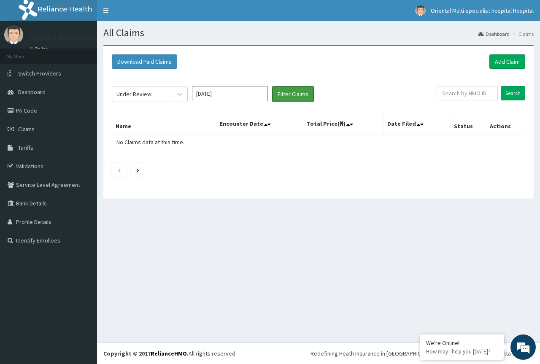
drag, startPoint x: 285, startPoint y: 92, endPoint x: 262, endPoint y: 97, distance: 24.4
click at [286, 92] on button "Filter Claims" at bounding box center [293, 94] width 42 height 16
click at [200, 98] on input "Aug 2025" at bounding box center [230, 93] width 76 height 15
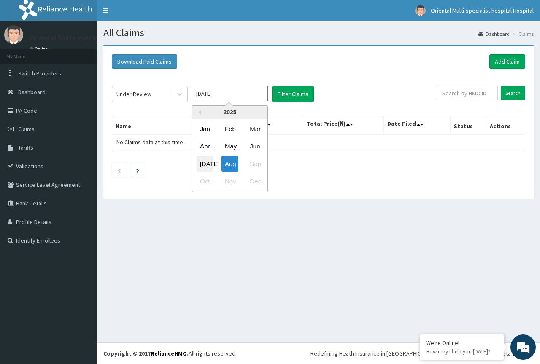
click at [204, 162] on div "Jul" at bounding box center [205, 164] width 17 height 16
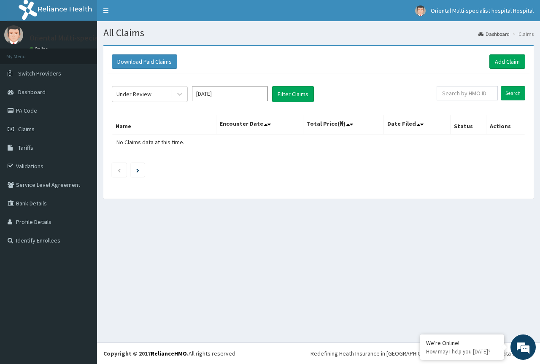
click at [232, 100] on input "Jun 2025" at bounding box center [230, 93] width 76 height 15
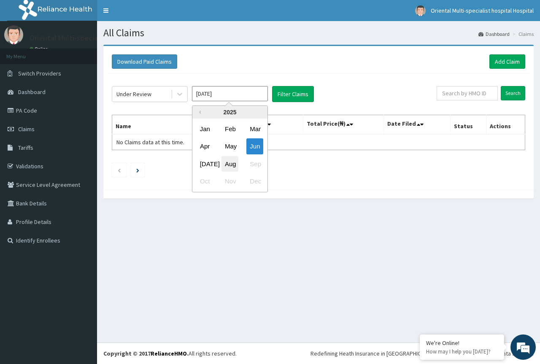
click at [224, 162] on div "Aug" at bounding box center [230, 164] width 17 height 16
type input "Jul 2025"
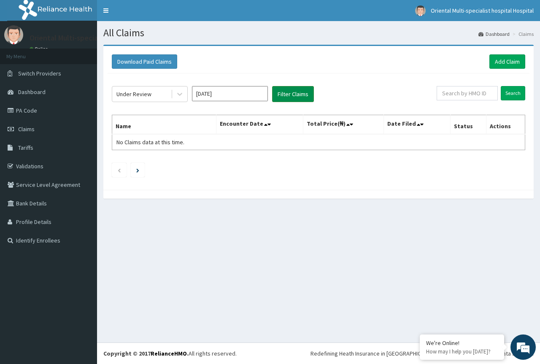
click at [281, 98] on button "Filter Claims" at bounding box center [293, 94] width 42 height 16
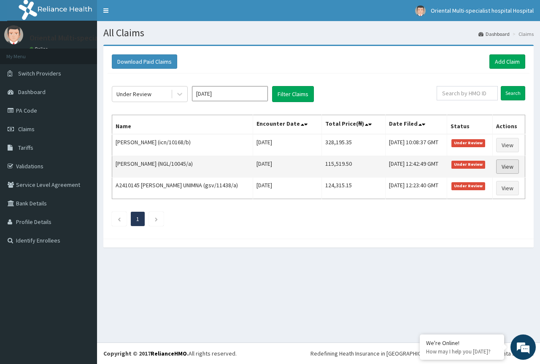
click at [501, 166] on link "View" at bounding box center [507, 166] width 23 height 14
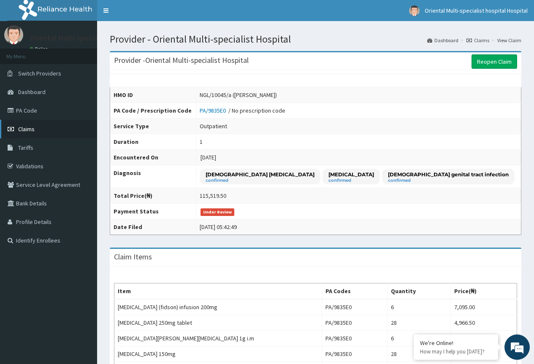
drag, startPoint x: 22, startPoint y: 142, endPoint x: 6, endPoint y: 124, distance: 23.9
drag, startPoint x: 6, startPoint y: 124, endPoint x: 35, endPoint y: 108, distance: 32.7
click at [35, 110] on link "PA Code" at bounding box center [48, 110] width 97 height 19
click at [32, 111] on link "PA Code" at bounding box center [48, 110] width 97 height 19
